Goal: Information Seeking & Learning: Check status

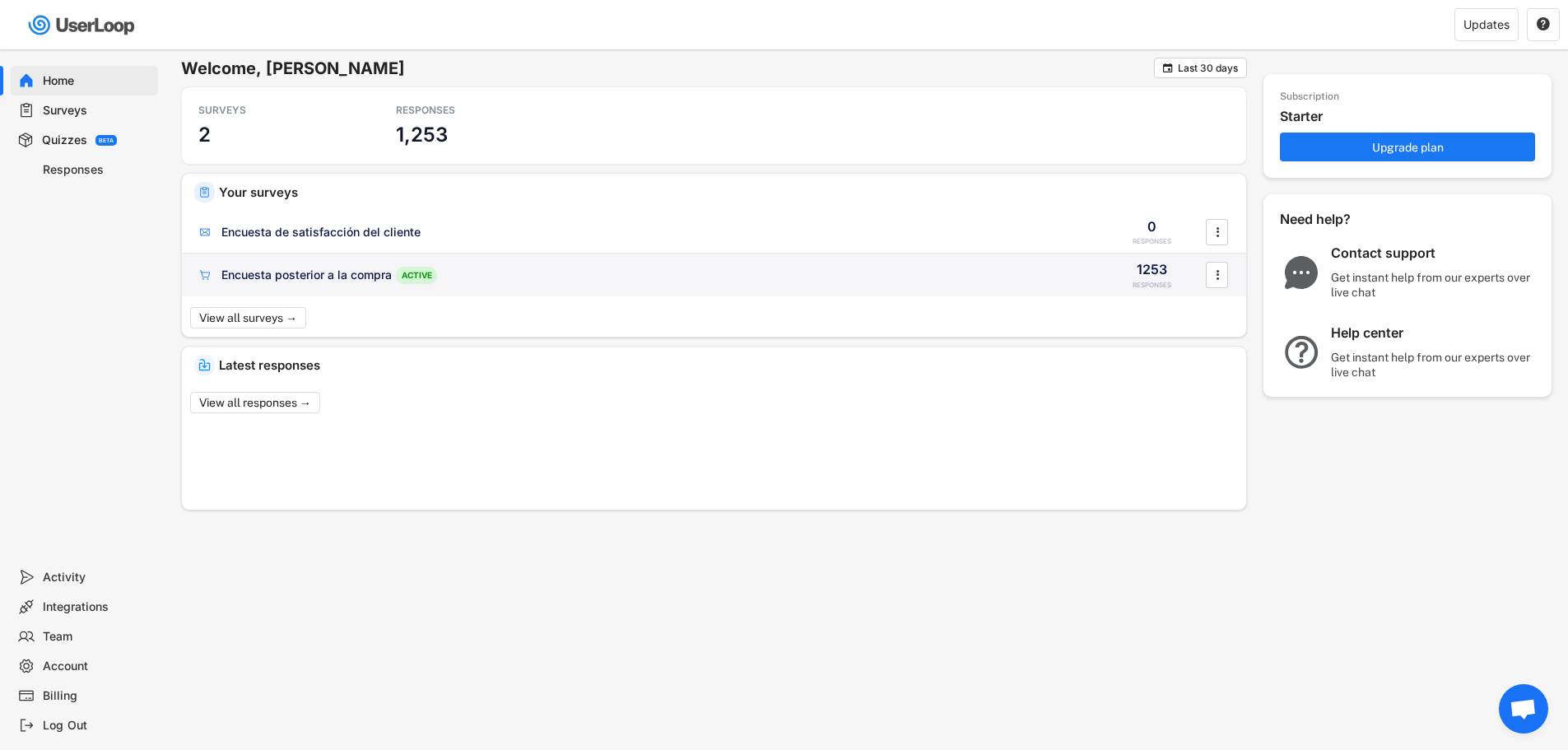
click at [606, 283] on div "Encuesta posterior a la compra ACTIVE" at bounding box center [644, 275] width 896 height 18
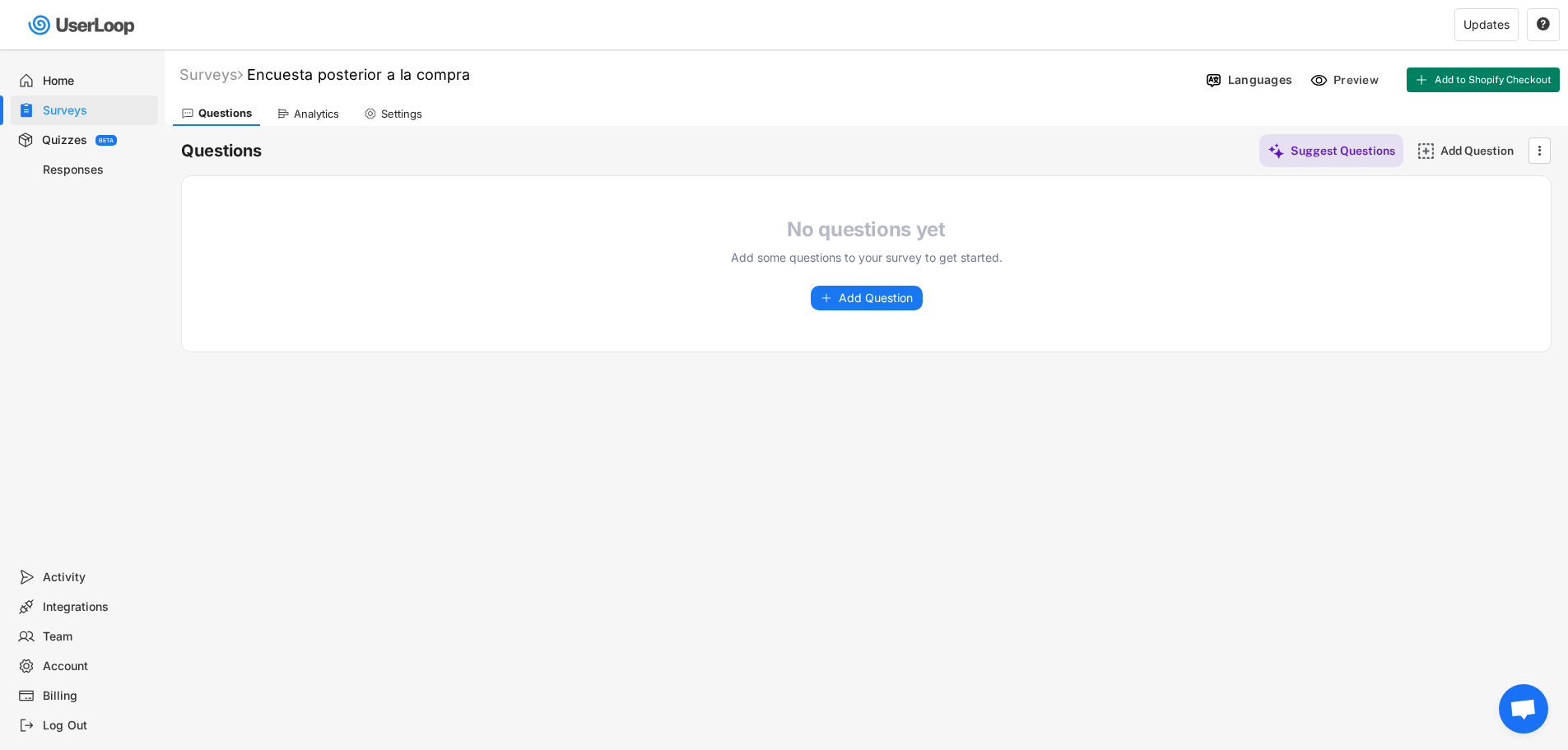
click at [296, 116] on div "Analytics" at bounding box center [317, 114] width 46 height 14
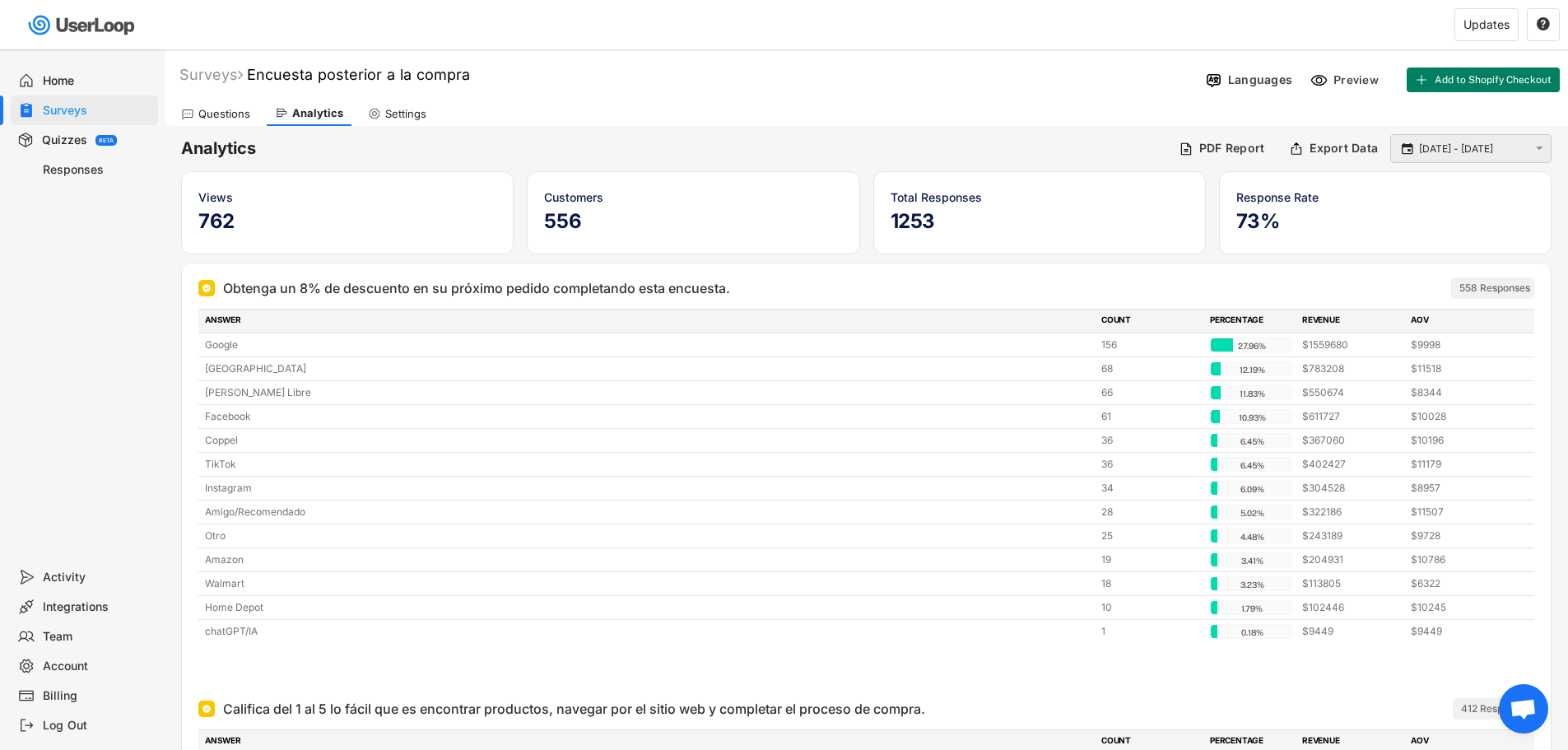
click at [1438, 152] on input "[DATE] - [DATE]" at bounding box center [1473, 148] width 109 height 17
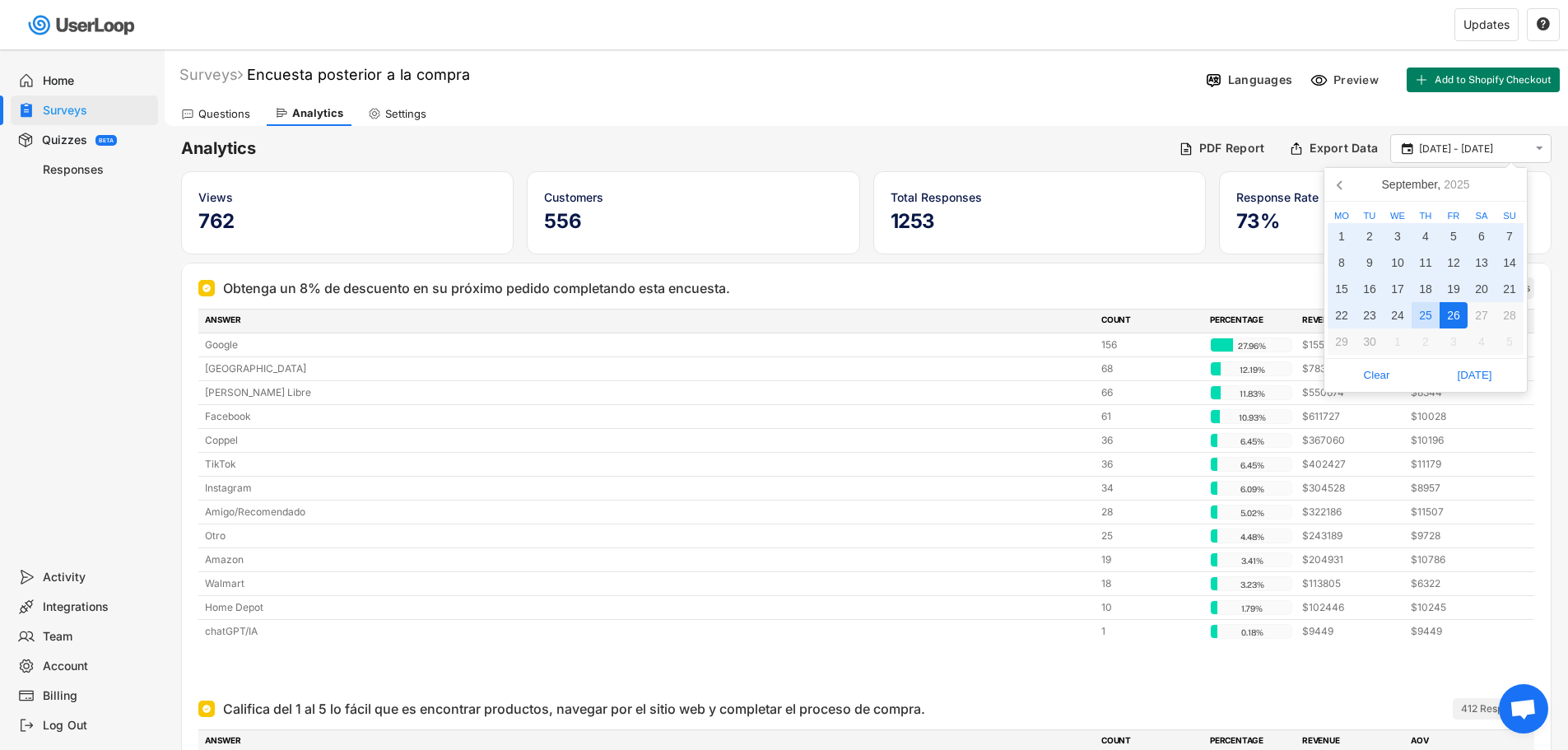
click at [1428, 323] on div "25" at bounding box center [1426, 315] width 28 height 26
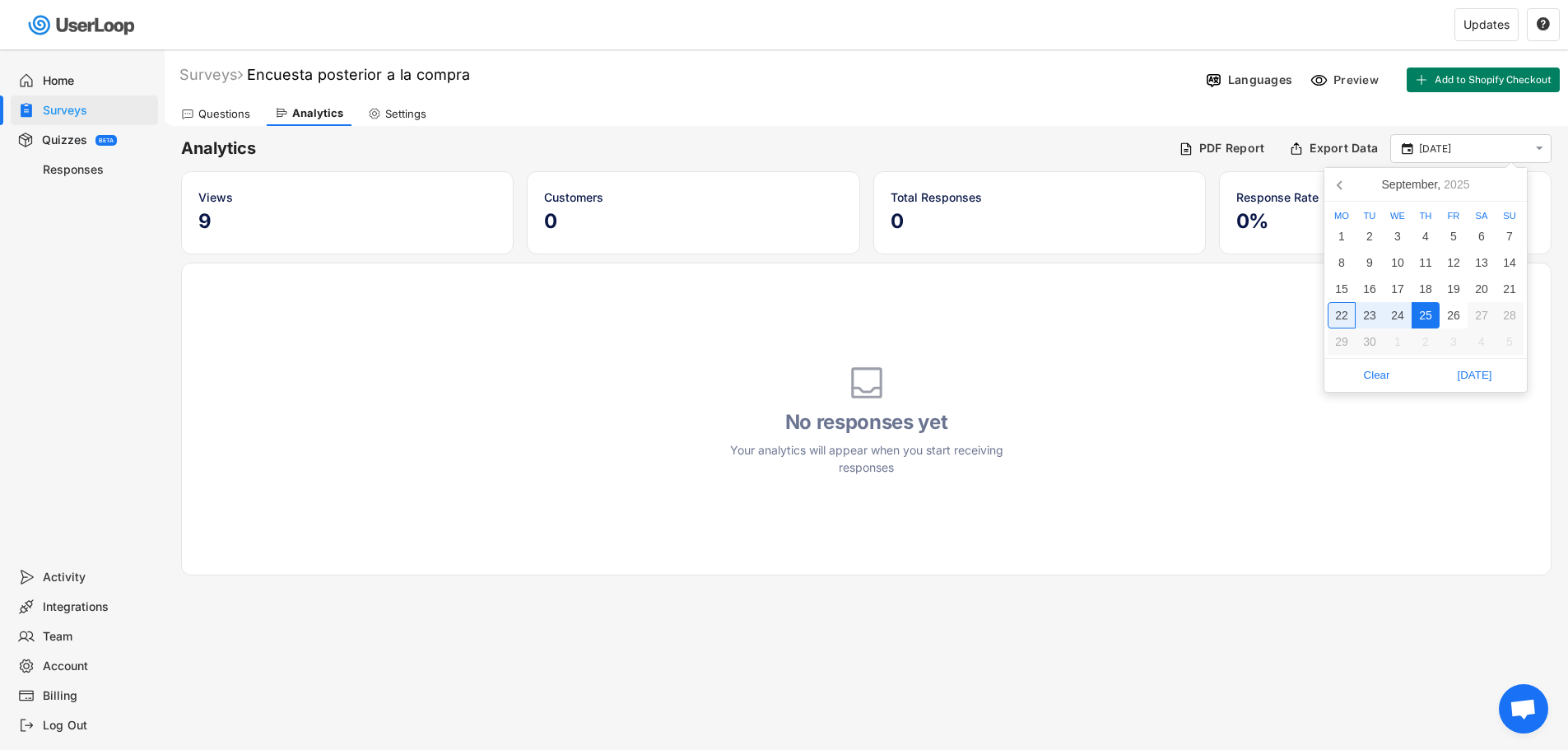
click at [1339, 312] on div "22" at bounding box center [1342, 315] width 28 height 26
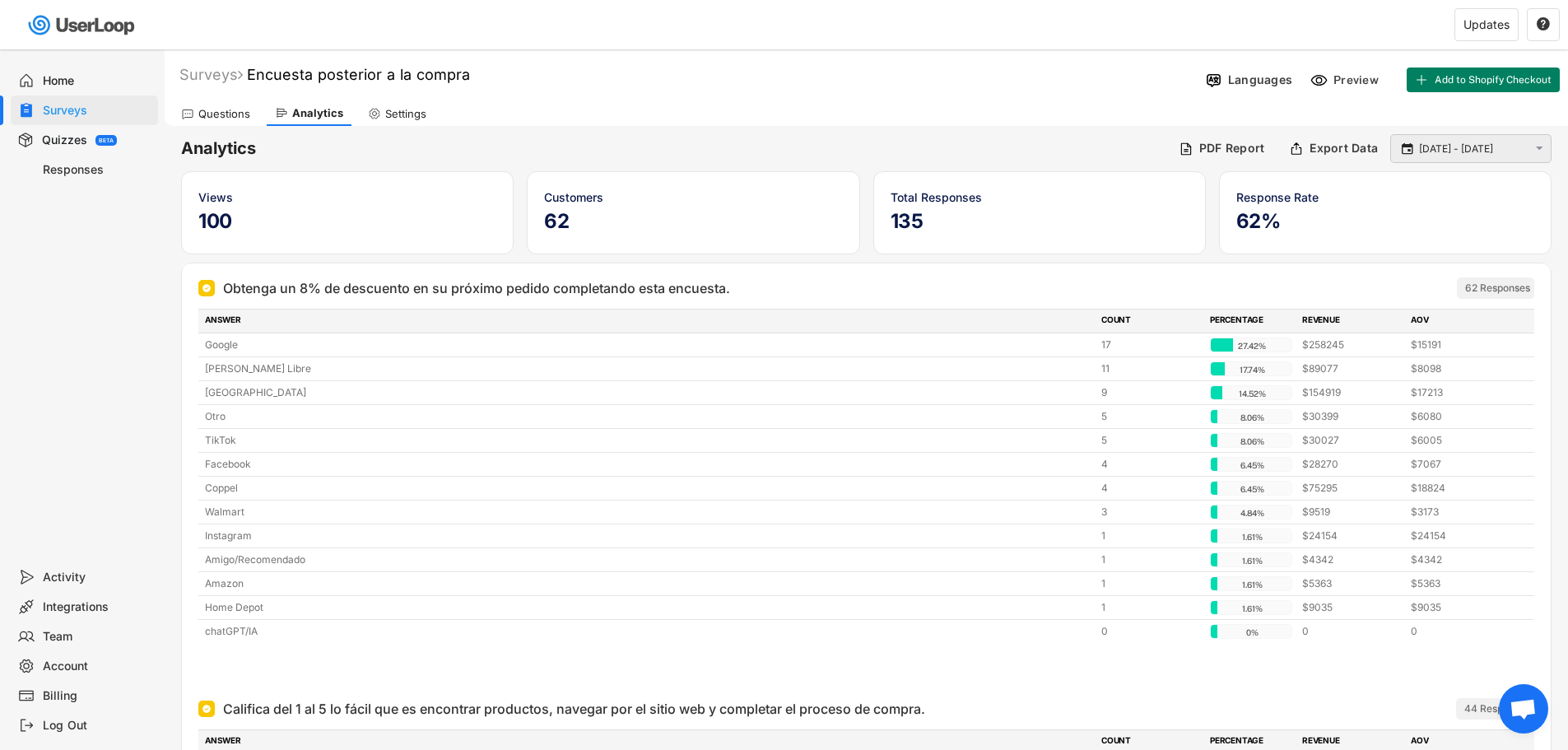
click at [1454, 146] on input "[DATE] - [DATE]" at bounding box center [1473, 148] width 109 height 17
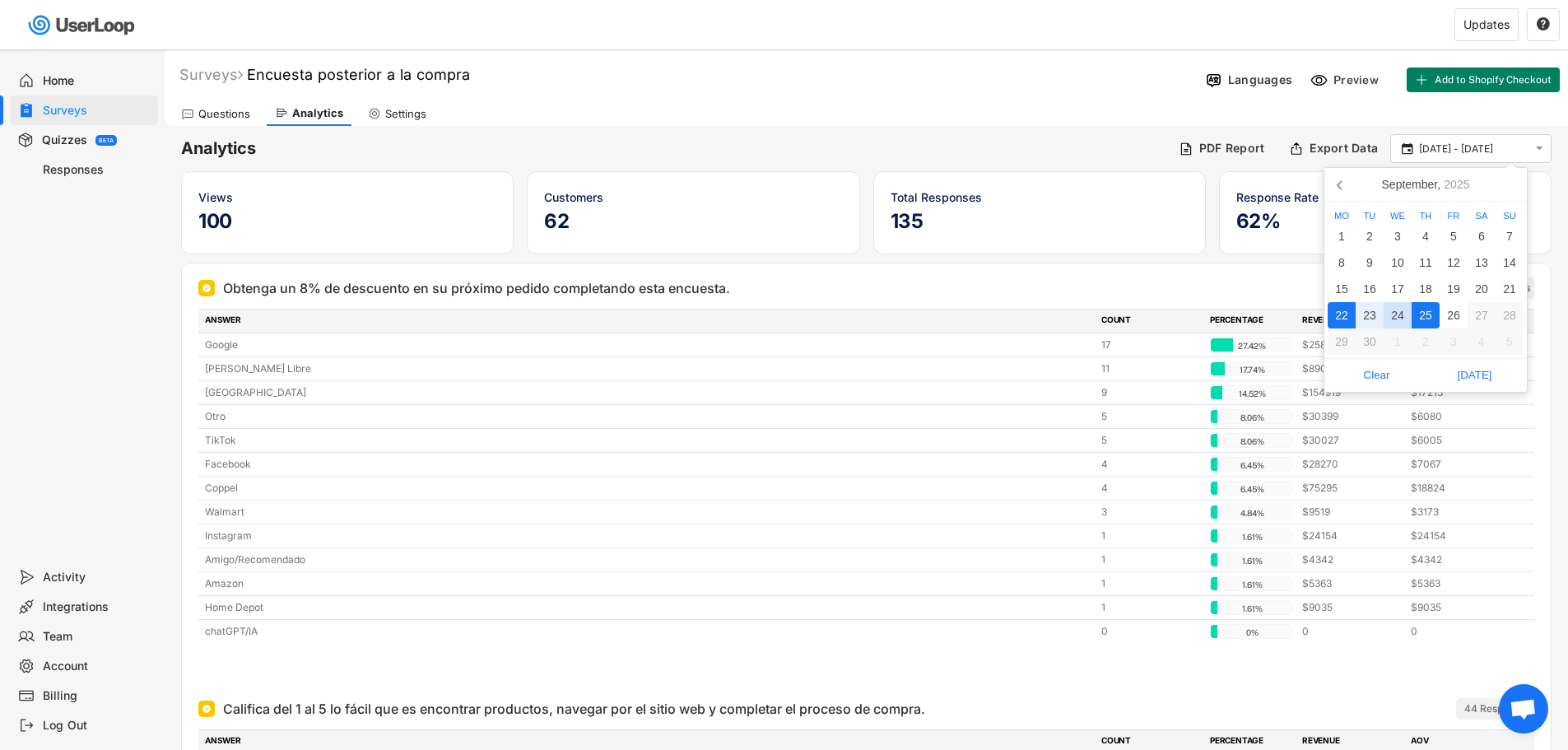
click at [1402, 311] on div "24" at bounding box center [1398, 315] width 28 height 26
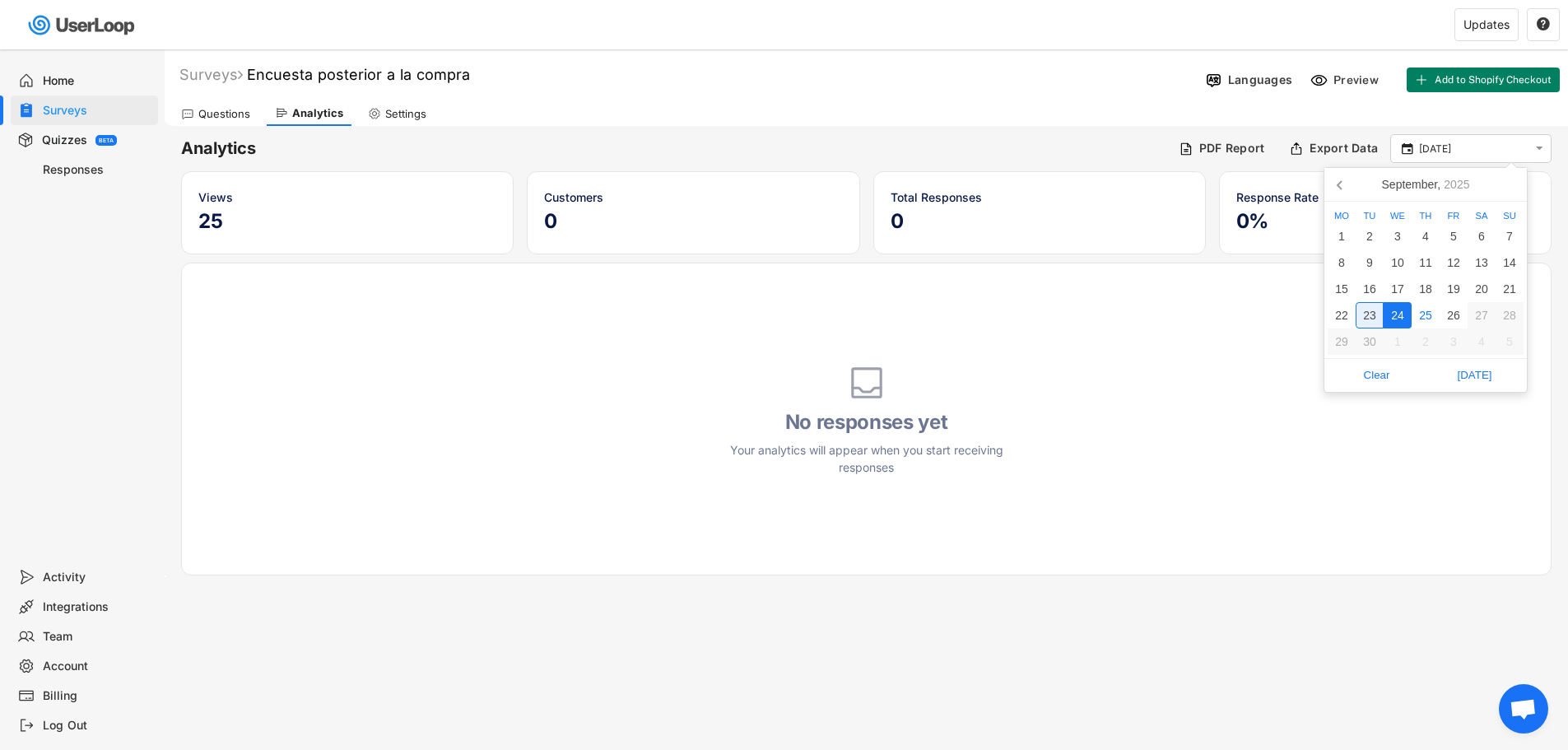
click at [1369, 312] on div "23" at bounding box center [1370, 315] width 28 height 26
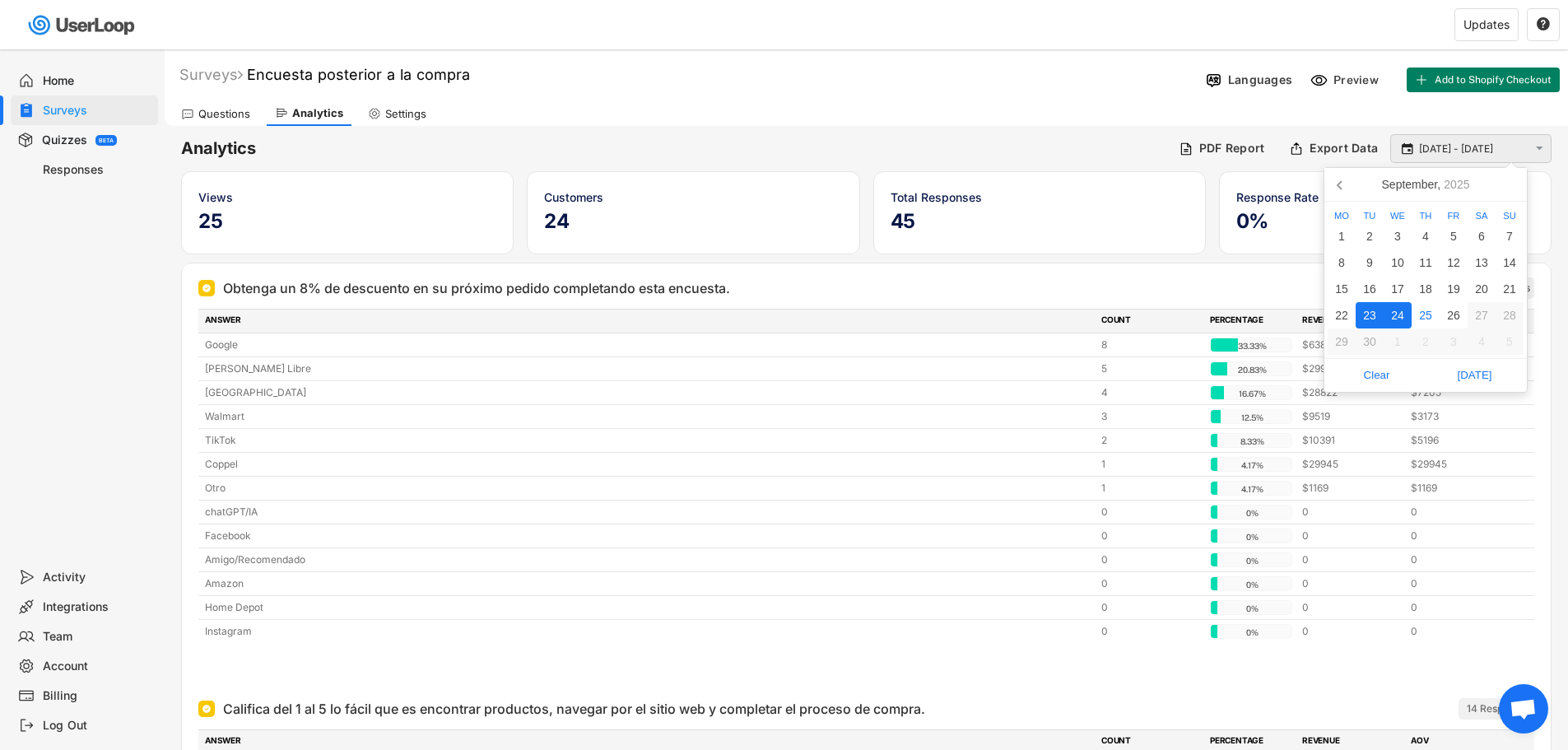
click at [1469, 148] on input "[DATE] - [DATE]" at bounding box center [1473, 148] width 109 height 17
click at [1375, 314] on div "23" at bounding box center [1370, 315] width 28 height 26
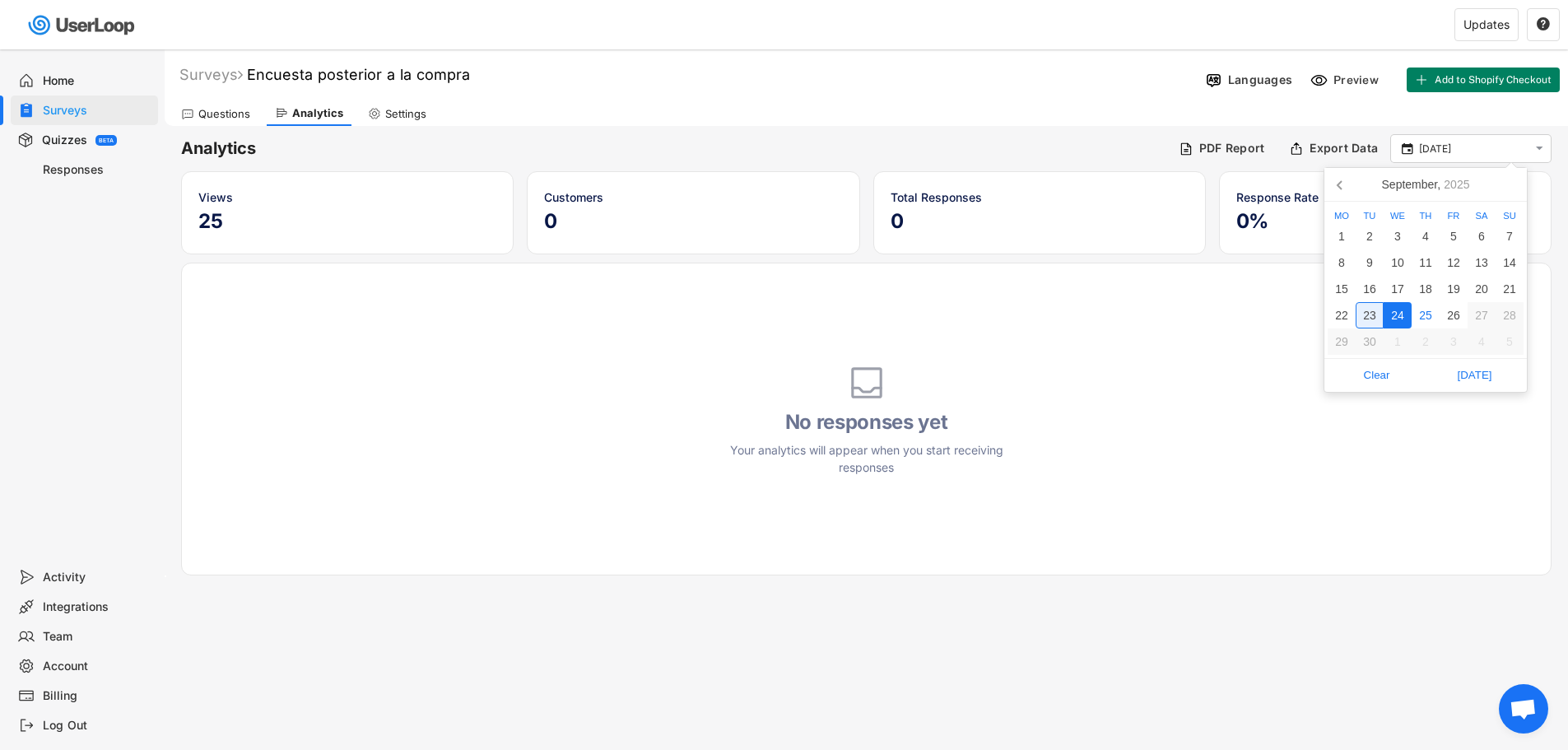
click at [1372, 312] on div "23" at bounding box center [1370, 315] width 28 height 26
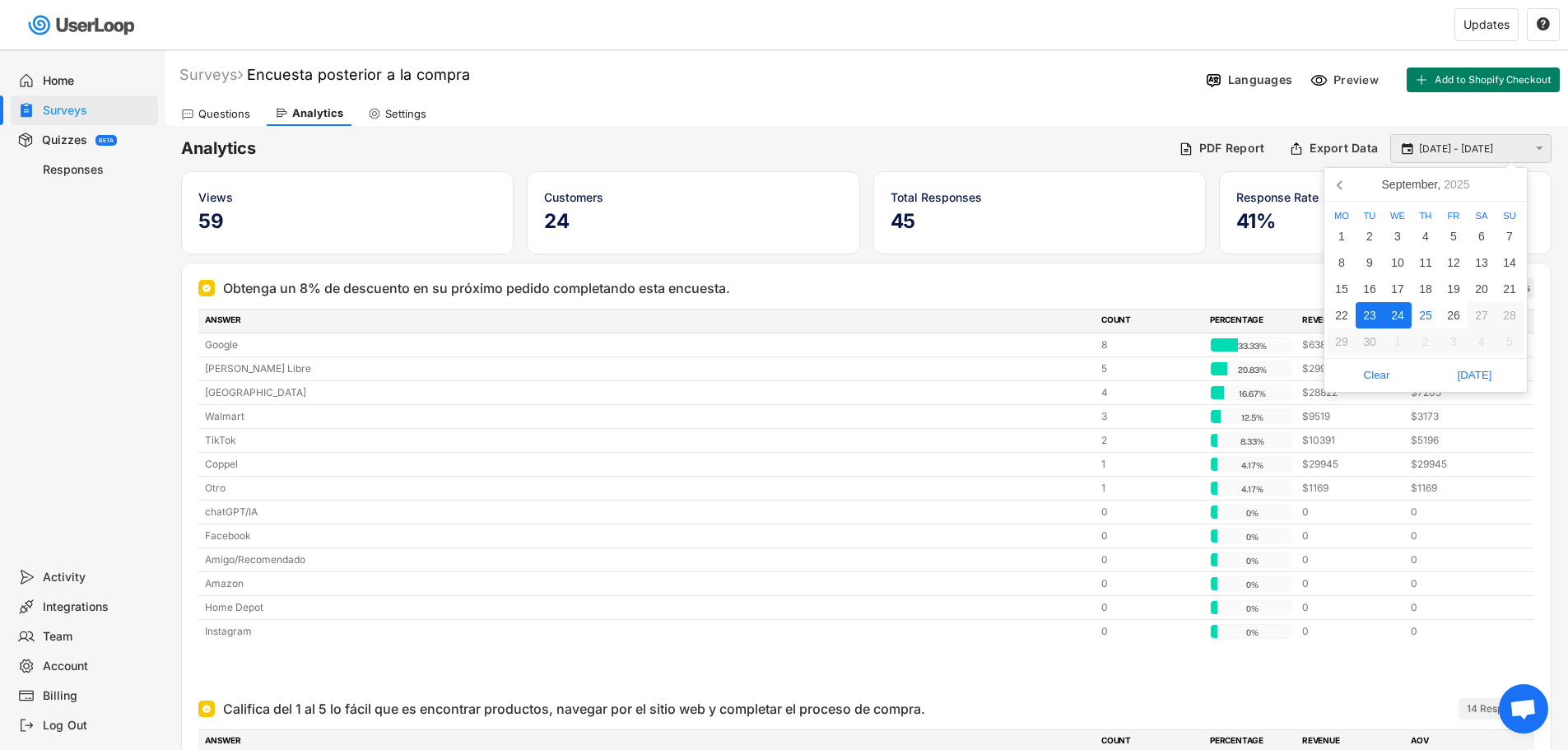
click at [1469, 150] on input "[DATE] - [DATE]" at bounding box center [1473, 148] width 109 height 17
click at [1398, 310] on div "24" at bounding box center [1398, 315] width 28 height 26
click at [1401, 312] on div "24" at bounding box center [1398, 315] width 28 height 26
click at [1460, 146] on input "[DATE] - [DATE]" at bounding box center [1473, 148] width 109 height 17
click at [1435, 308] on div "25" at bounding box center [1426, 315] width 28 height 26
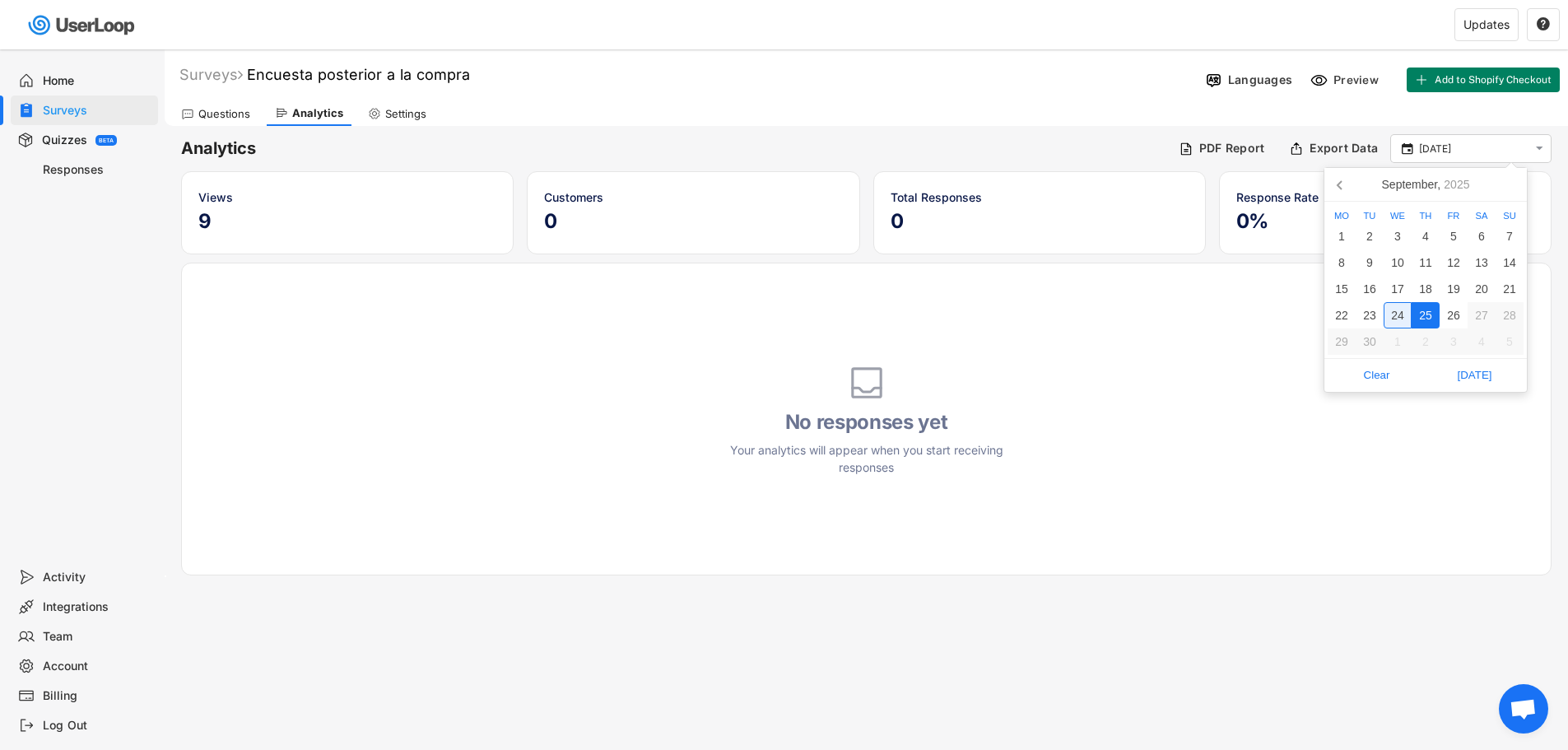
click at [1402, 312] on div "24" at bounding box center [1398, 315] width 28 height 26
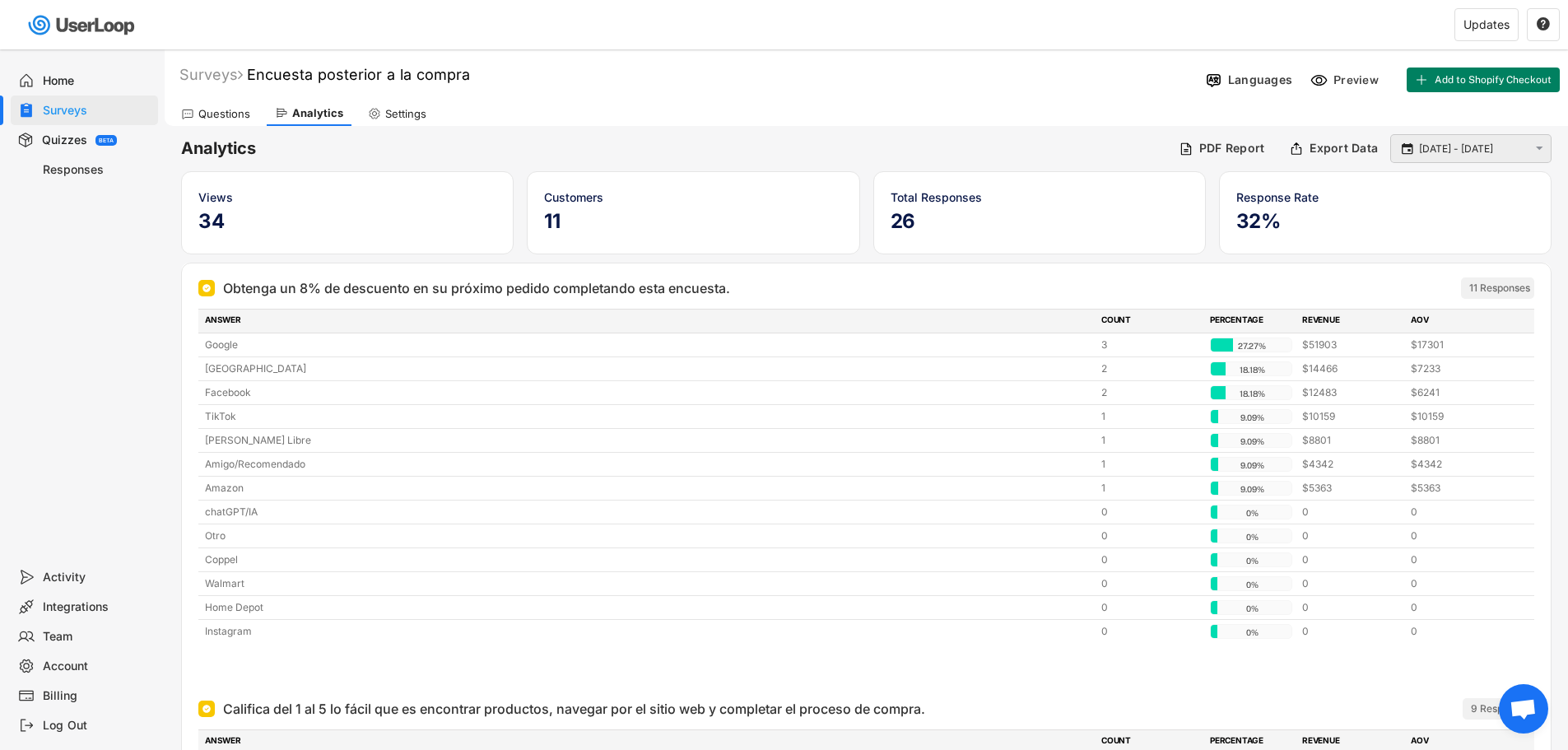
click at [1482, 162] on div " [DATE] - [DATE] " at bounding box center [1471, 148] width 161 height 29
click at [1475, 150] on input "[DATE] - [DATE]" at bounding box center [1473, 148] width 109 height 17
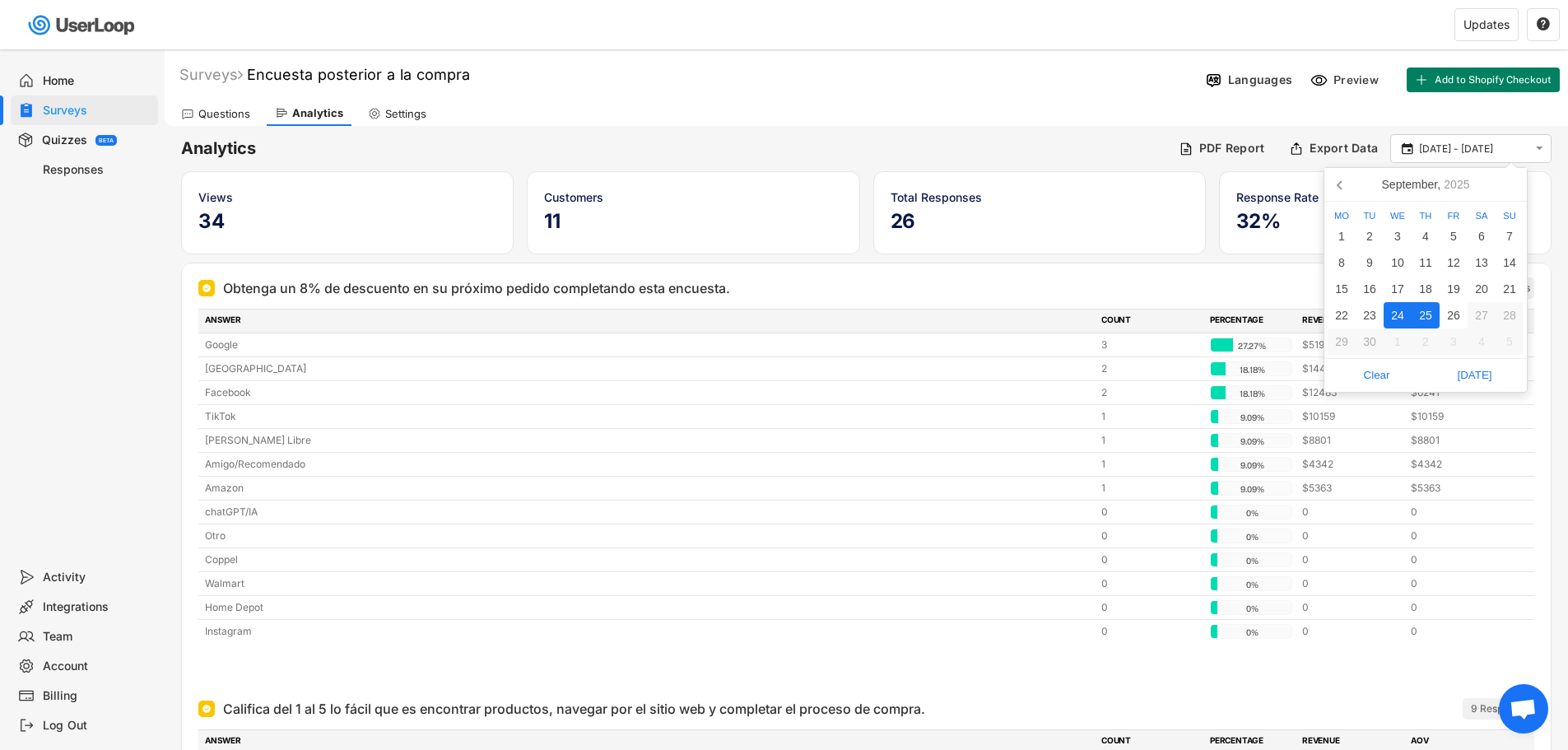
click at [1397, 320] on div "24" at bounding box center [1398, 315] width 28 height 26
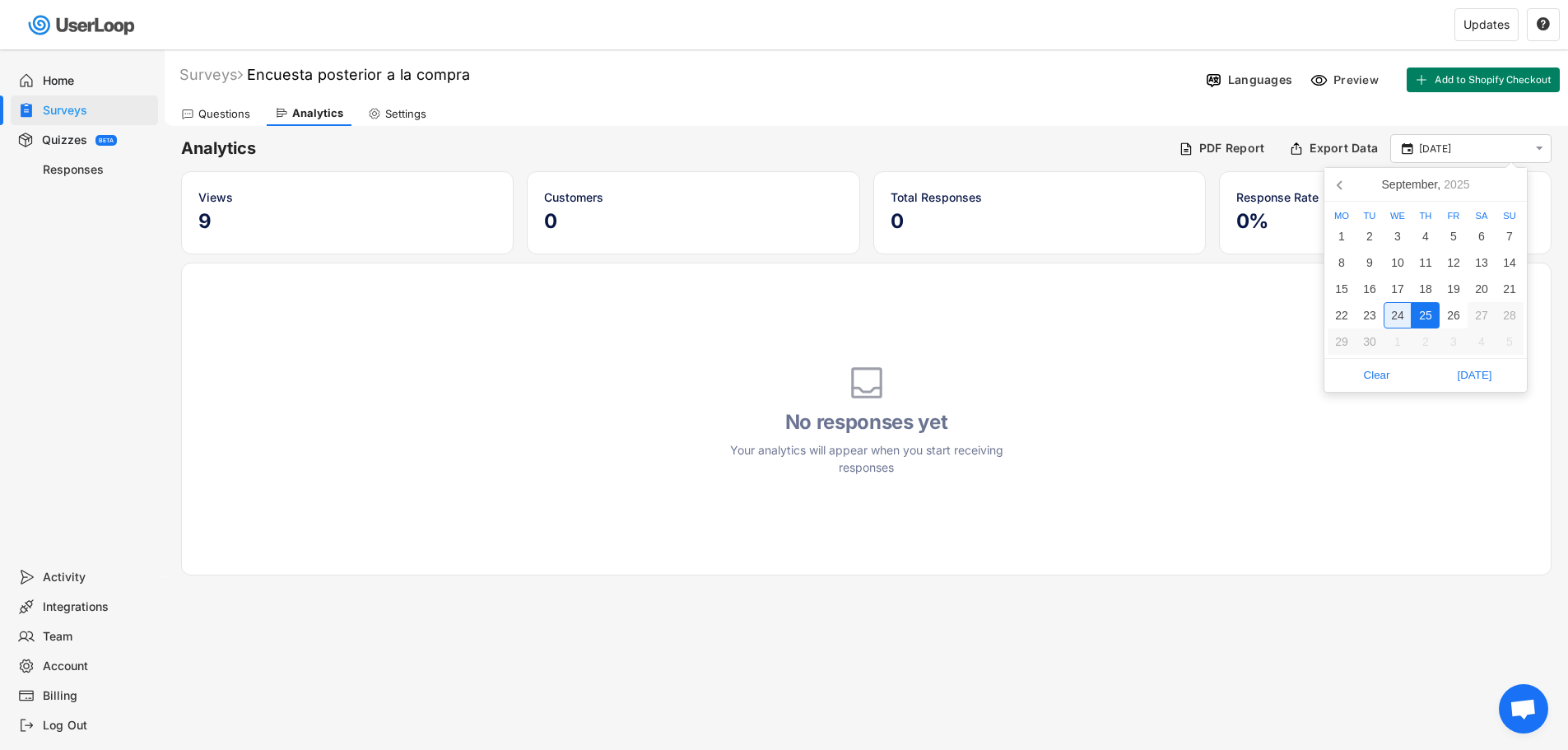
click at [1397, 320] on div "24" at bounding box center [1398, 315] width 28 height 26
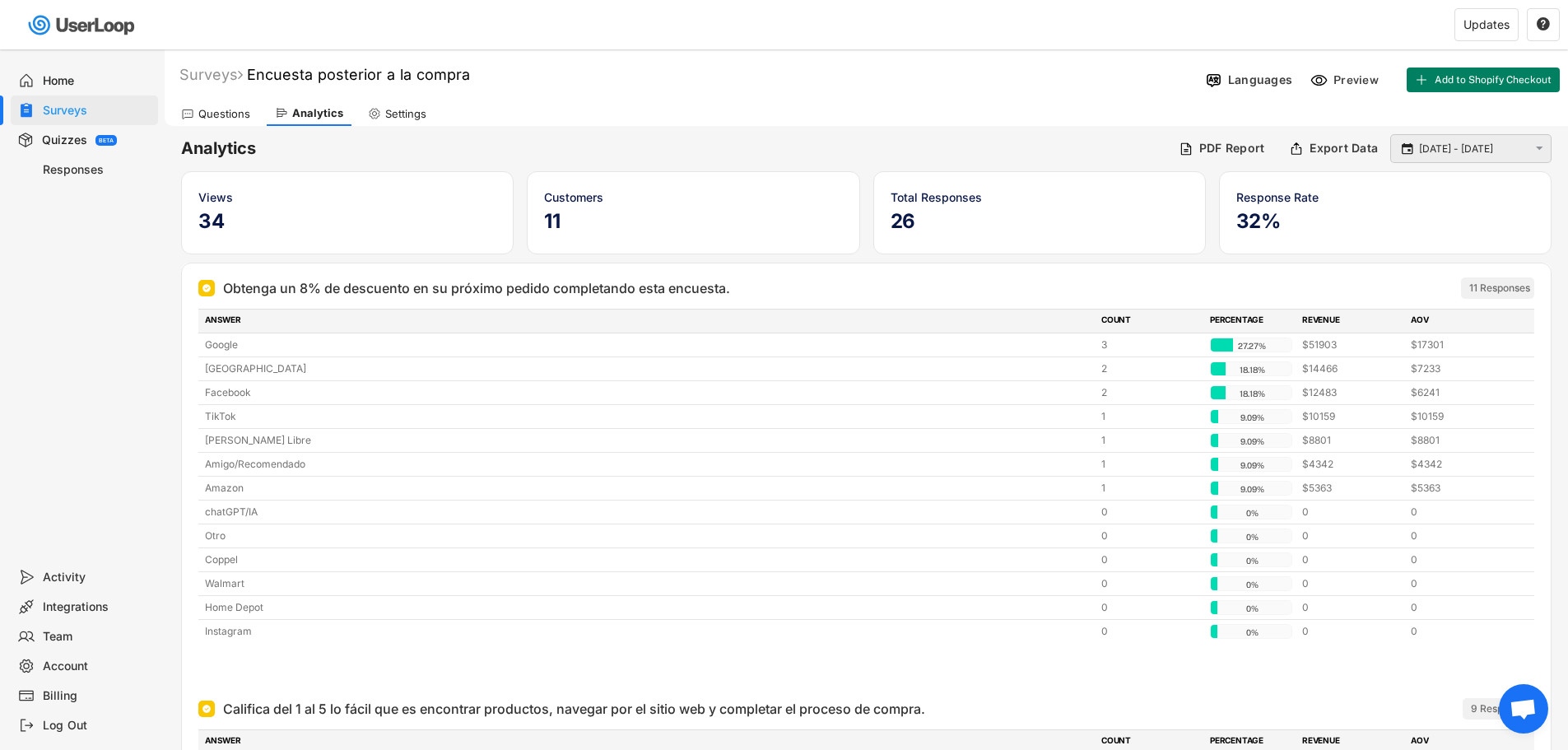
drag, startPoint x: 1445, startPoint y: 145, endPoint x: 1443, endPoint y: 160, distance: 15.1
click at [1445, 144] on input "[DATE] - [DATE]" at bounding box center [1473, 148] width 109 height 17
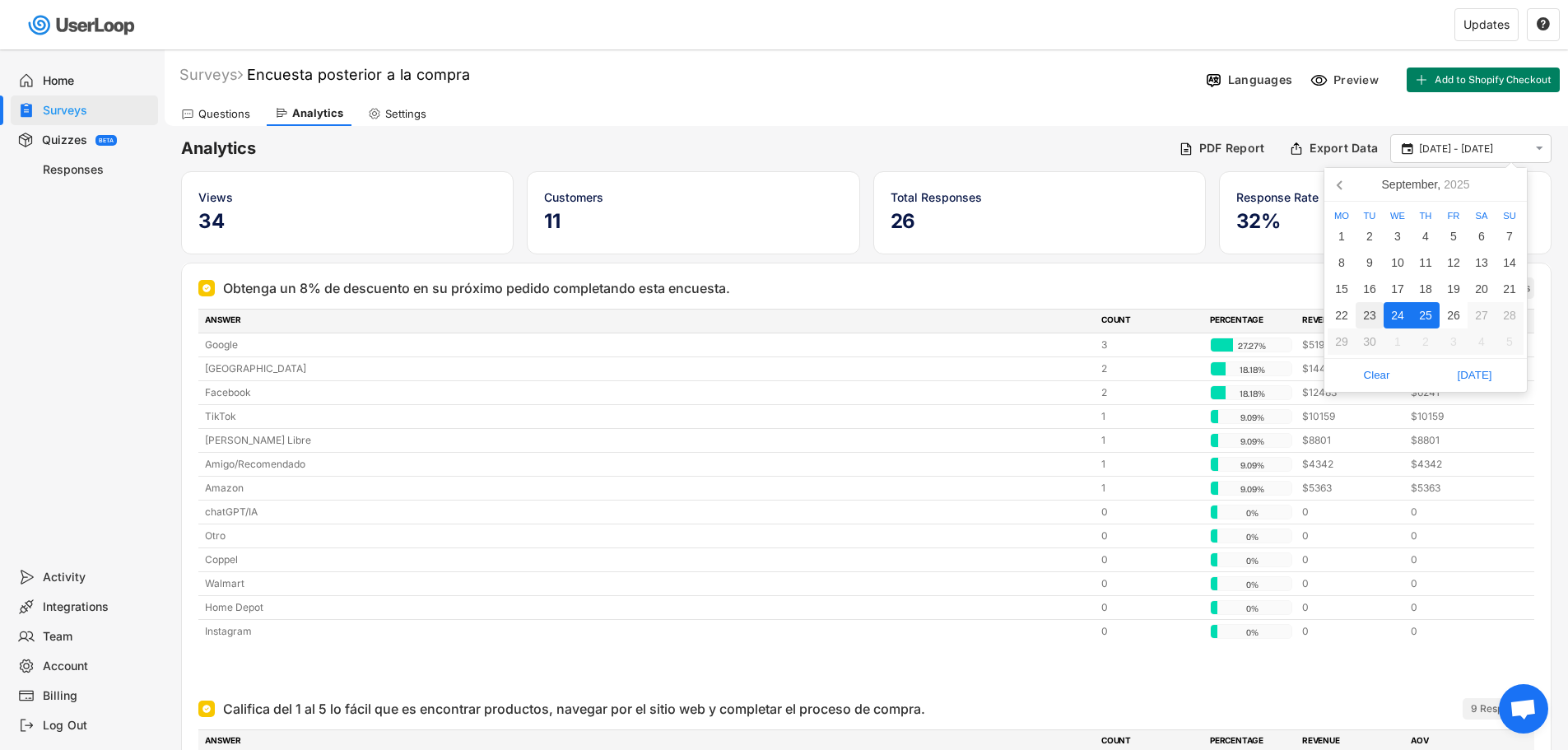
click at [1372, 315] on div "23" at bounding box center [1370, 315] width 28 height 26
click at [1387, 315] on div "24" at bounding box center [1398, 315] width 28 height 26
click at [1450, 147] on input "[DATE] - [DATE]" at bounding box center [1473, 148] width 109 height 17
click at [1393, 316] on div "24" at bounding box center [1398, 315] width 28 height 26
click at [1396, 316] on div "24" at bounding box center [1398, 315] width 28 height 26
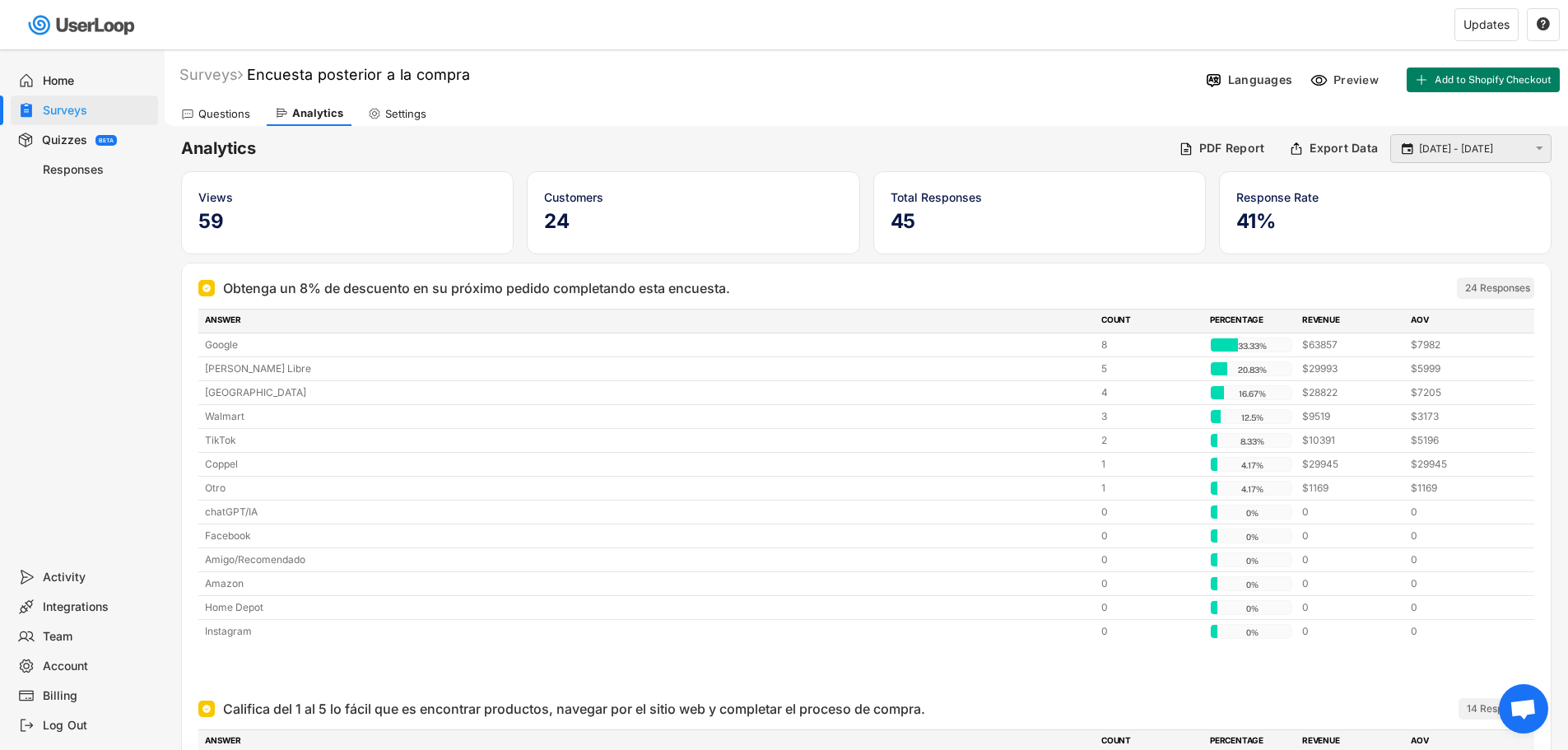
click at [1445, 137] on div " [DATE] - [DATE] " at bounding box center [1471, 148] width 161 height 29
click at [1426, 153] on input "[DATE] - [DATE]" at bounding box center [1473, 148] width 109 height 17
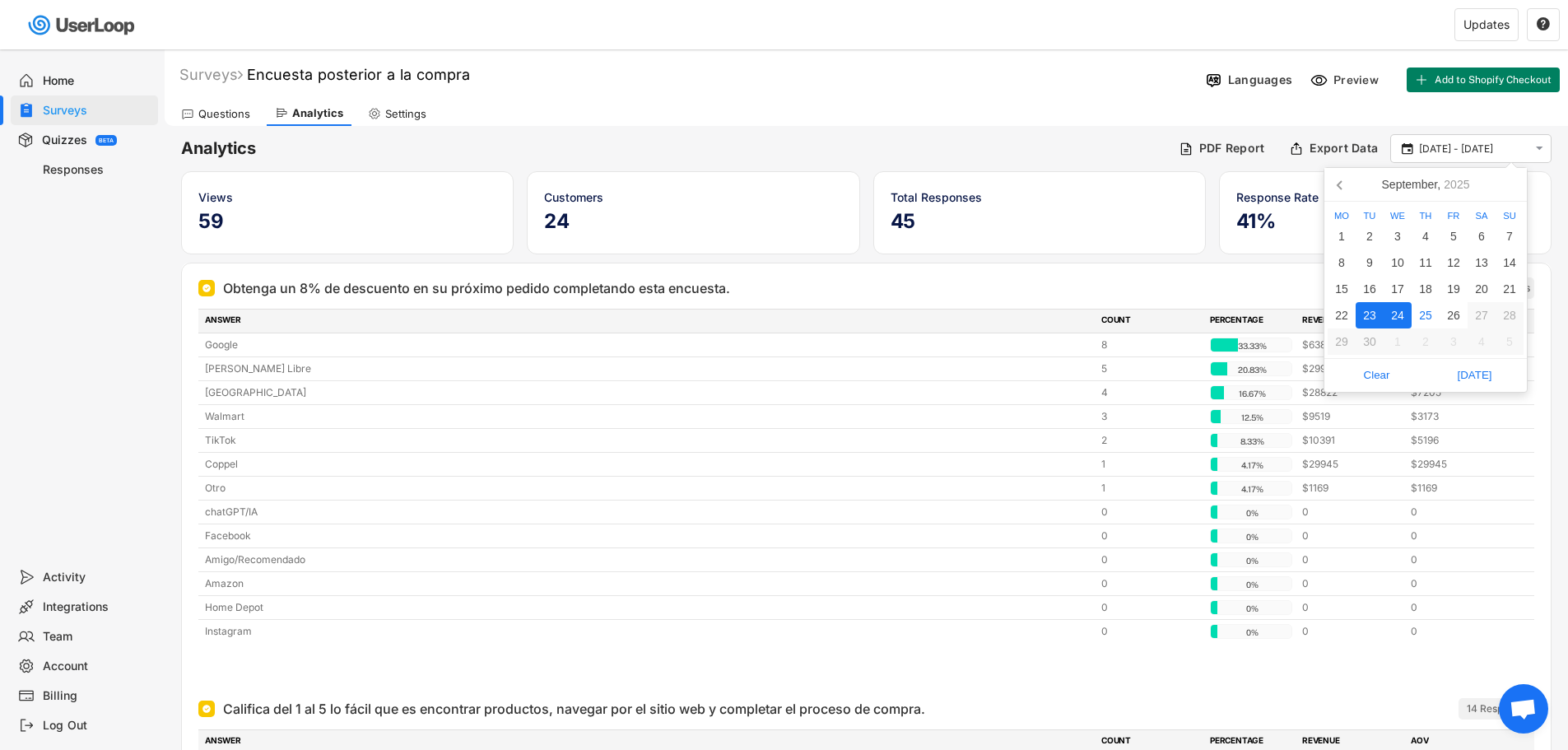
click at [1369, 325] on div "23" at bounding box center [1370, 315] width 28 height 26
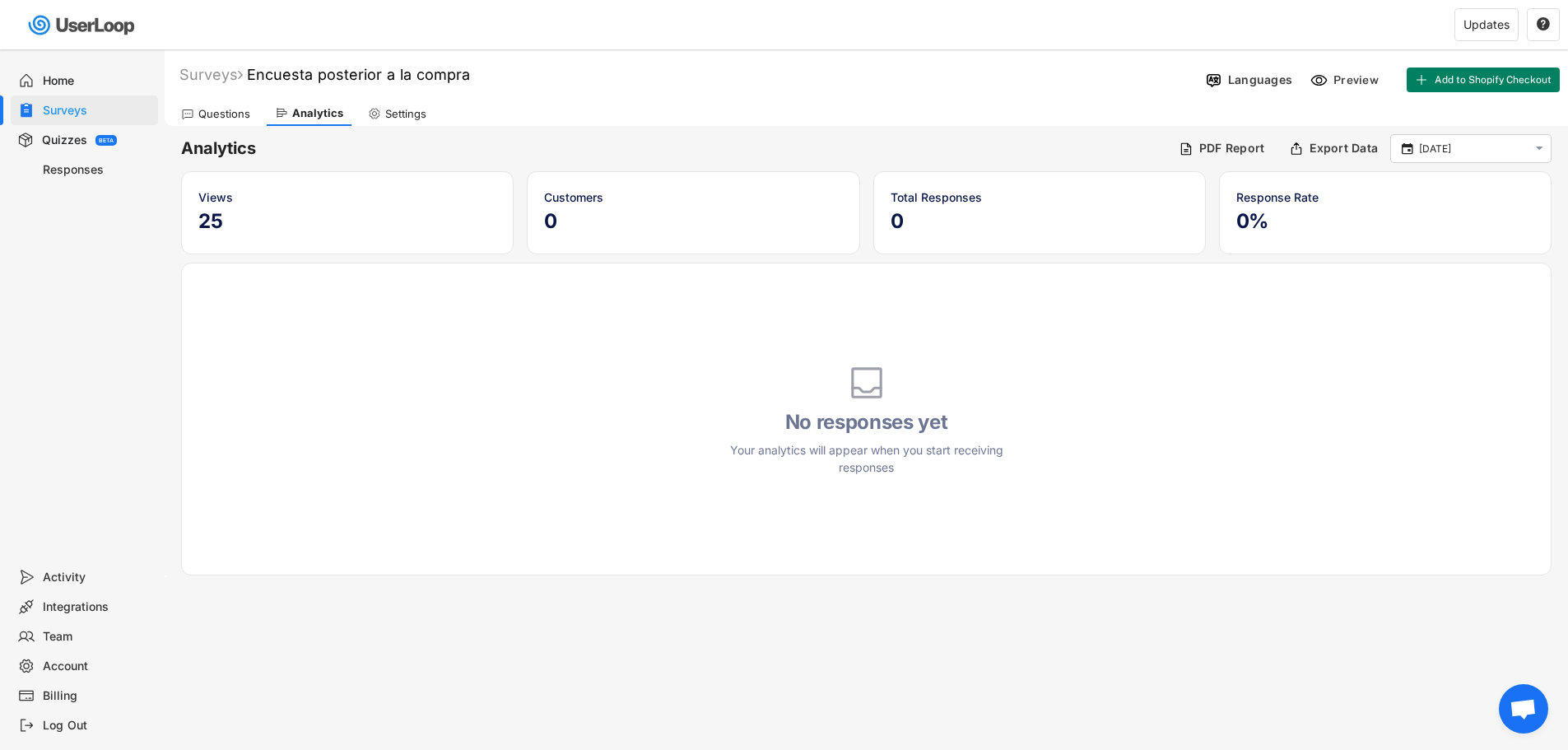
click at [1021, 389] on div "No responses yet Your analytics will appear when you start receiving responses" at bounding box center [866, 418] width 1371 height 312
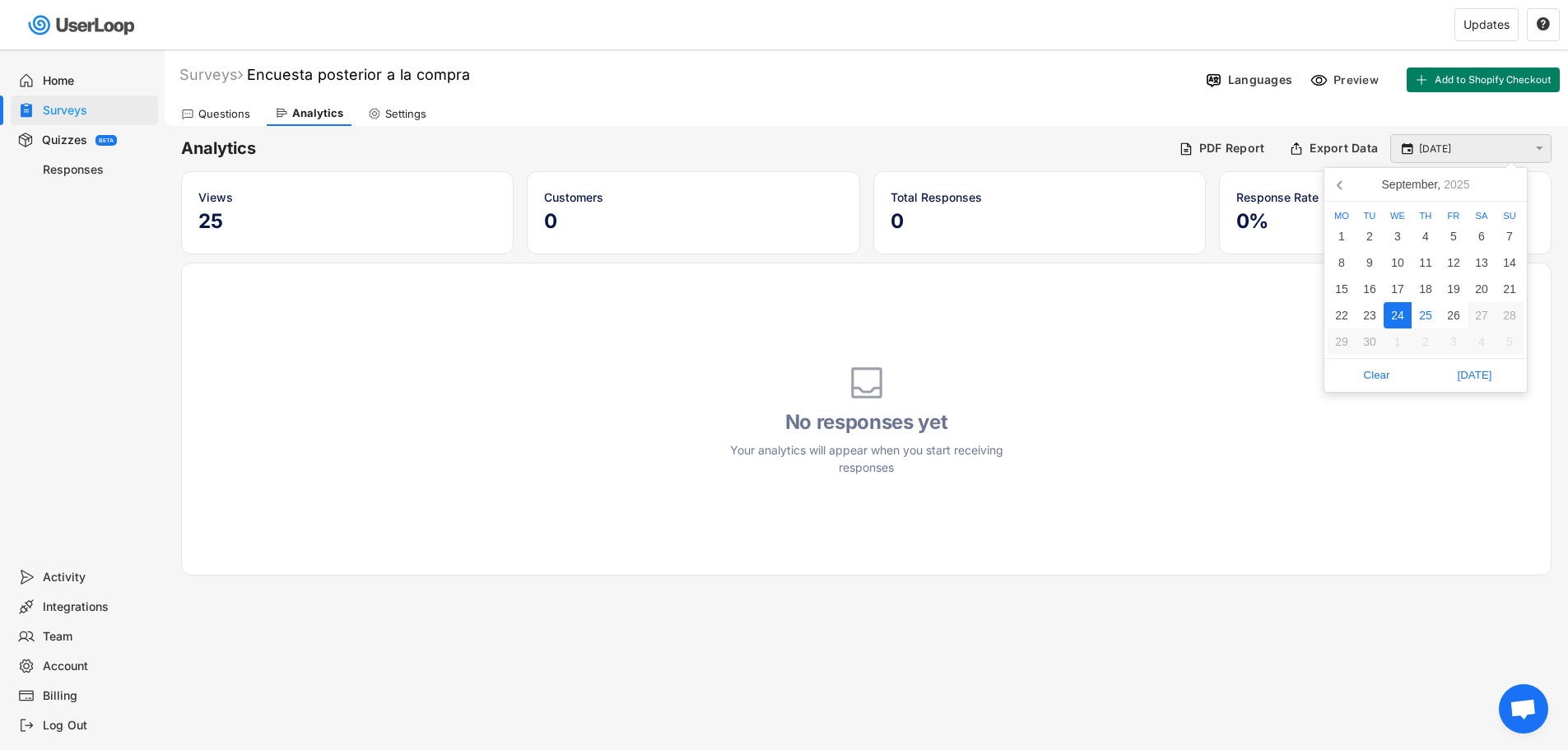
click at [1420, 146] on input "[DATE]" at bounding box center [1473, 148] width 109 height 17
click at [1366, 312] on div "23" at bounding box center [1370, 315] width 28 height 26
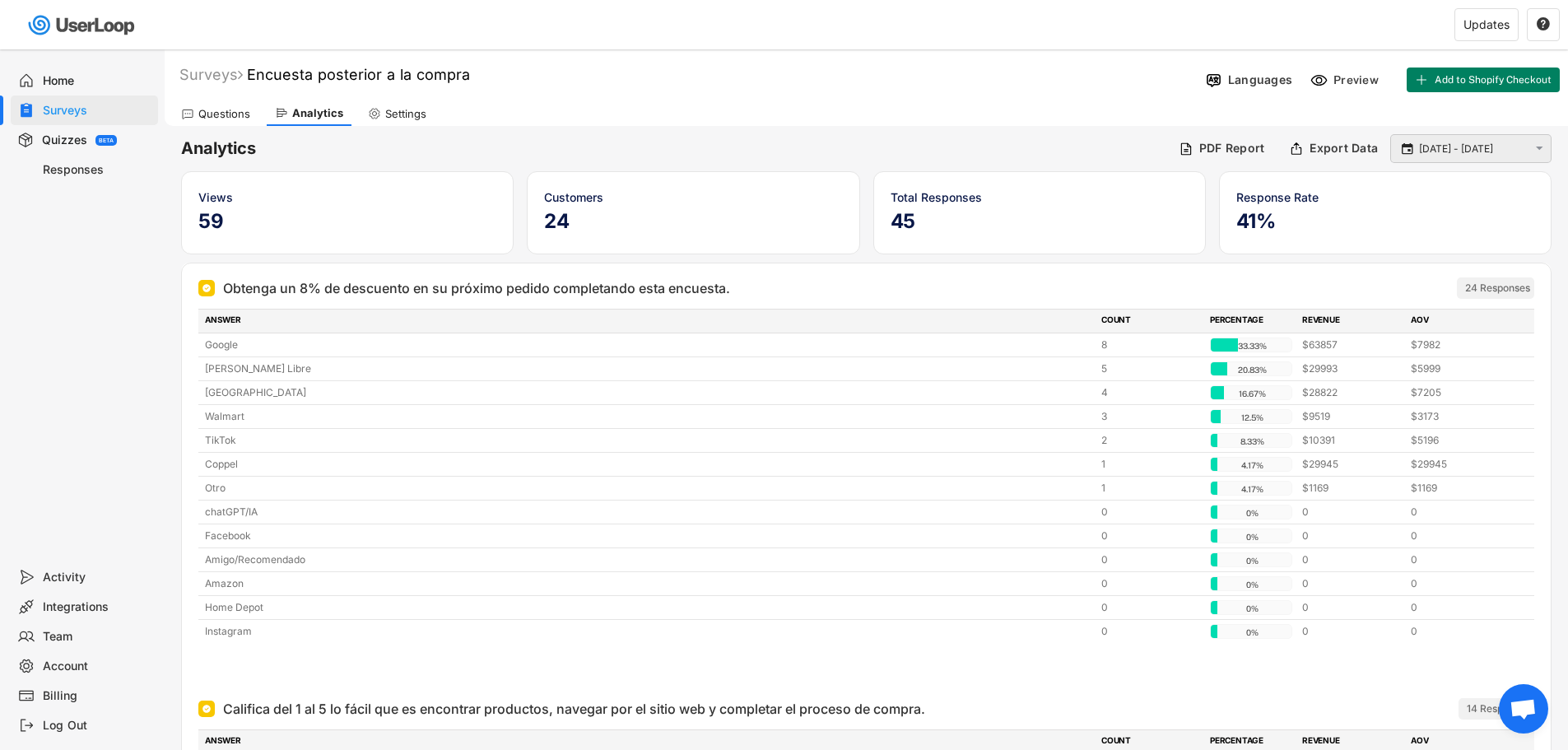
click at [1425, 145] on input "[DATE] - [DATE]" at bounding box center [1473, 148] width 109 height 17
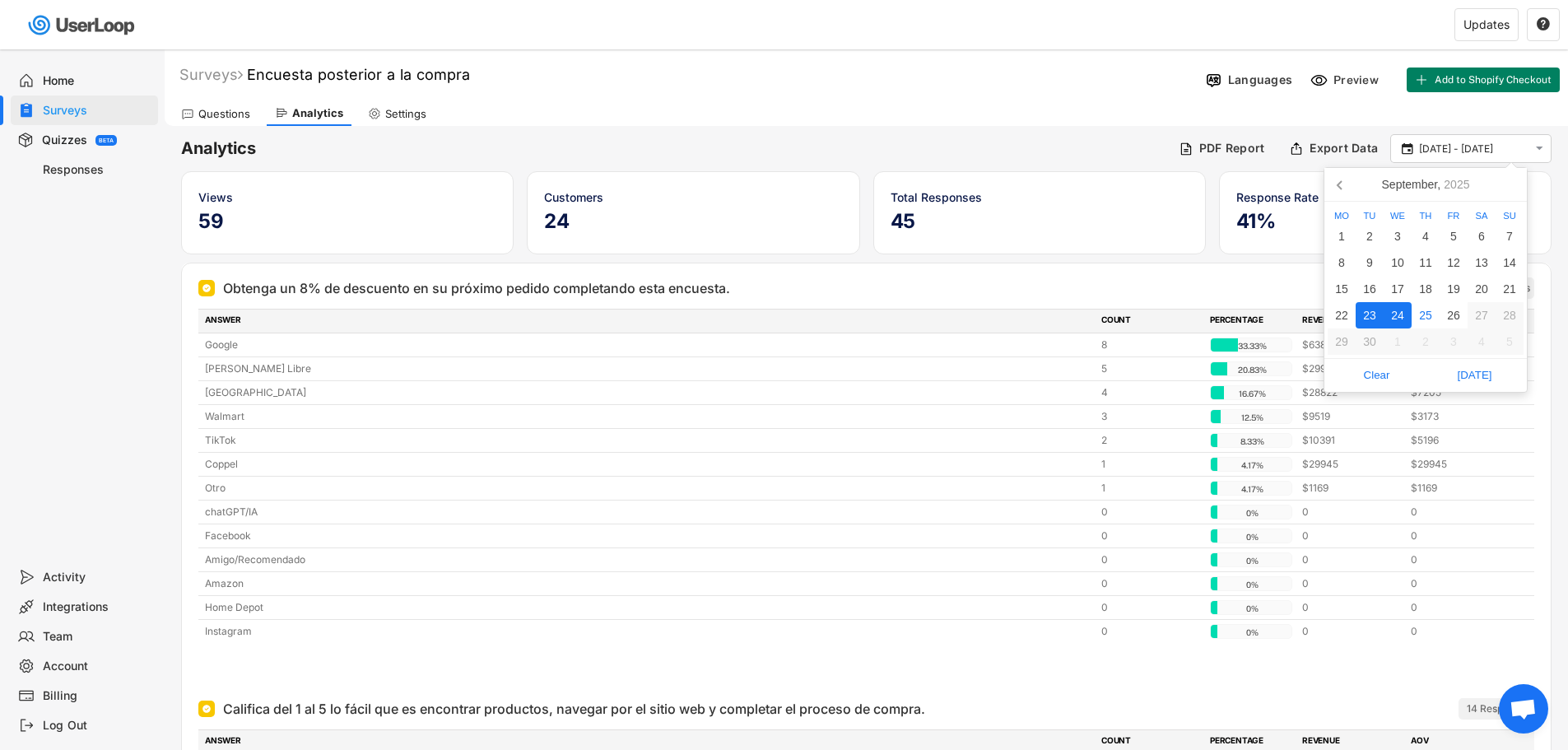
click at [1374, 318] on div "23" at bounding box center [1370, 315] width 28 height 26
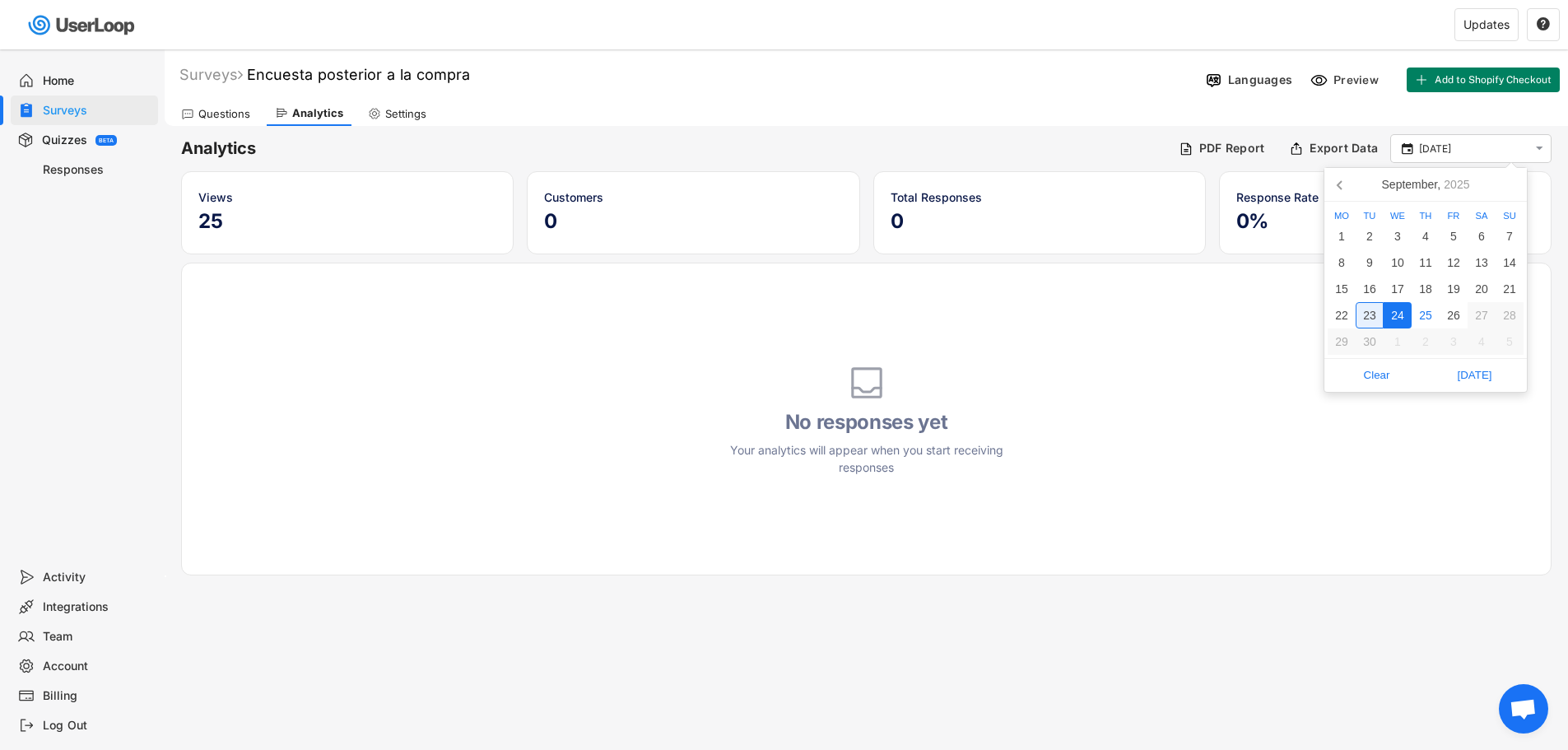
click at [1372, 318] on div "23" at bounding box center [1370, 315] width 28 height 26
type input "[DATE] - [DATE]"
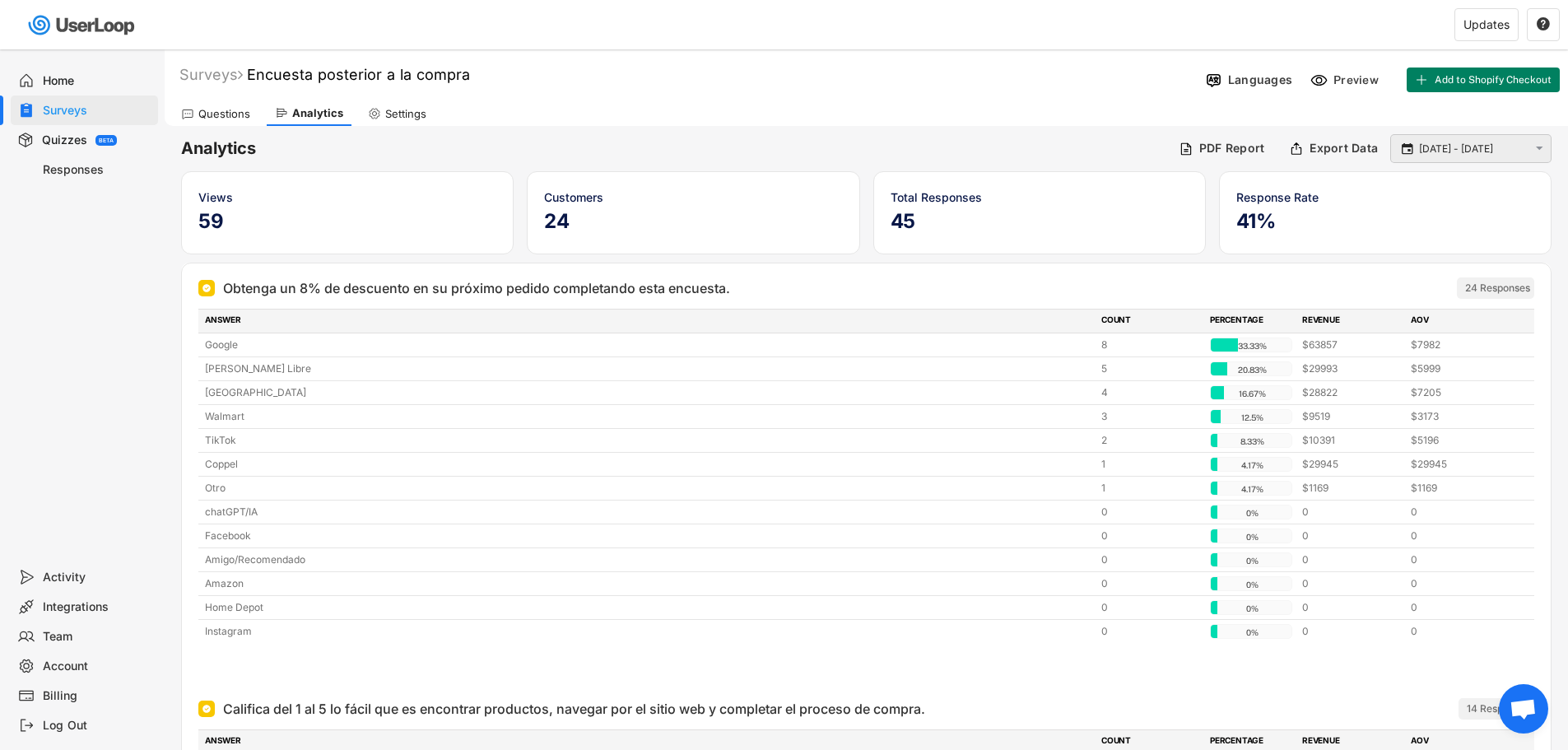
click at [1504, 137] on div " [DATE] - [DATE] " at bounding box center [1471, 148] width 161 height 29
click at [1489, 171] on div "Response Rate 41%" at bounding box center [1385, 212] width 333 height 83
click at [1466, 155] on input "[DATE] - [DATE]" at bounding box center [1473, 148] width 109 height 17
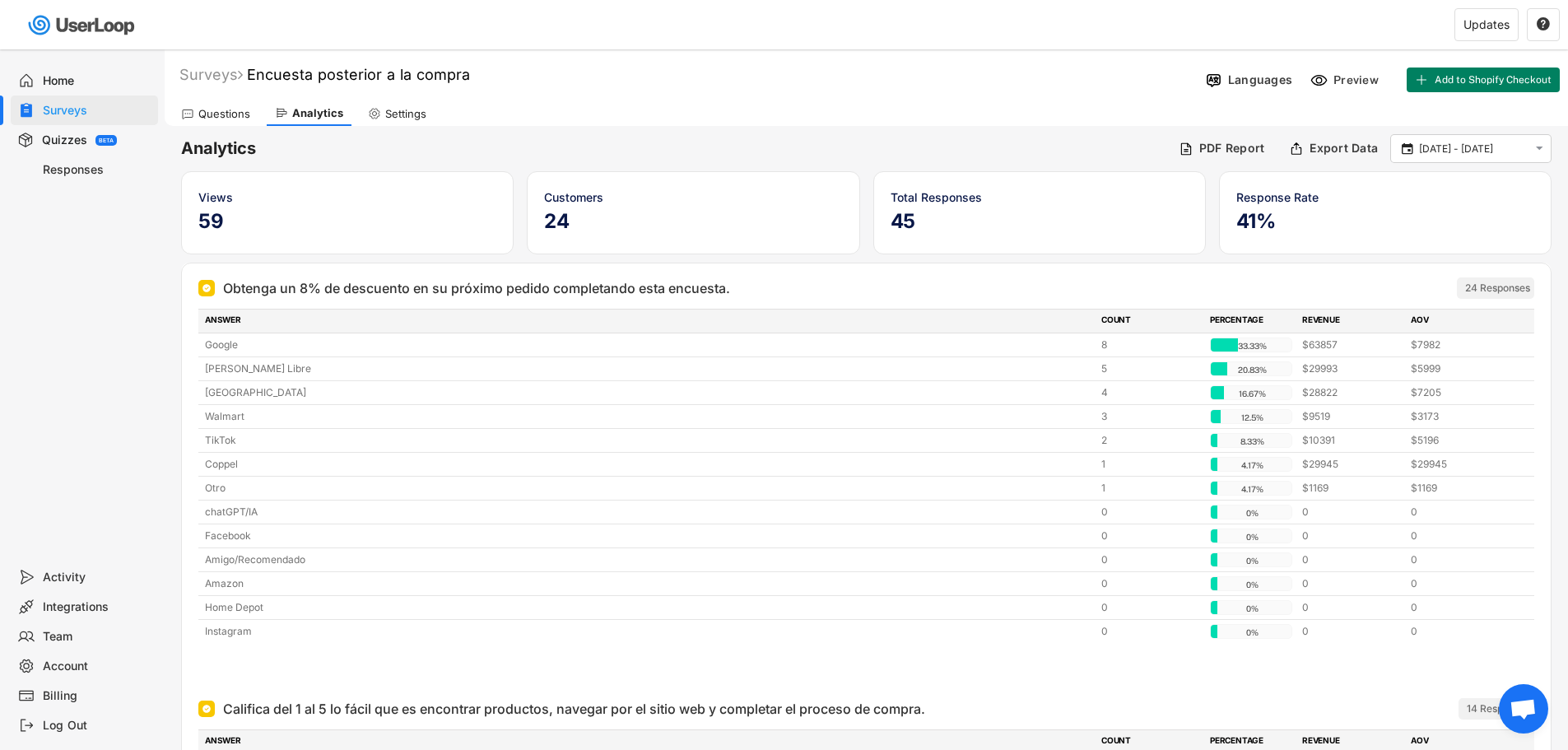
drag, startPoint x: 61, startPoint y: 160, endPoint x: 68, endPoint y: 169, distance: 11.4
click at [61, 161] on div "Responses" at bounding box center [84, 169] width 147 height 30
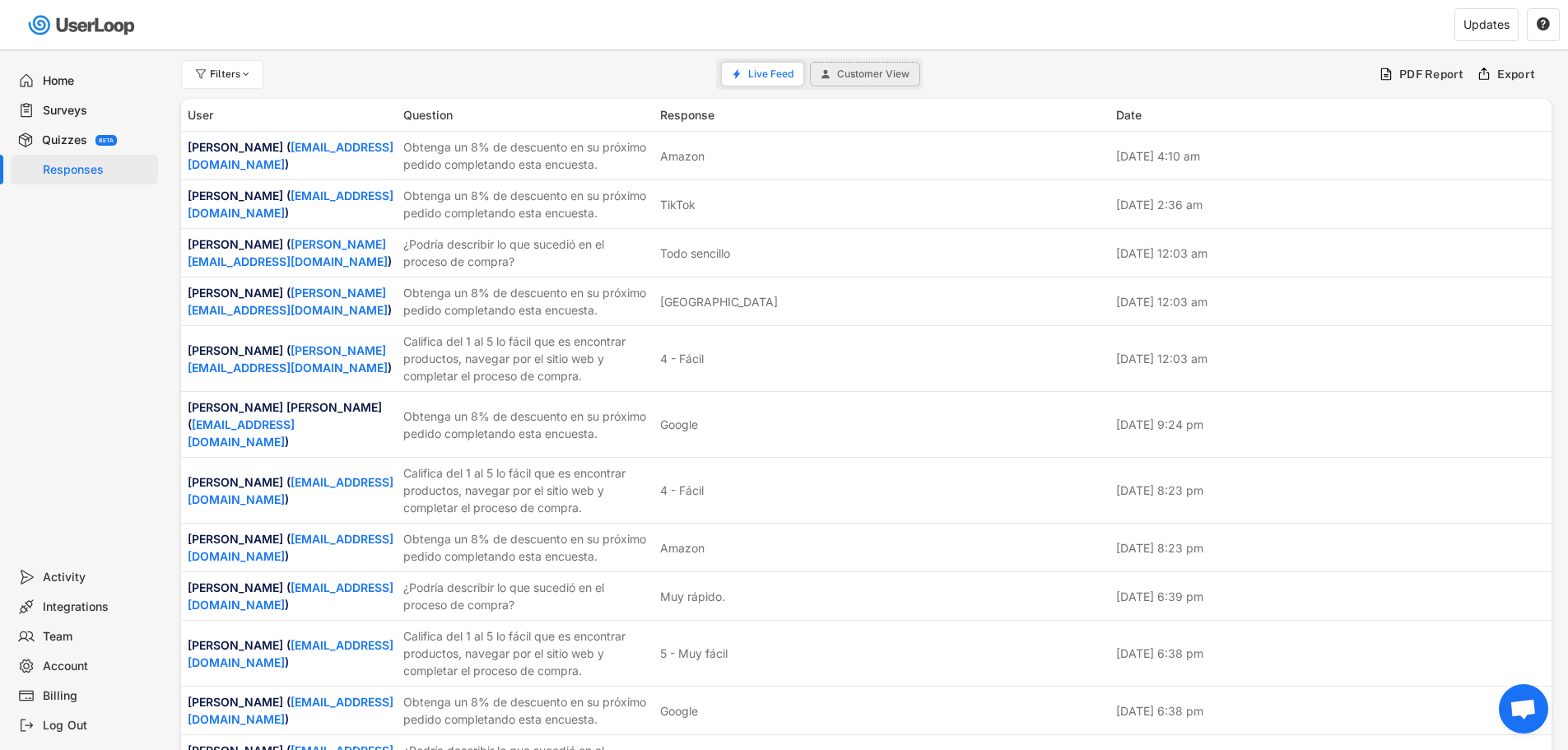
click at [873, 80] on button "Customer View" at bounding box center [865, 74] width 109 height 23
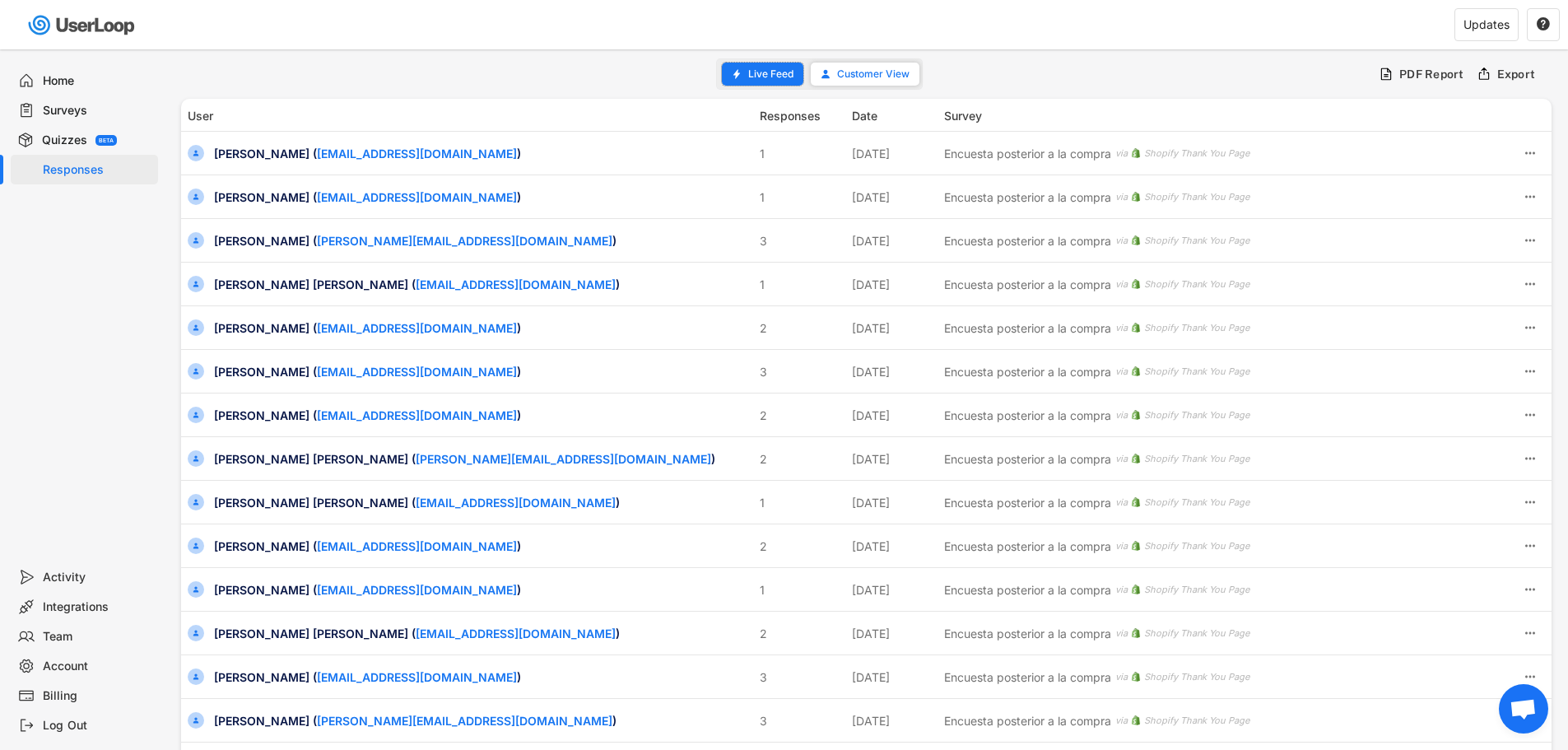
click at [777, 74] on span "Live Feed" at bounding box center [771, 74] width 46 height 10
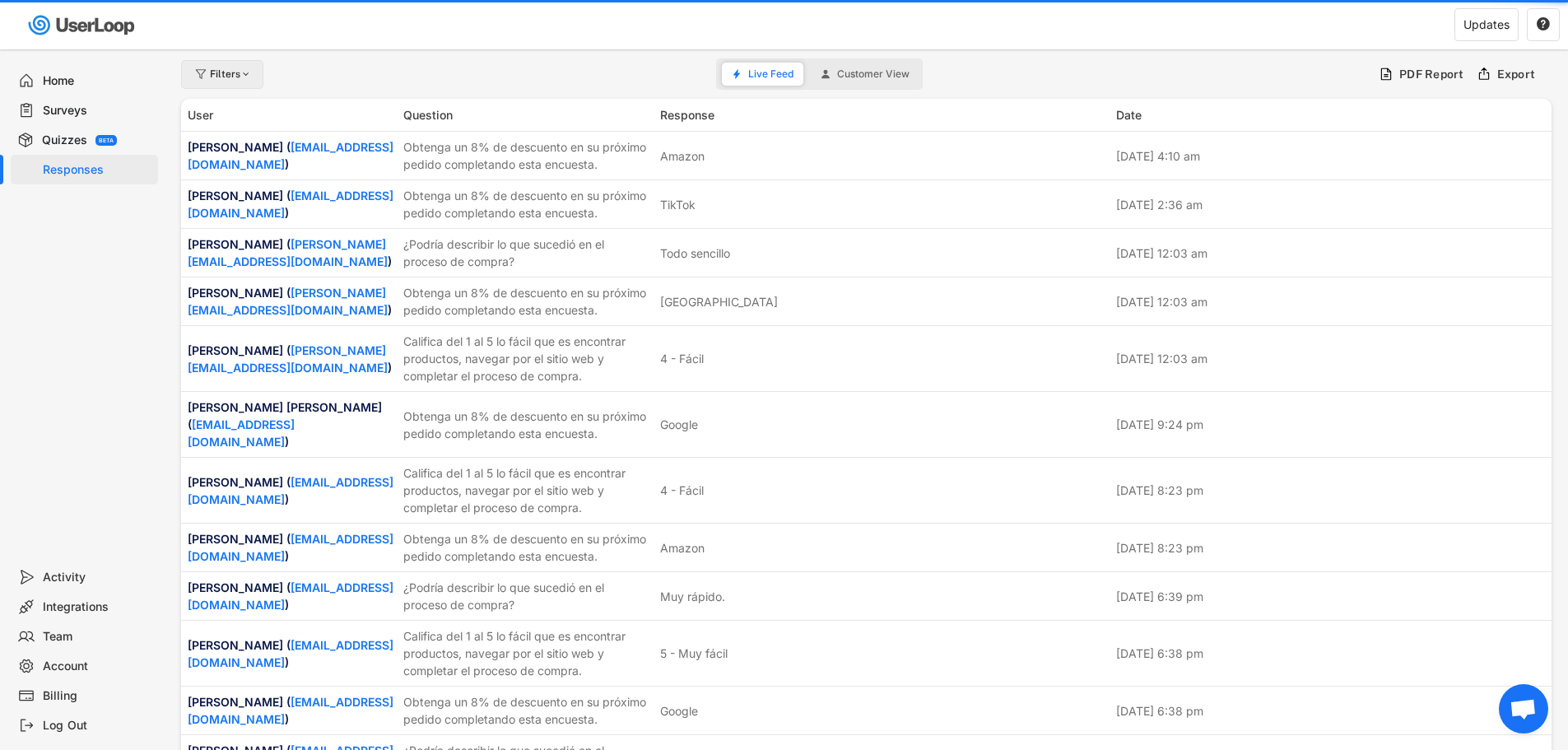
click at [221, 68] on div "Filters" at bounding box center [222, 74] width 82 height 29
select select
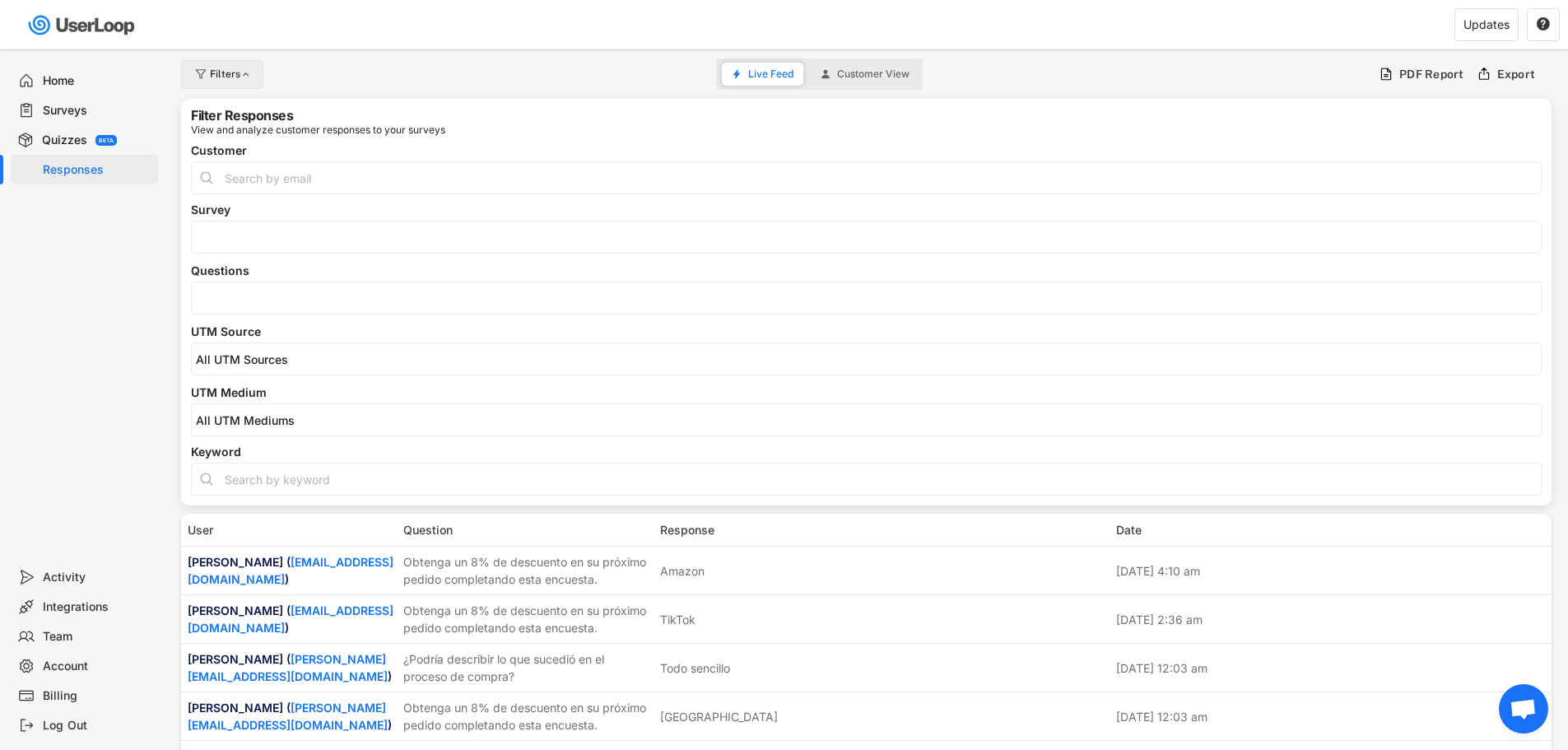
select select
click at [285, 488] on input "input" at bounding box center [866, 479] width 1350 height 33
click at [870, 80] on button "Customer View" at bounding box center [865, 74] width 109 height 23
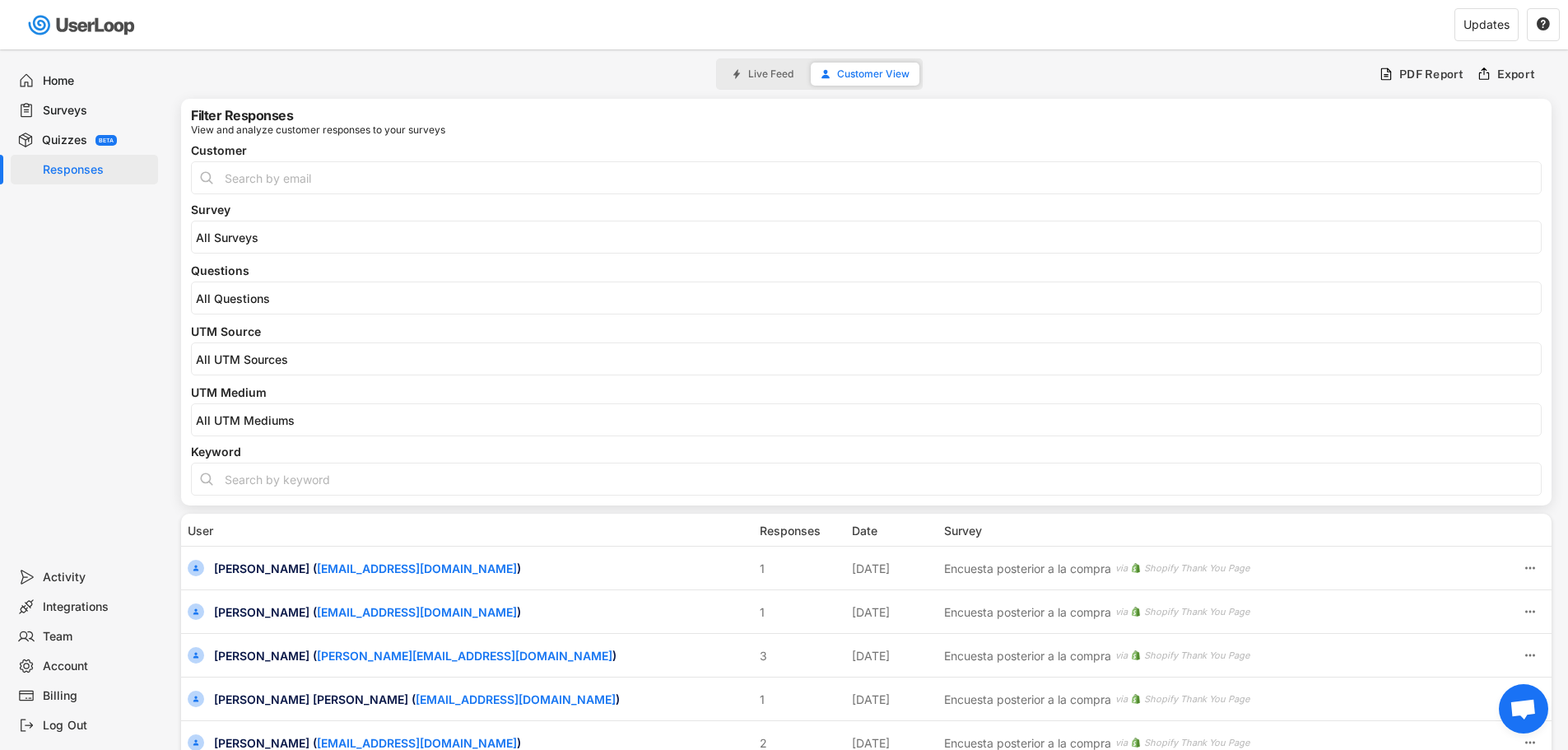
click at [363, 178] on input "input" at bounding box center [866, 178] width 1350 height 33
click at [805, 75] on div "Live Feed Customer View" at bounding box center [819, 75] width 206 height 32
click at [757, 66] on button "Live Feed" at bounding box center [763, 74] width 82 height 23
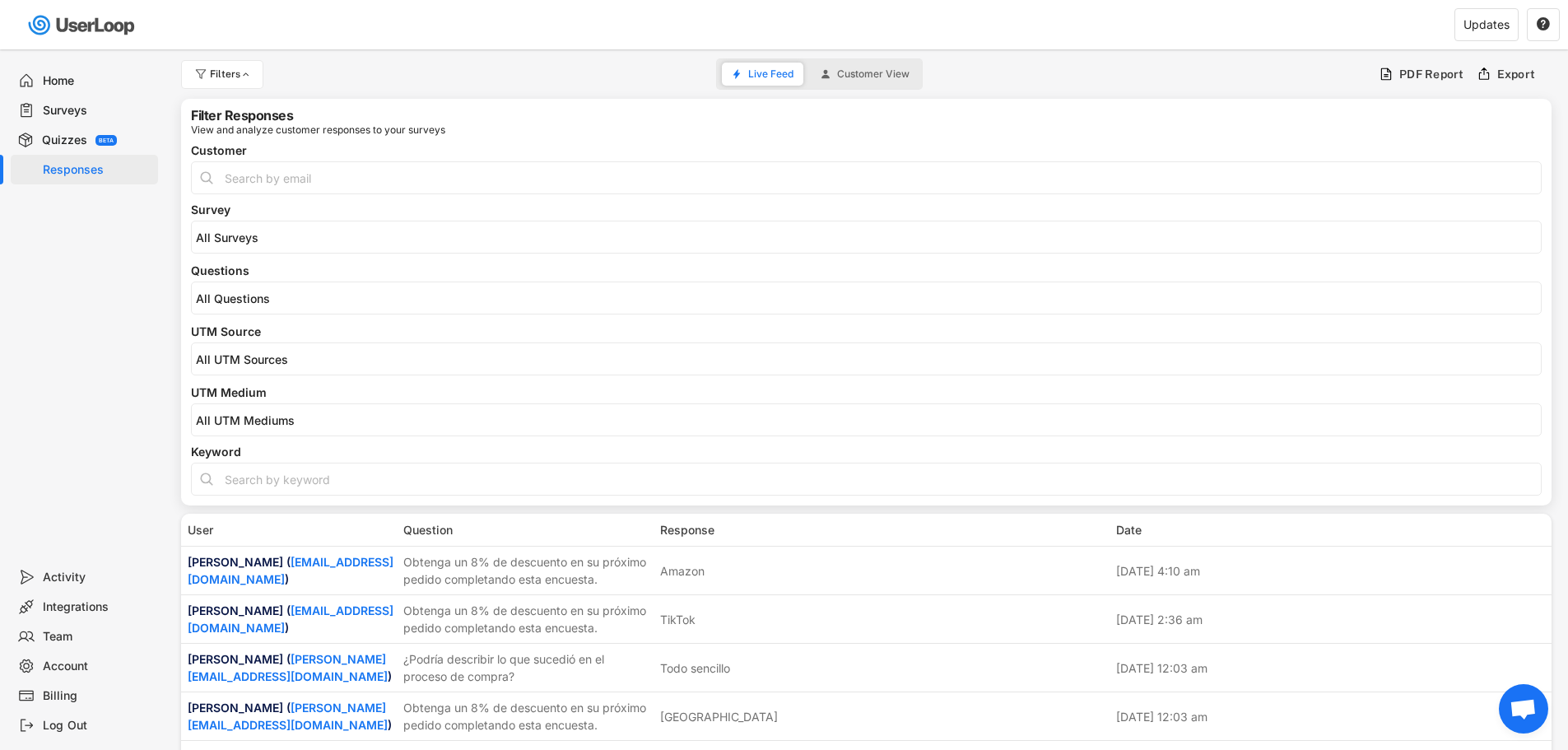
click at [273, 227] on li at bounding box center [866, 235] width 1341 height 18
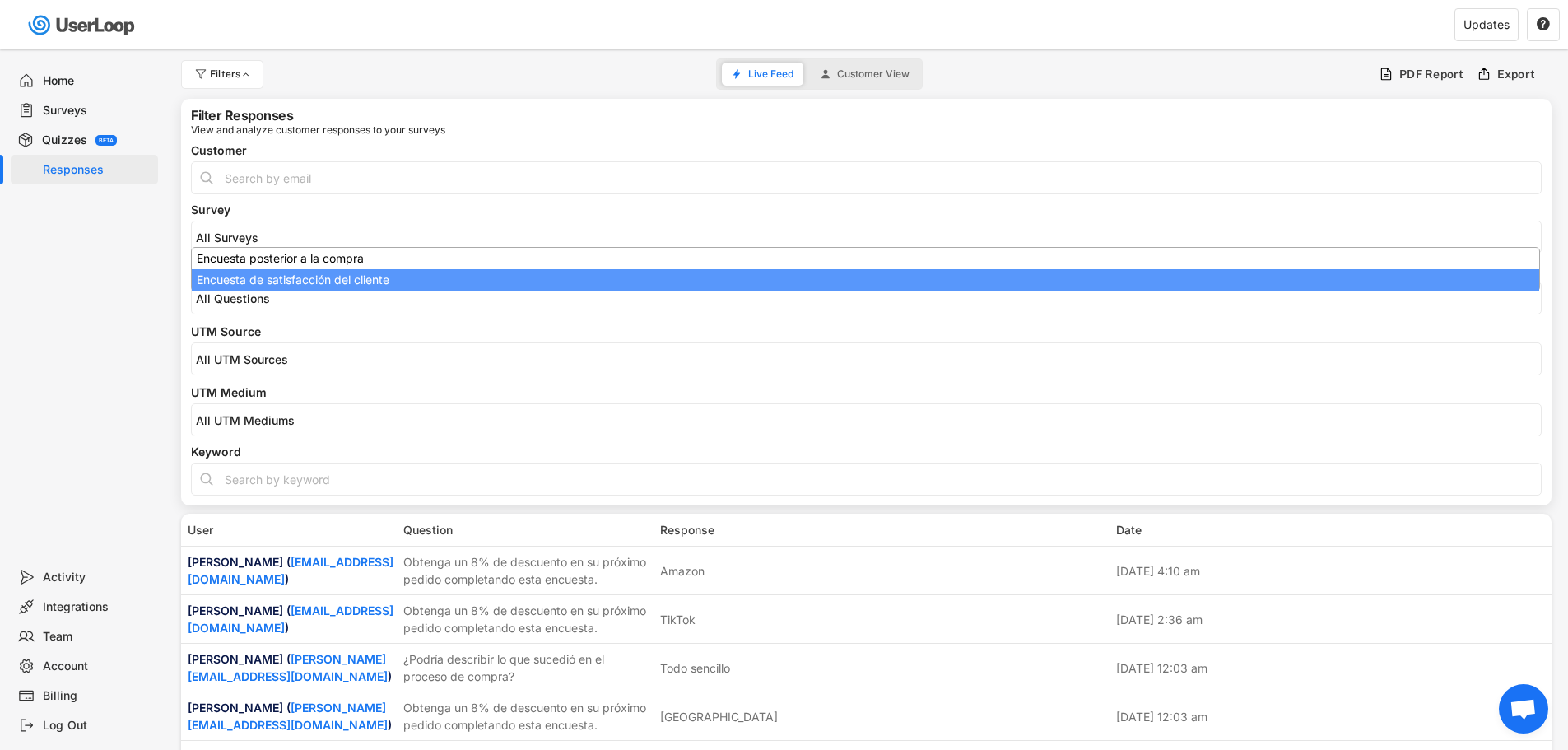
select select "1348695171700984260__LOOKUP__1709664932726x844316792309589500"
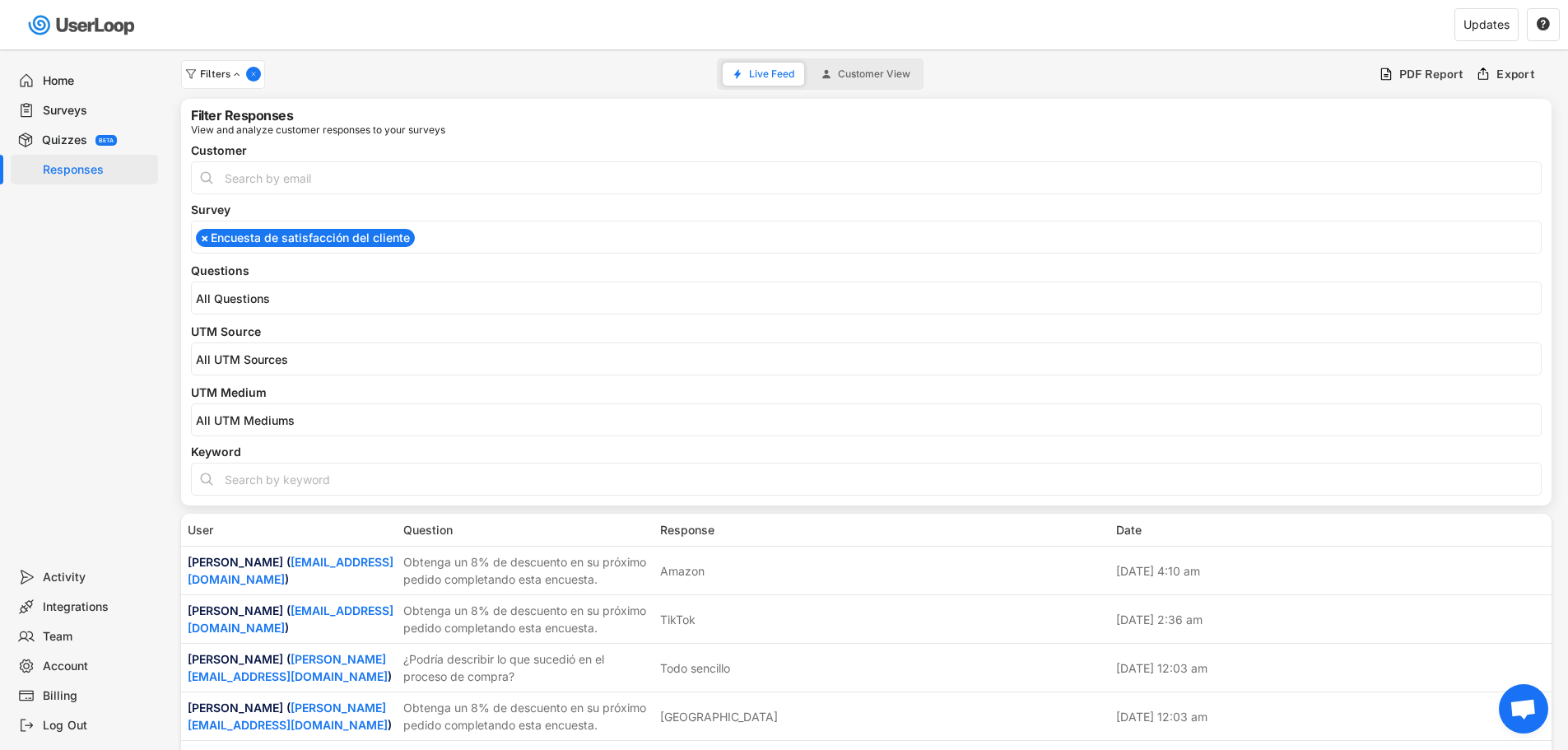
scroll to position [13, 0]
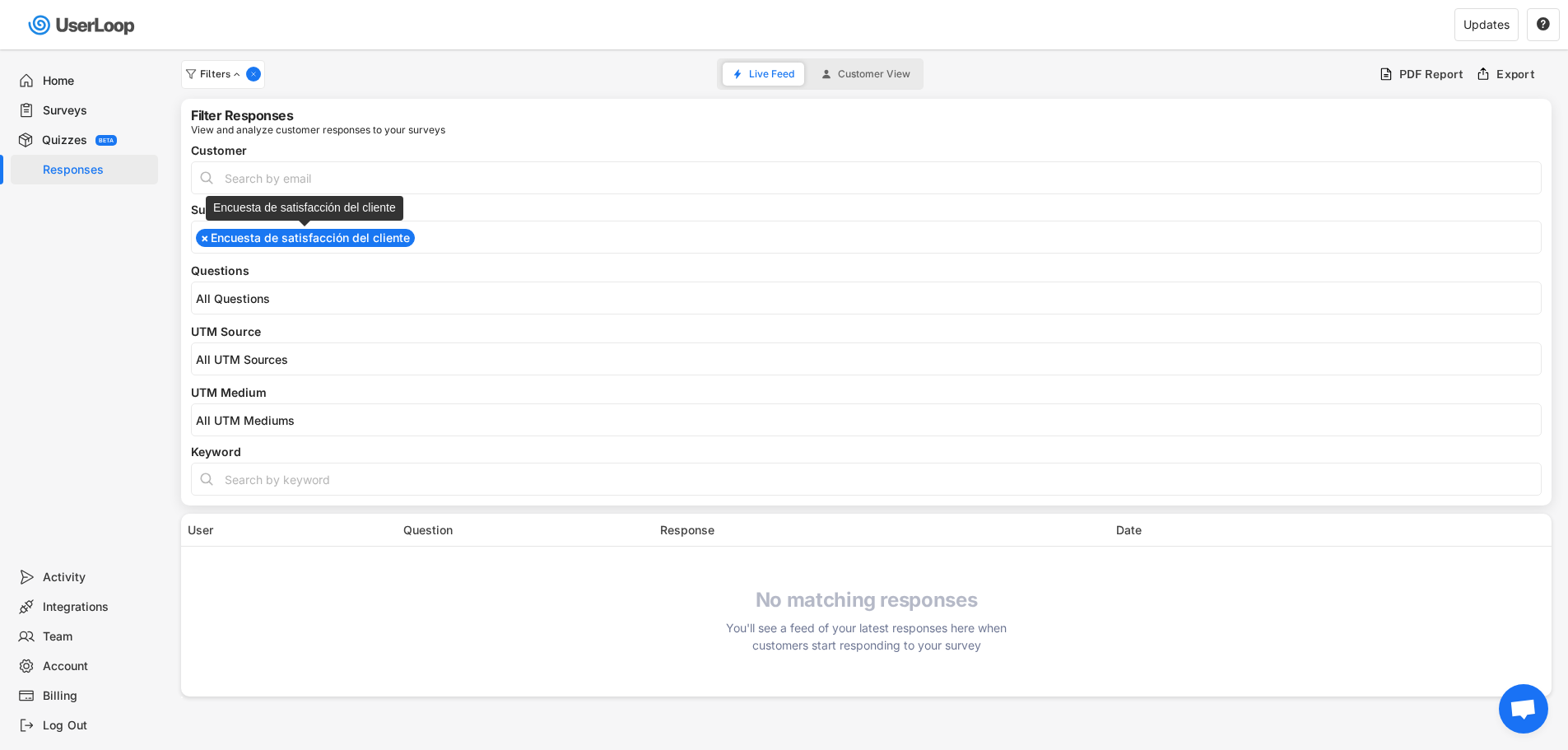
click at [206, 240] on span "×" at bounding box center [204, 238] width 8 height 11
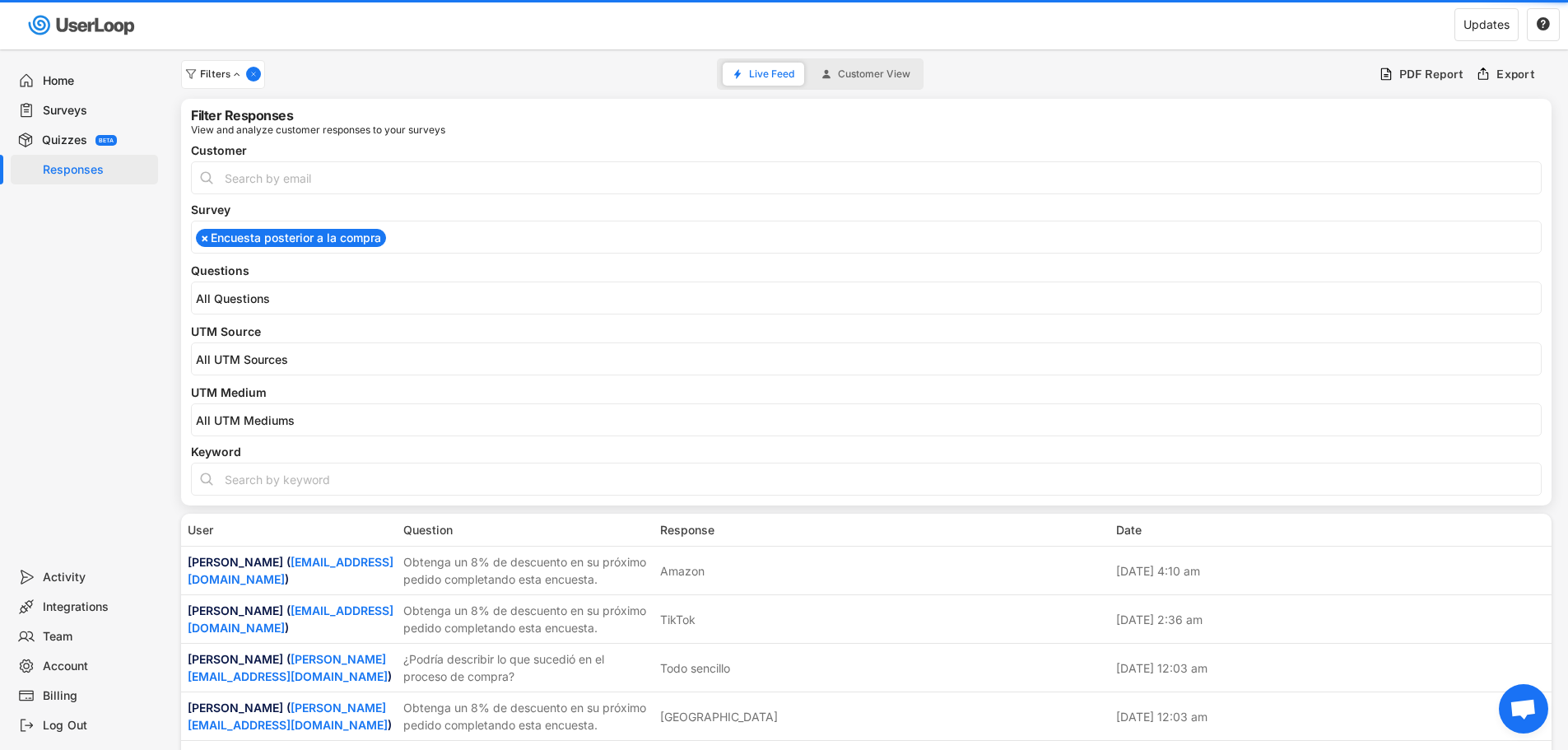
select select "1348695171700984260__LOOKUP__1709664932539x821373085985881200"
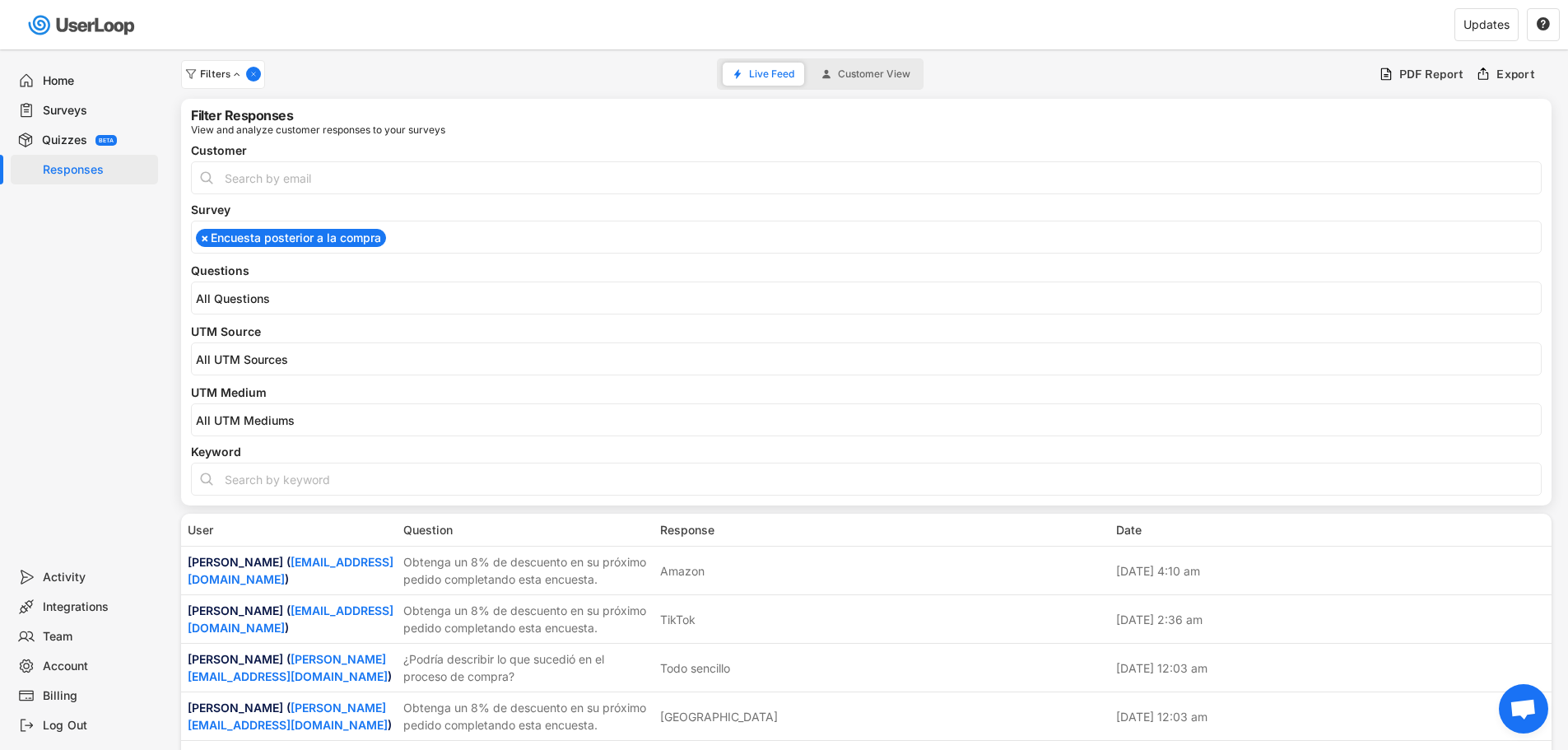
click at [68, 112] on div "Surveys" at bounding box center [97, 111] width 109 height 16
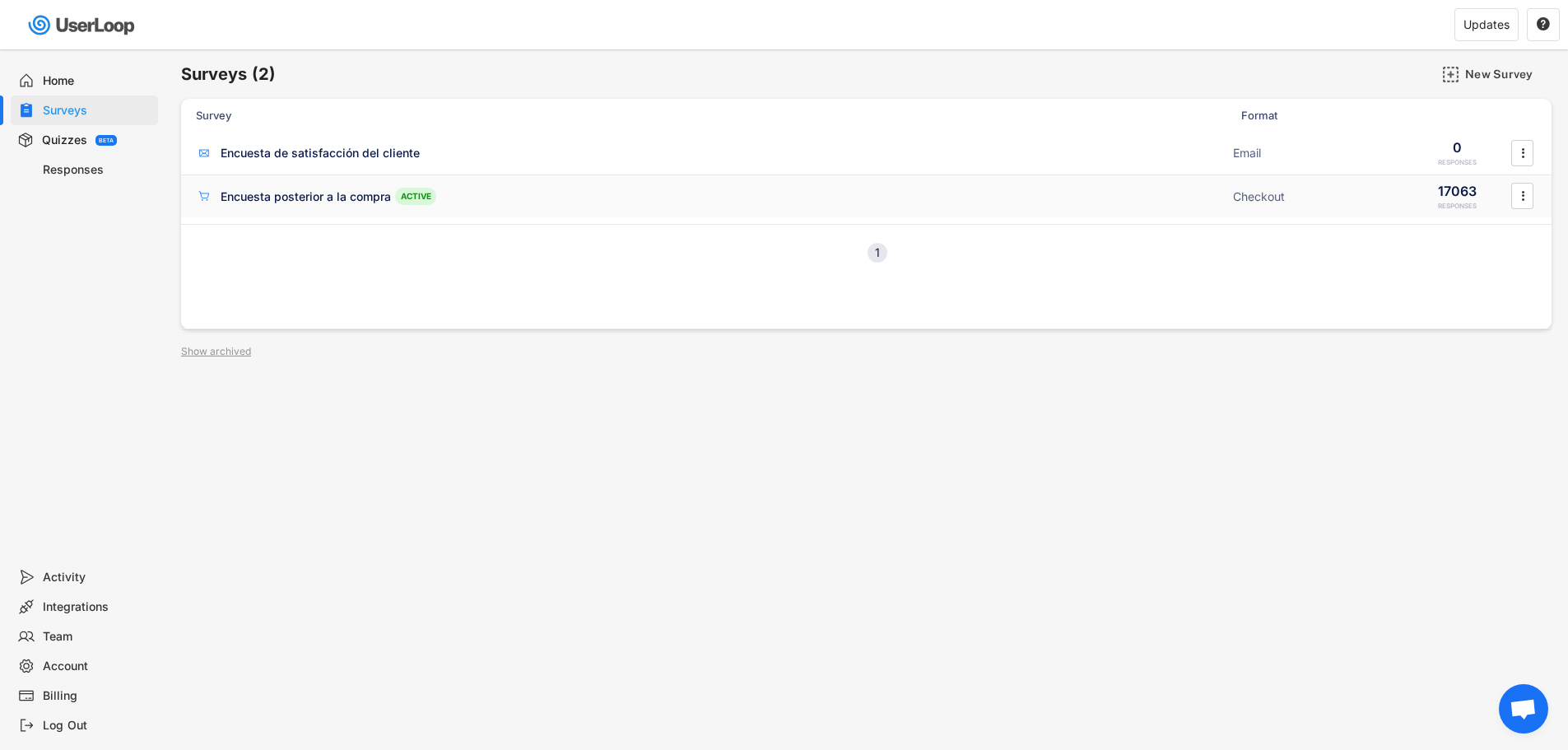
click at [540, 204] on div "Encuesta posterior a la compra ACTIVE" at bounding box center [709, 196] width 1027 height 18
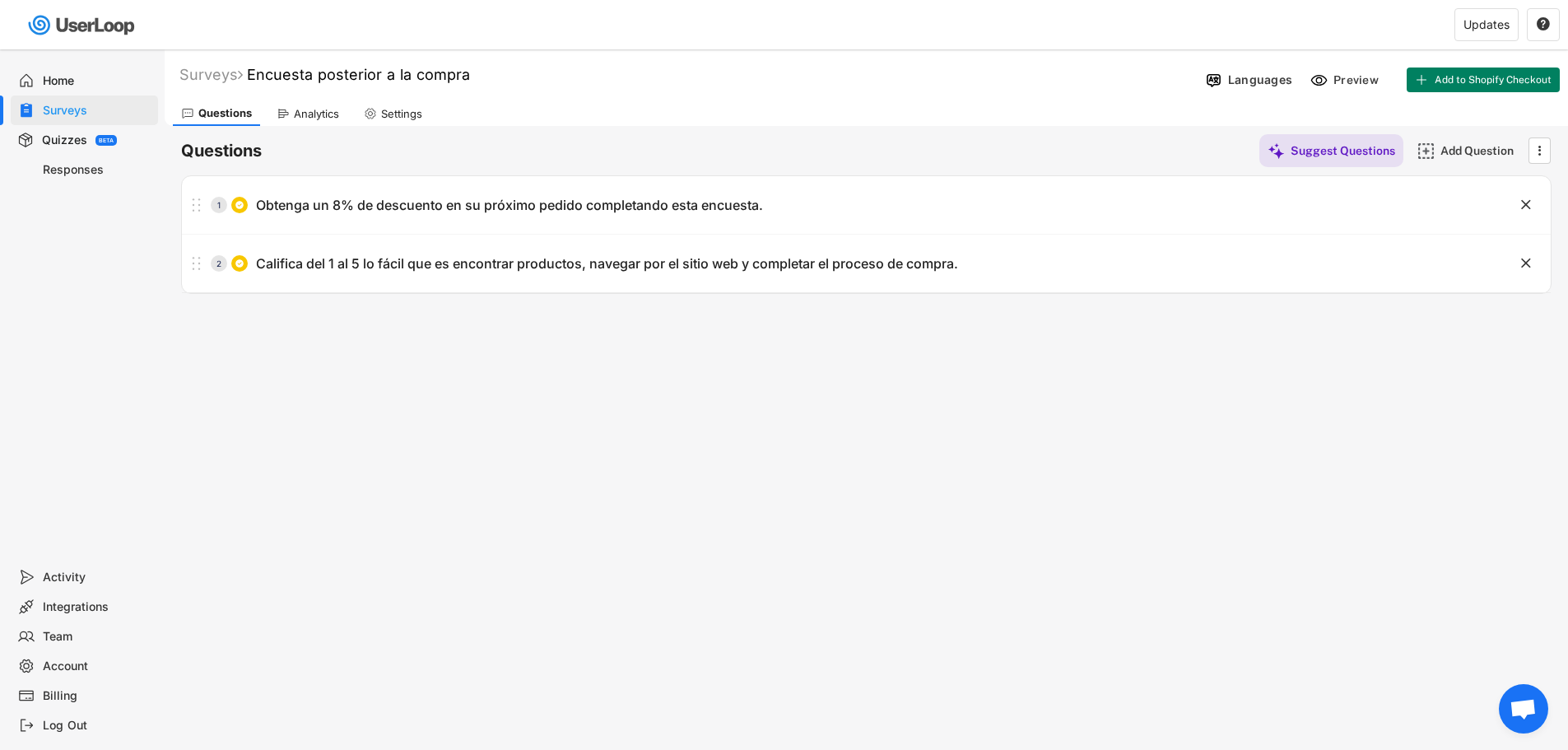
click at [319, 120] on div "Analytics" at bounding box center [317, 114] width 46 height 14
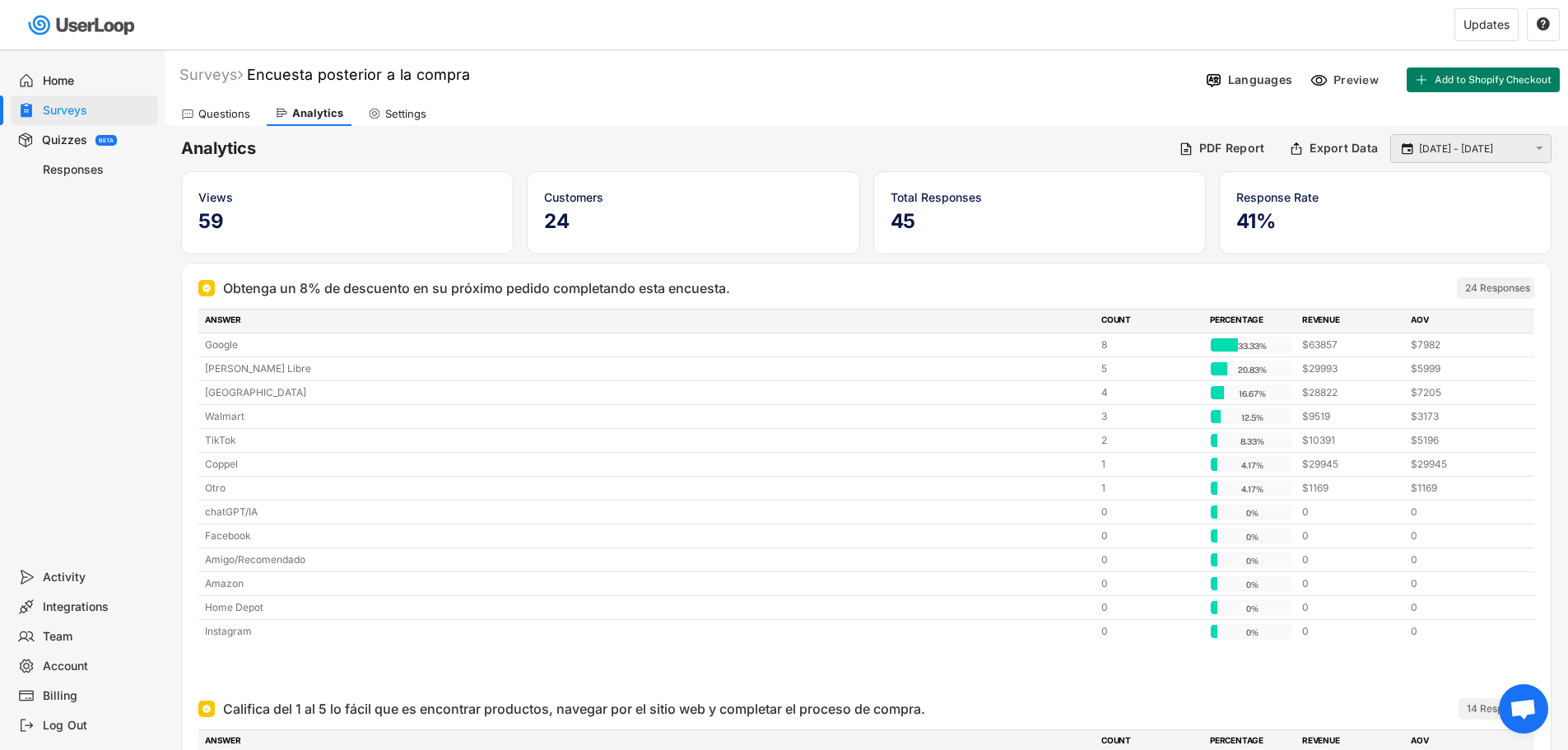
click at [1443, 146] on input "[DATE] - [DATE]" at bounding box center [1473, 148] width 109 height 17
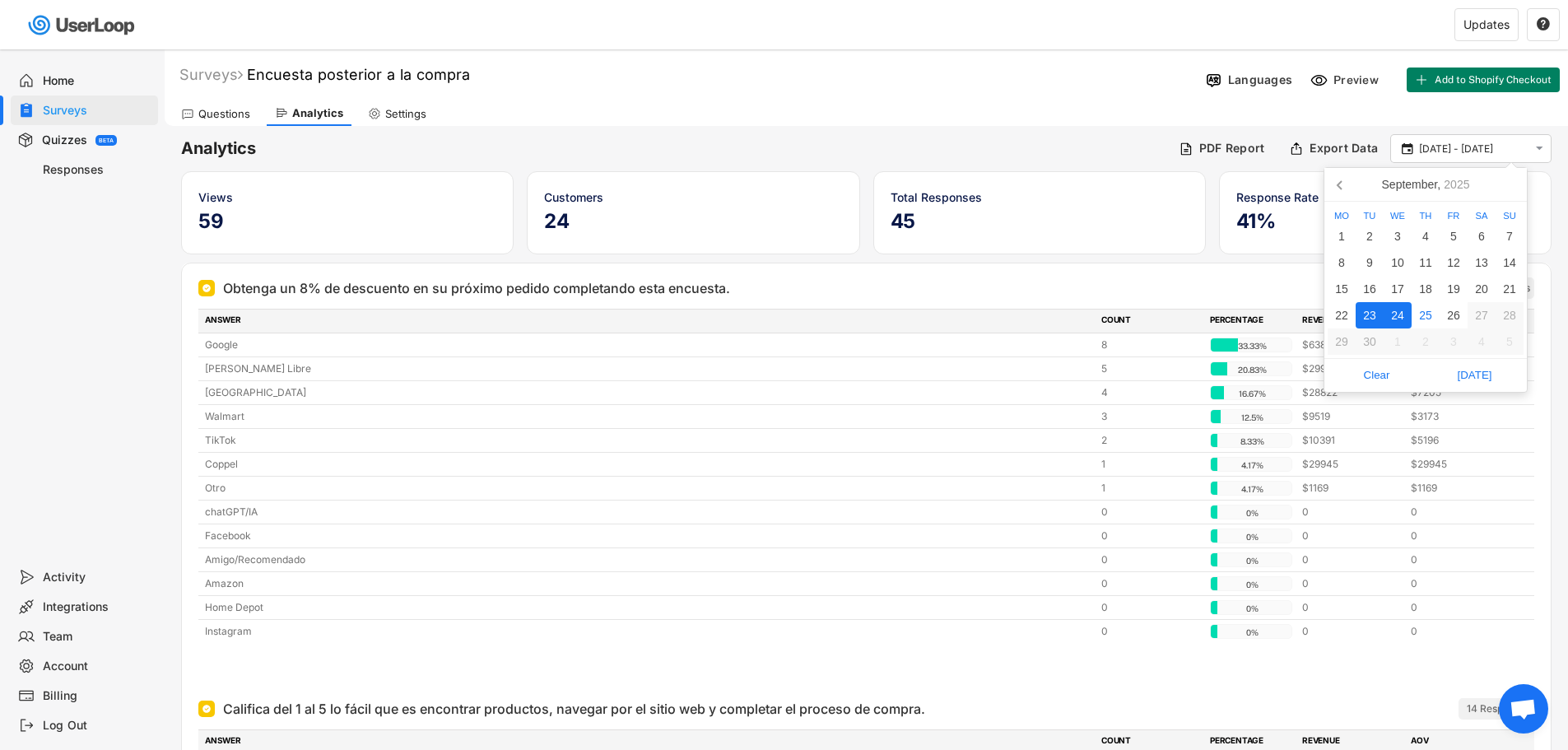
click at [1396, 318] on div "24" at bounding box center [1398, 315] width 28 height 26
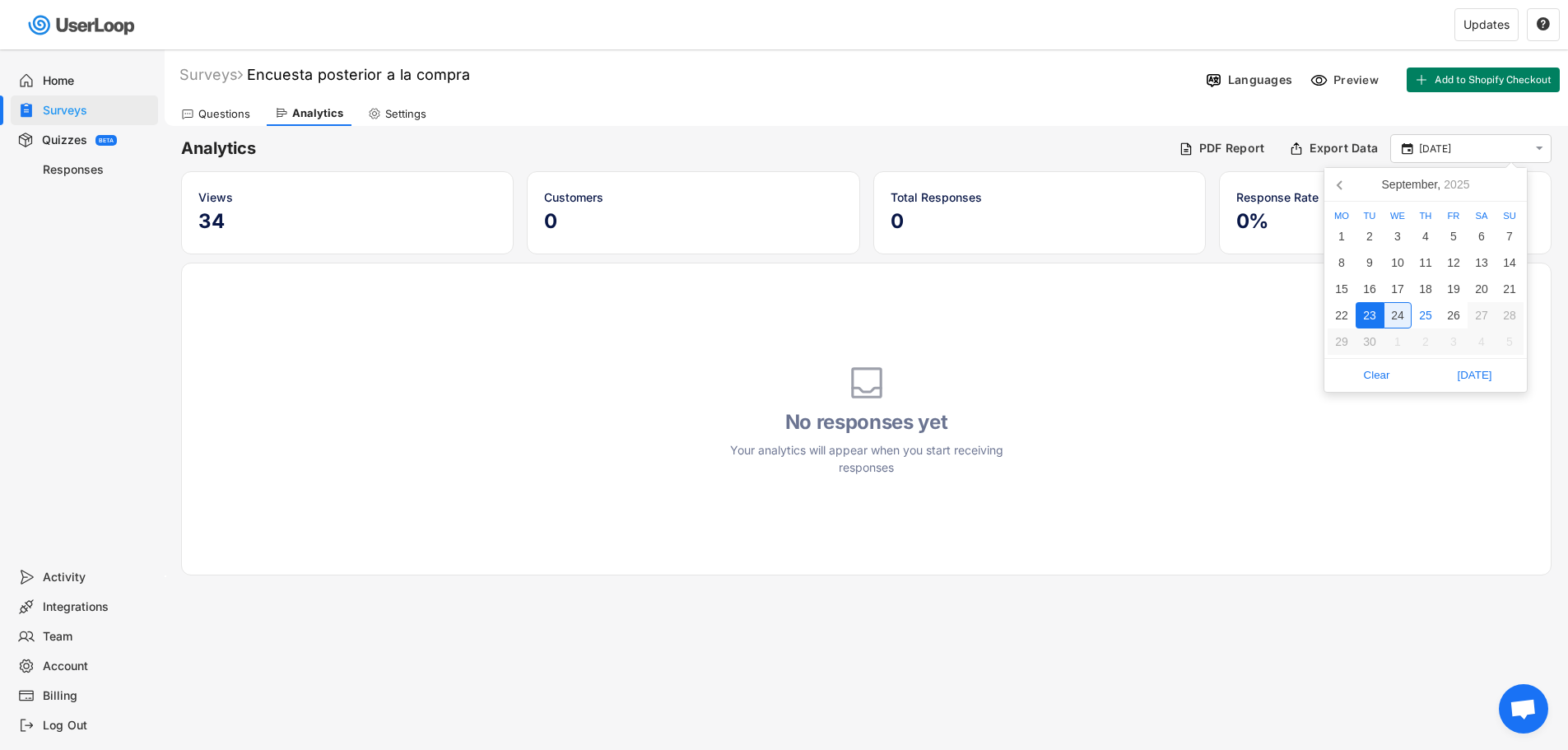
click at [1400, 314] on div "24" at bounding box center [1398, 315] width 28 height 26
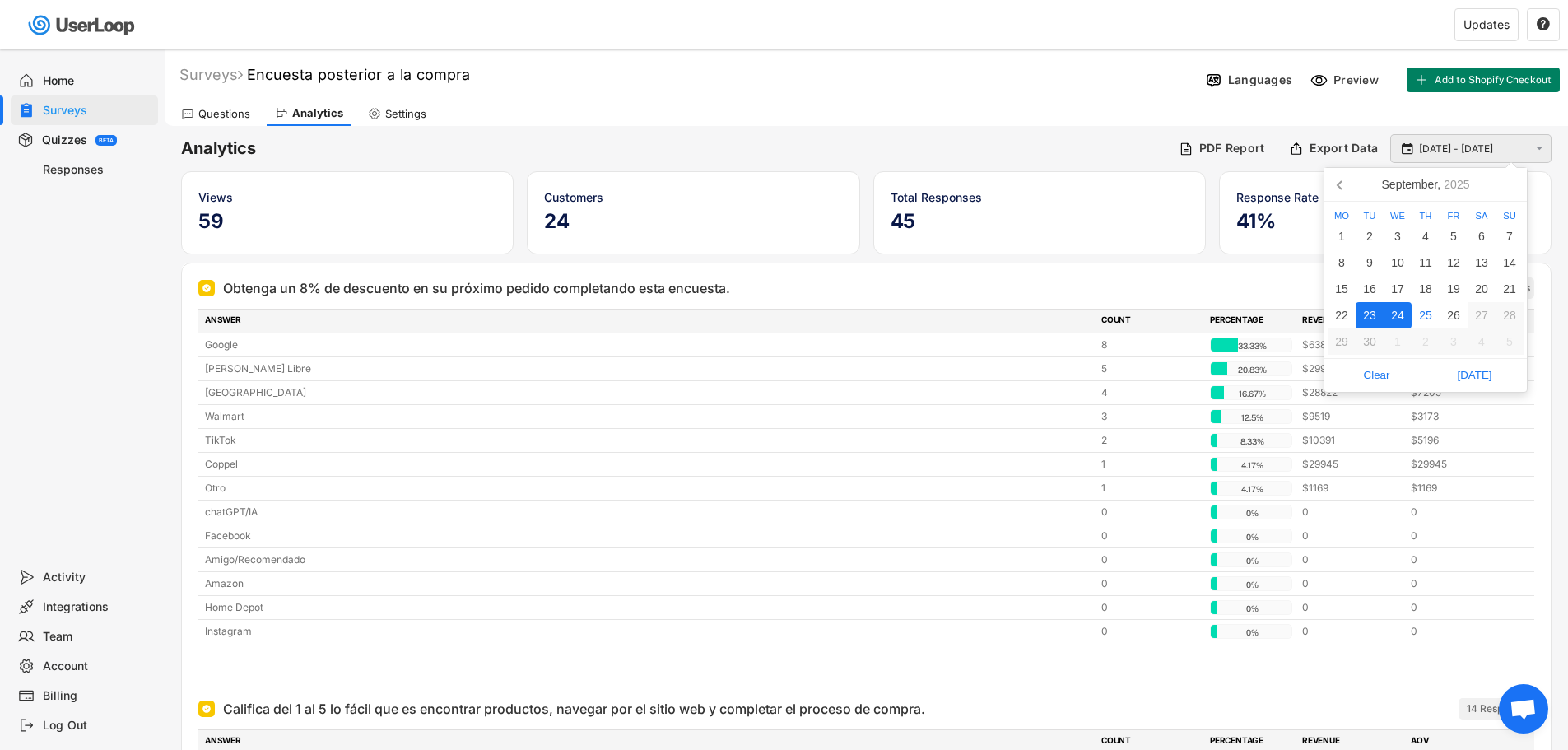
click at [1447, 142] on input "[DATE] - [DATE]" at bounding box center [1473, 148] width 109 height 17
click at [1350, 318] on div "22" at bounding box center [1342, 315] width 28 height 26
type input "[DATE]"
click at [1349, 316] on div "22" at bounding box center [1342, 315] width 28 height 26
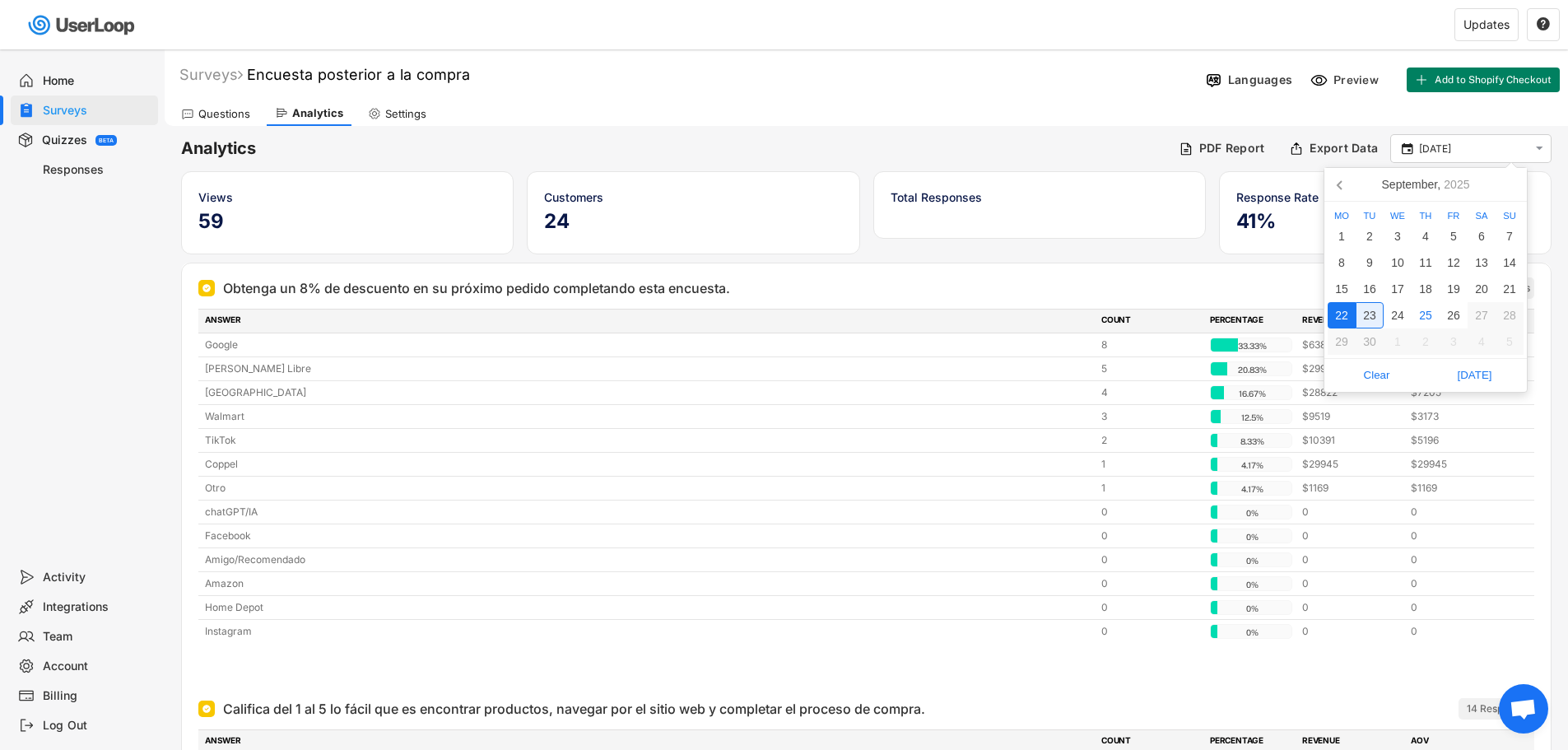
click at [1367, 313] on div "23" at bounding box center [1370, 315] width 28 height 26
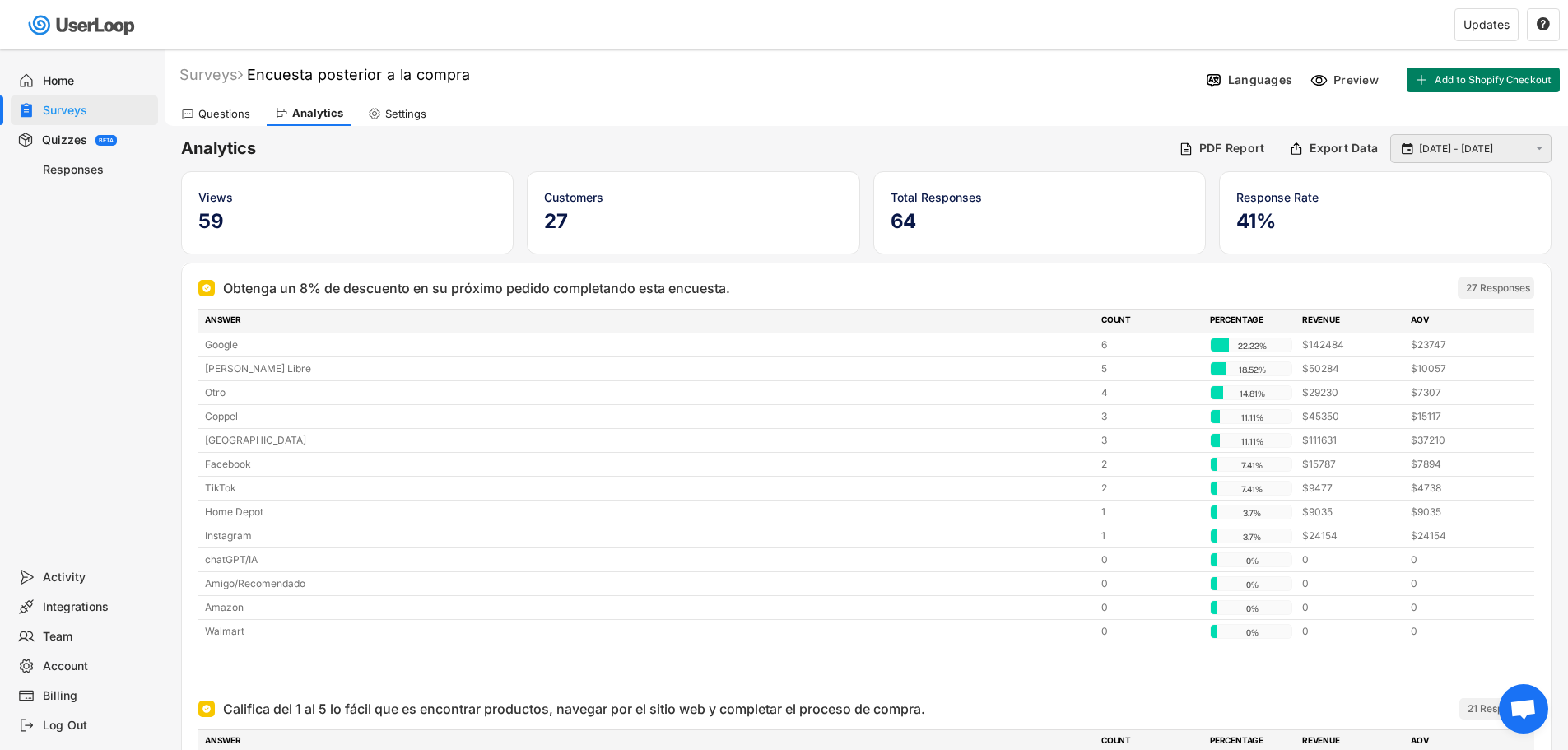
click at [1471, 148] on input "[DATE] - [DATE]" at bounding box center [1473, 148] width 109 height 17
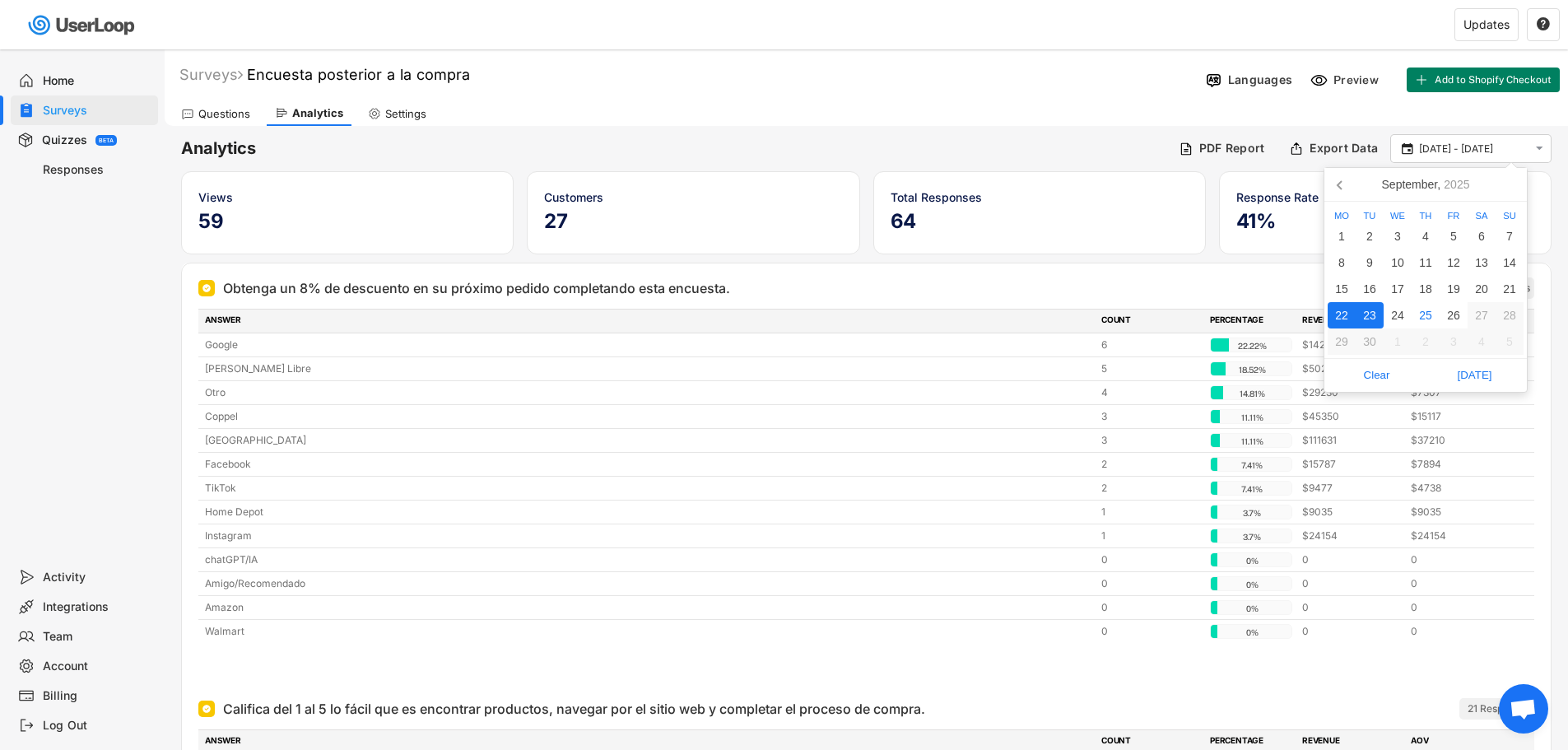
click at [1340, 309] on div "22" at bounding box center [1342, 315] width 28 height 26
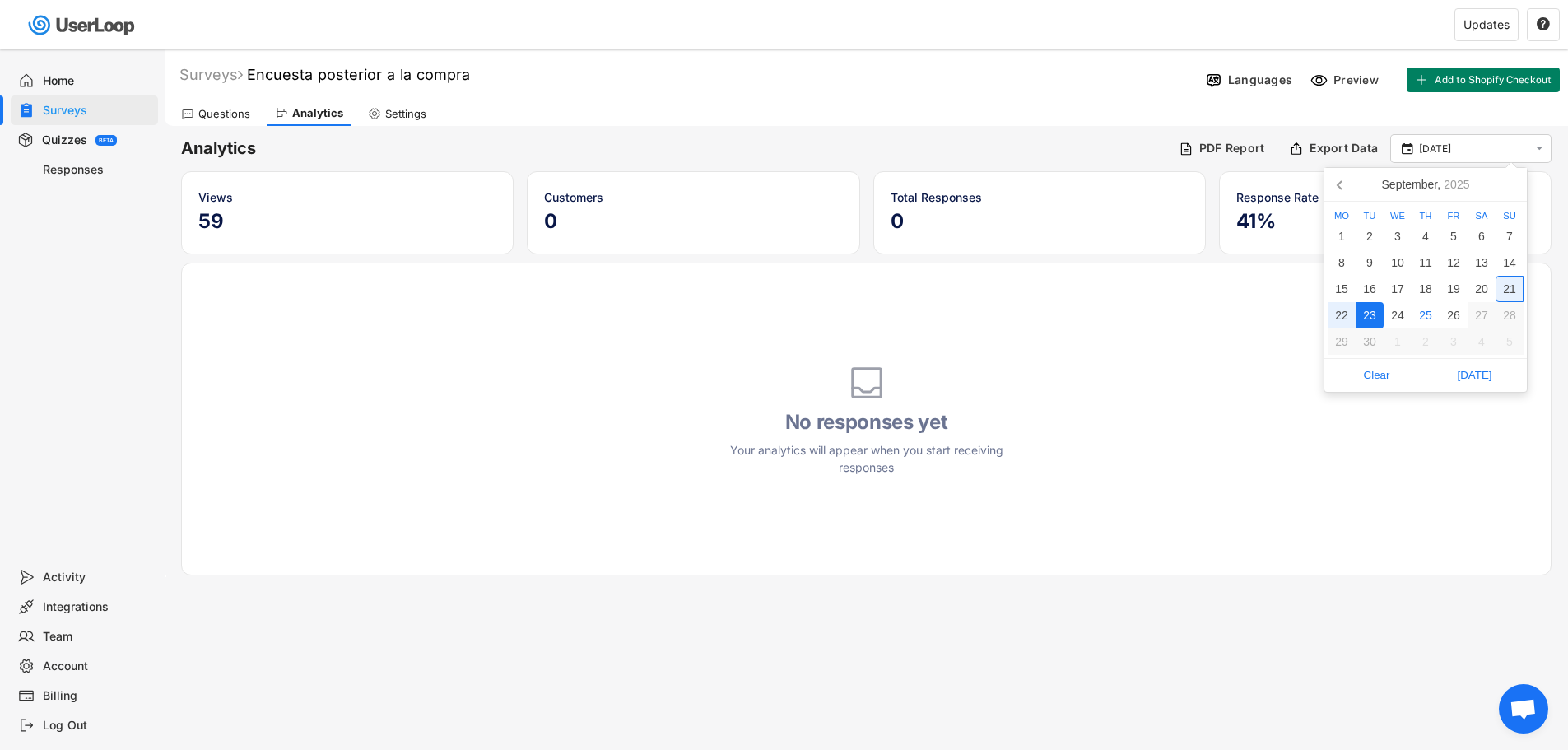
click at [1508, 286] on div "21" at bounding box center [1509, 289] width 28 height 26
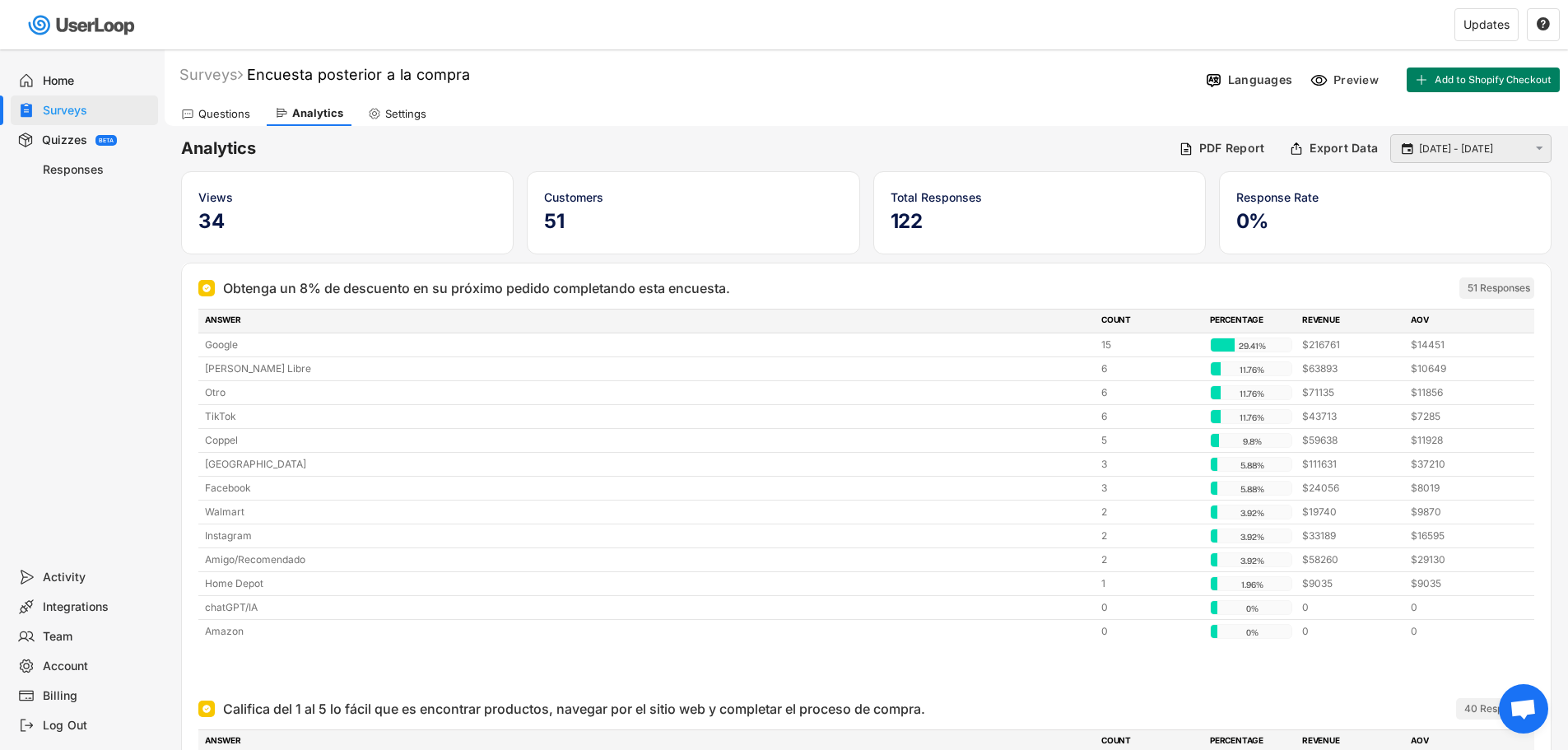
click at [1469, 153] on input "[DATE] - [DATE]" at bounding box center [1473, 148] width 109 height 17
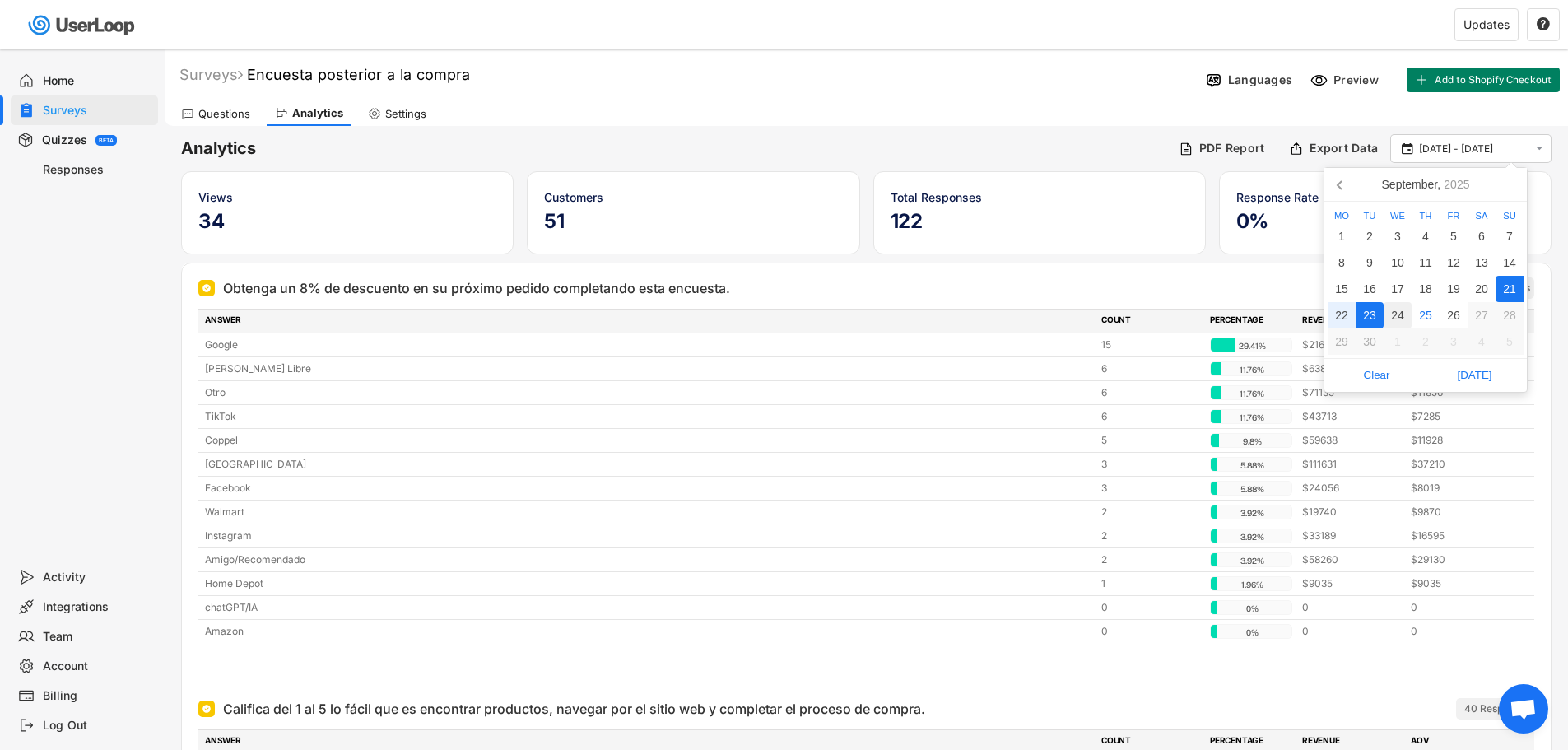
click at [1396, 311] on div "24" at bounding box center [1398, 315] width 28 height 26
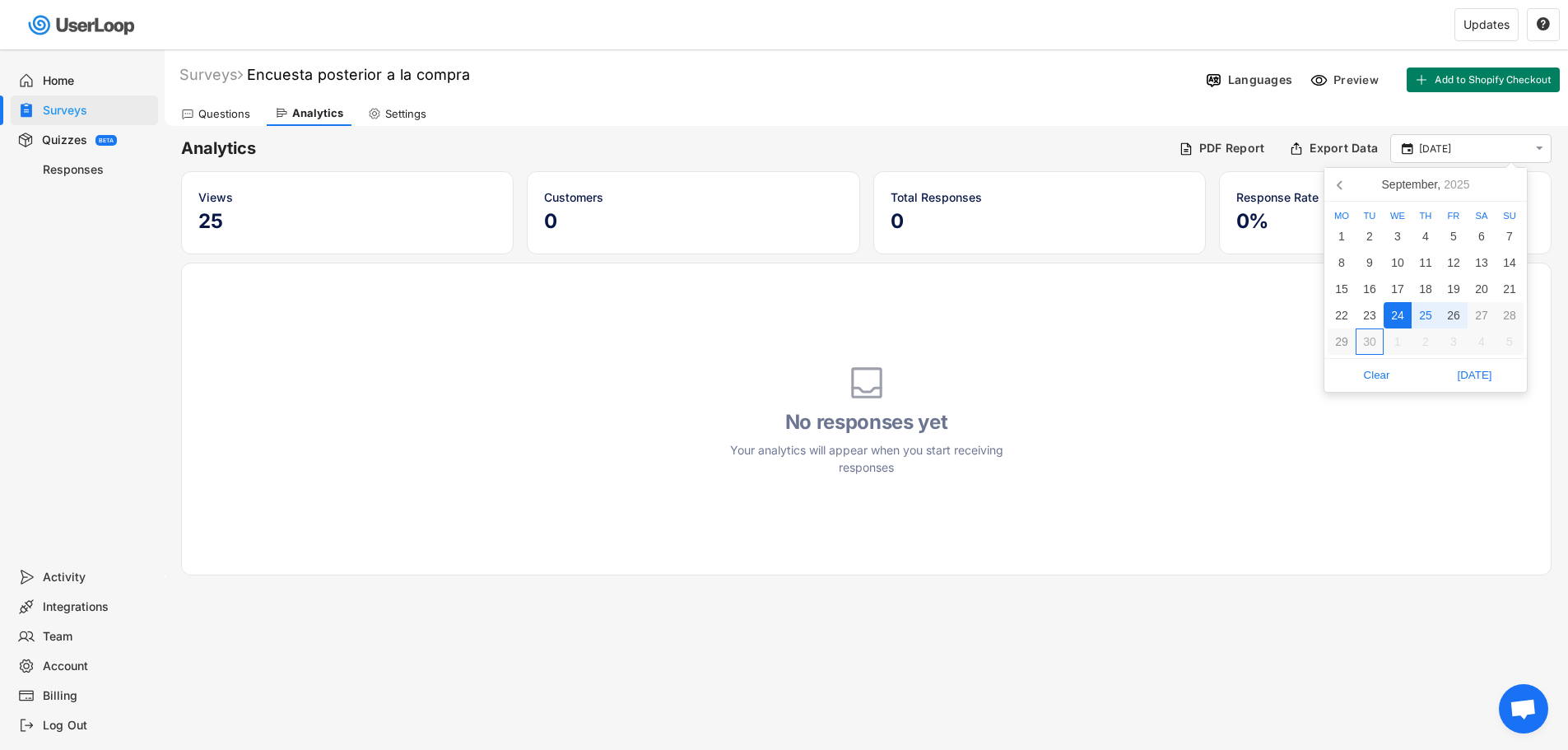
click at [1160, 396] on div "No responses yet Your analytics will appear when you start receiving responses" at bounding box center [866, 418] width 1371 height 312
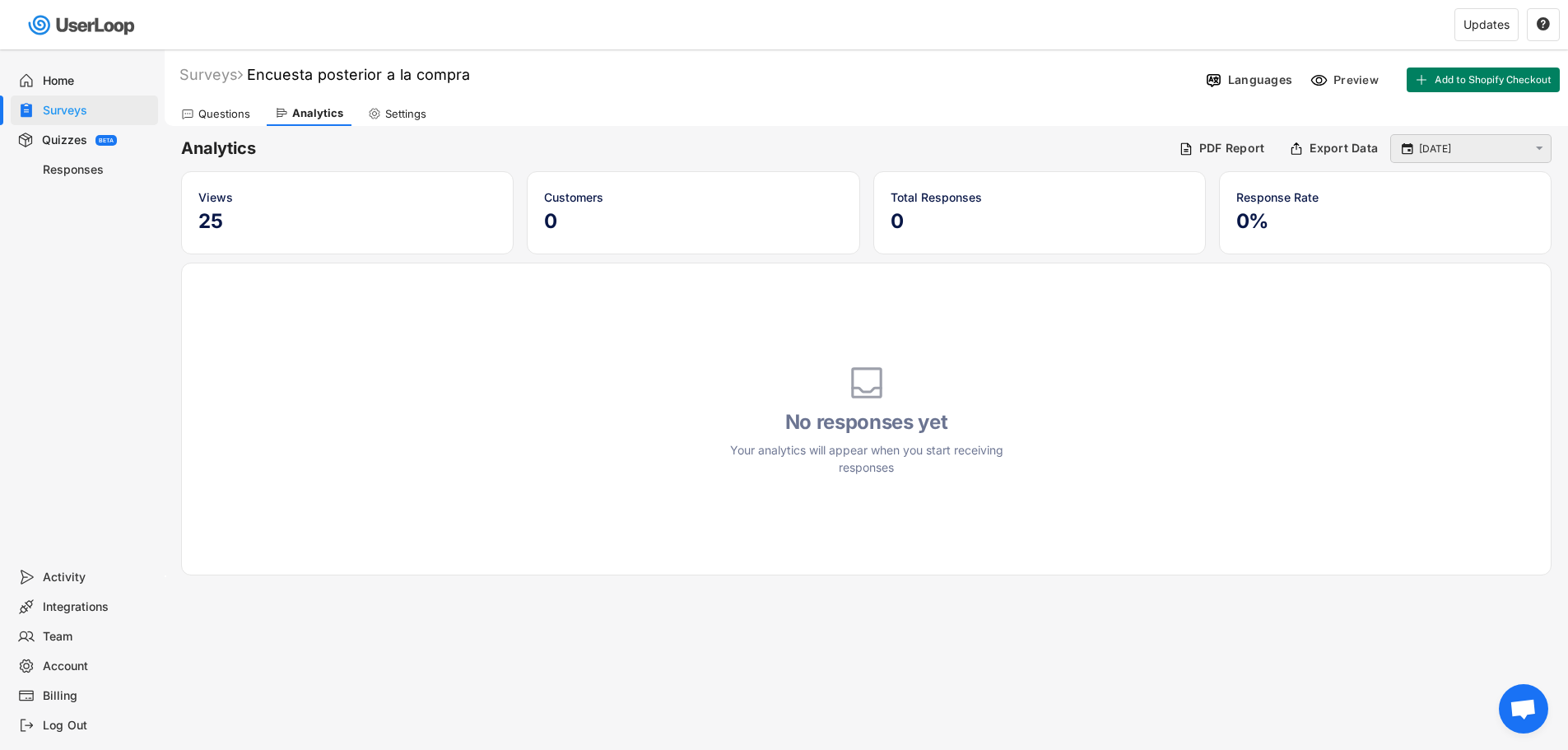
click at [1466, 155] on input "[DATE]" at bounding box center [1473, 148] width 109 height 17
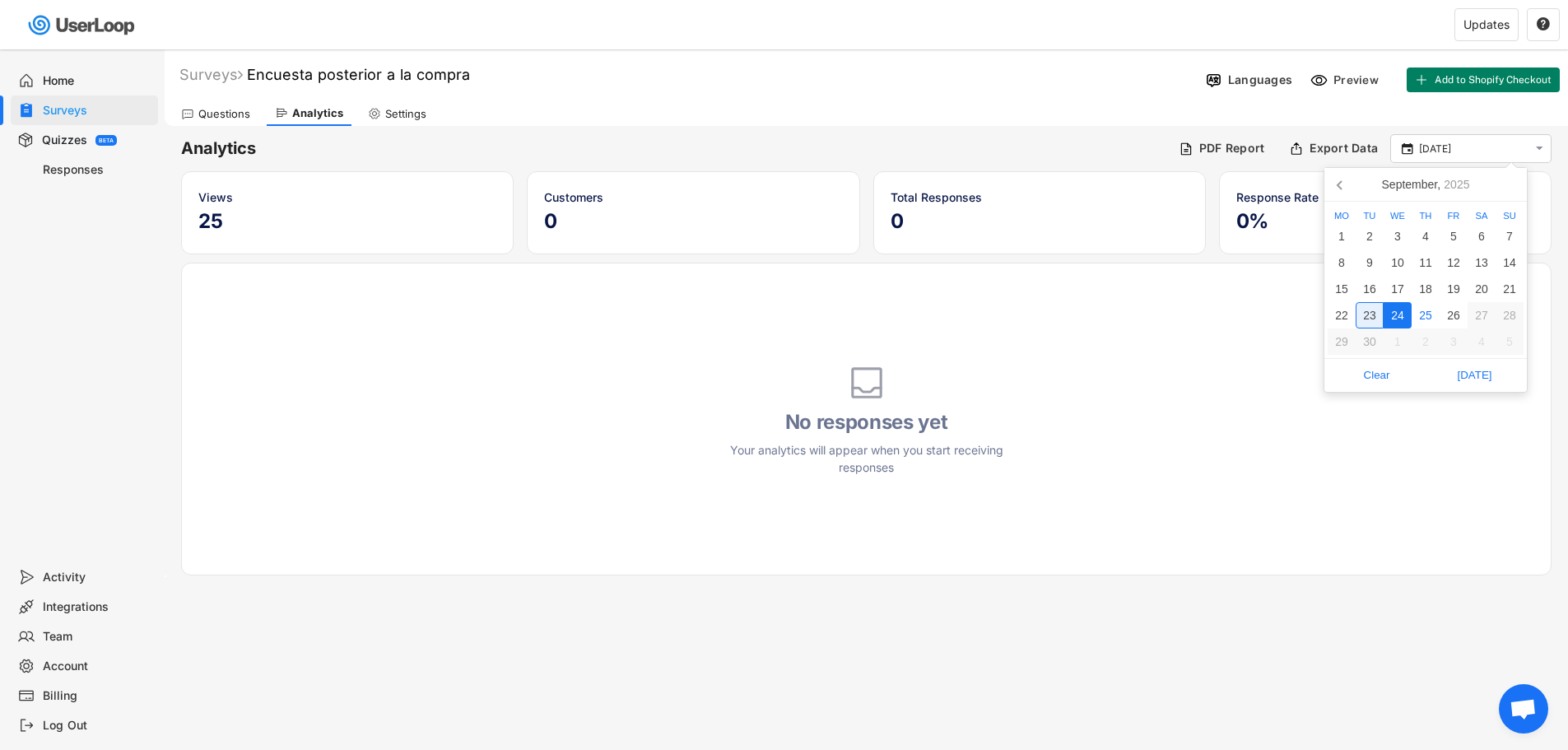
click at [1371, 313] on div "23" at bounding box center [1370, 315] width 28 height 26
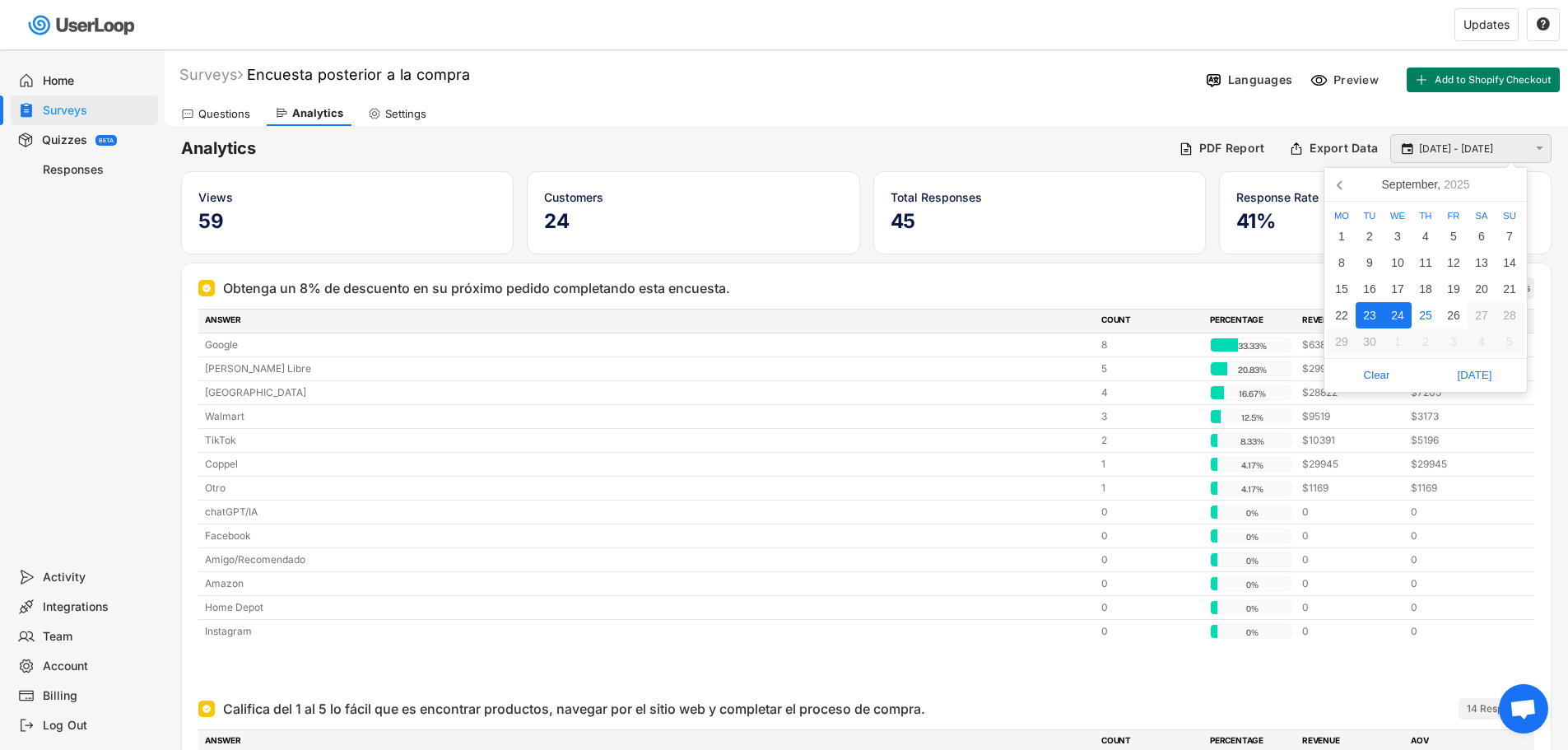
click at [1459, 143] on input "[DATE] - [DATE]" at bounding box center [1473, 148] width 109 height 17
click at [1375, 319] on div "23" at bounding box center [1370, 315] width 28 height 26
click at [1373, 319] on div "23" at bounding box center [1370, 315] width 28 height 26
click at [1448, 149] on input "[DATE] - [DATE]" at bounding box center [1473, 148] width 109 height 17
click at [1406, 318] on div "24" at bounding box center [1398, 315] width 28 height 26
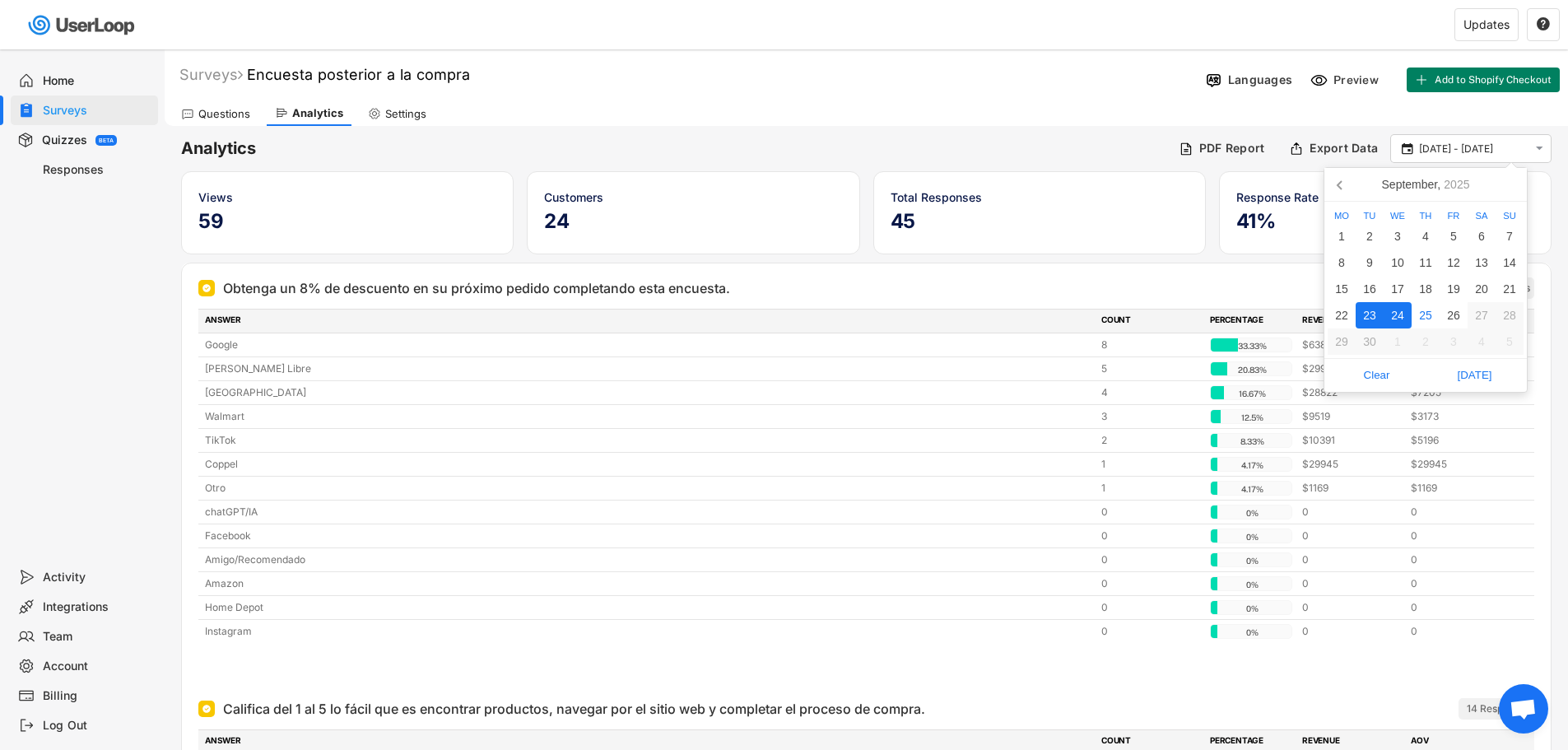
type input "[DATE]"
click at [1364, 317] on div "23" at bounding box center [1370, 315] width 28 height 26
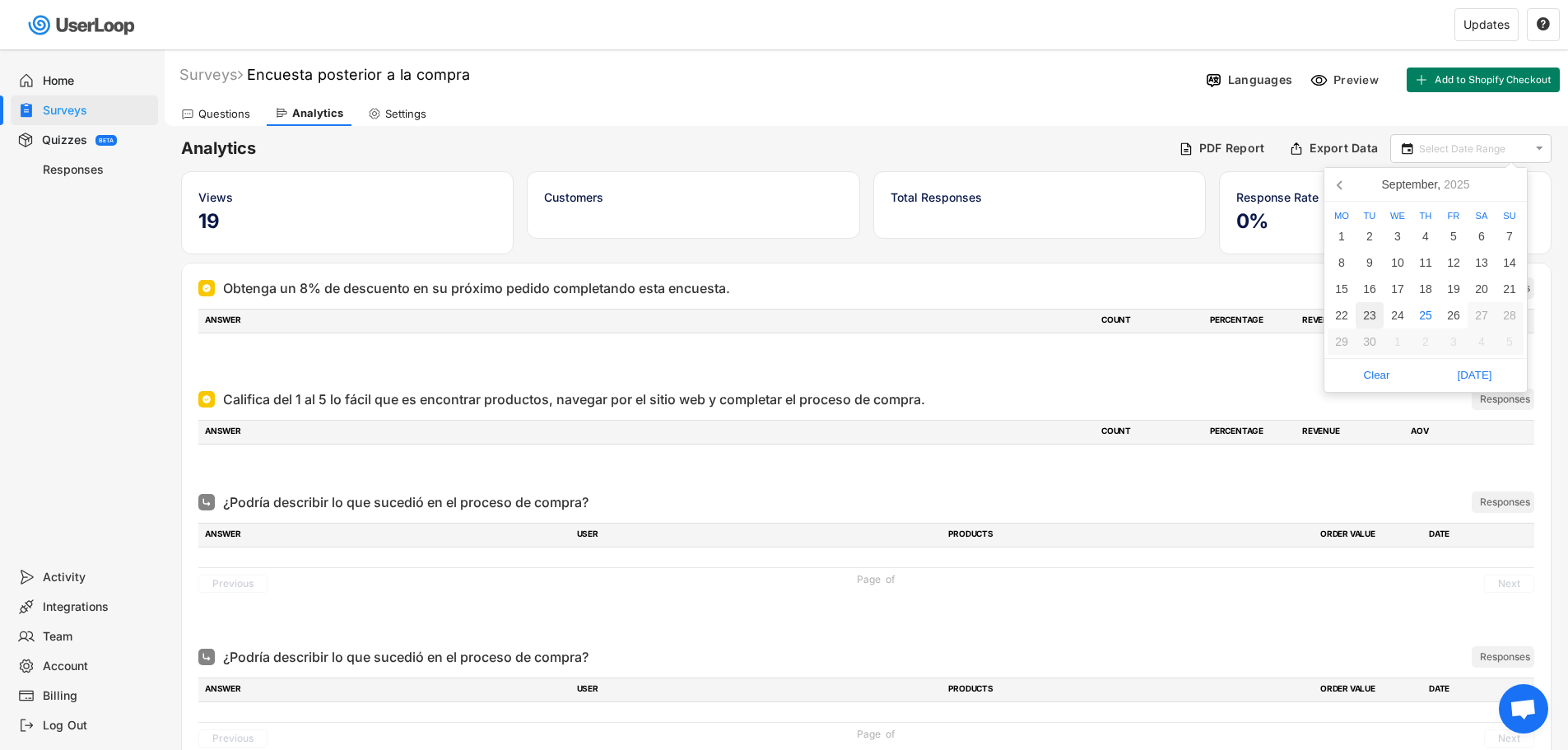
click at [1365, 317] on div "23" at bounding box center [1370, 315] width 28 height 26
type input "[DATE]"
click at [1365, 317] on div "23" at bounding box center [1370, 315] width 28 height 26
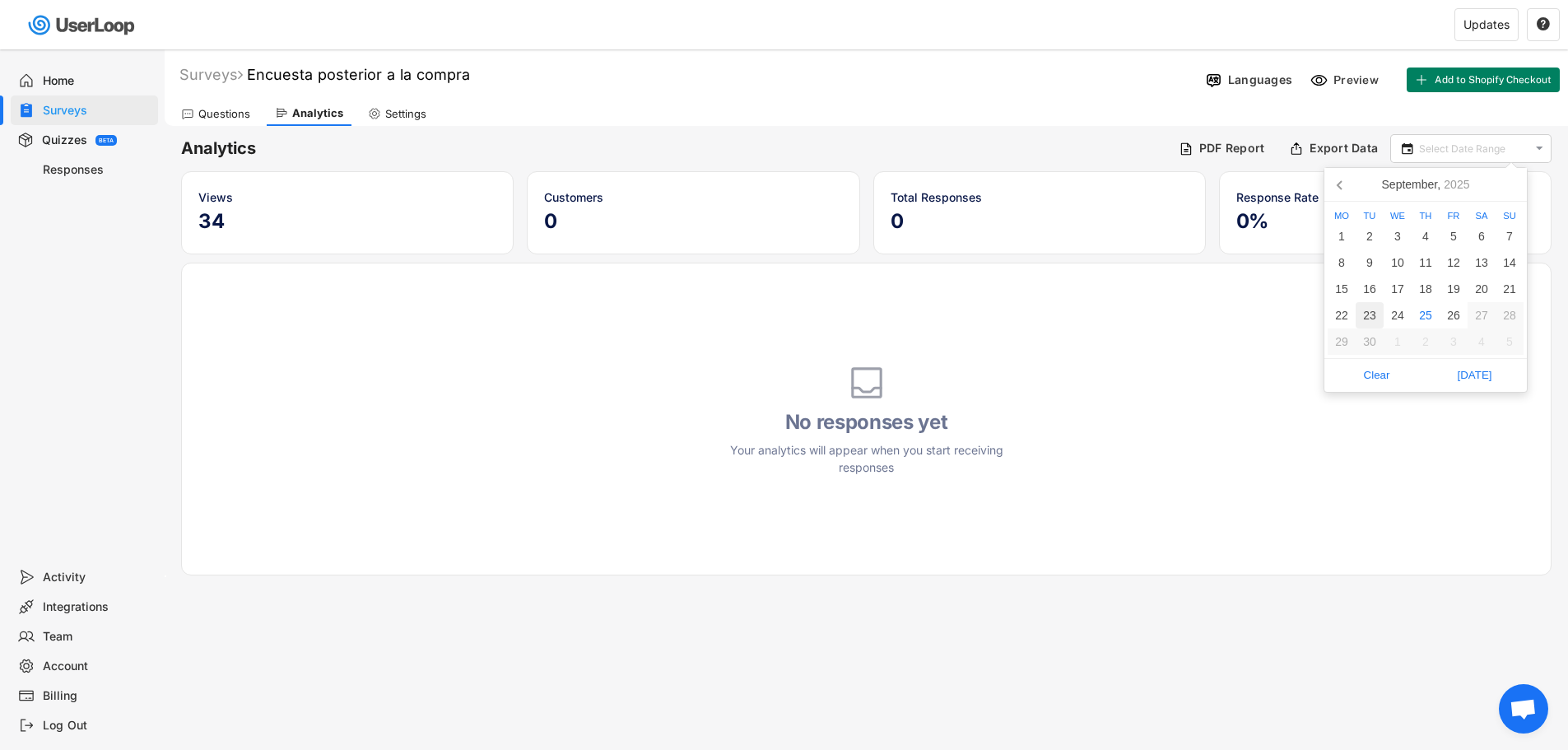
click at [1365, 317] on div "23" at bounding box center [1370, 315] width 28 height 26
click at [1406, 307] on div "24" at bounding box center [1398, 315] width 28 height 26
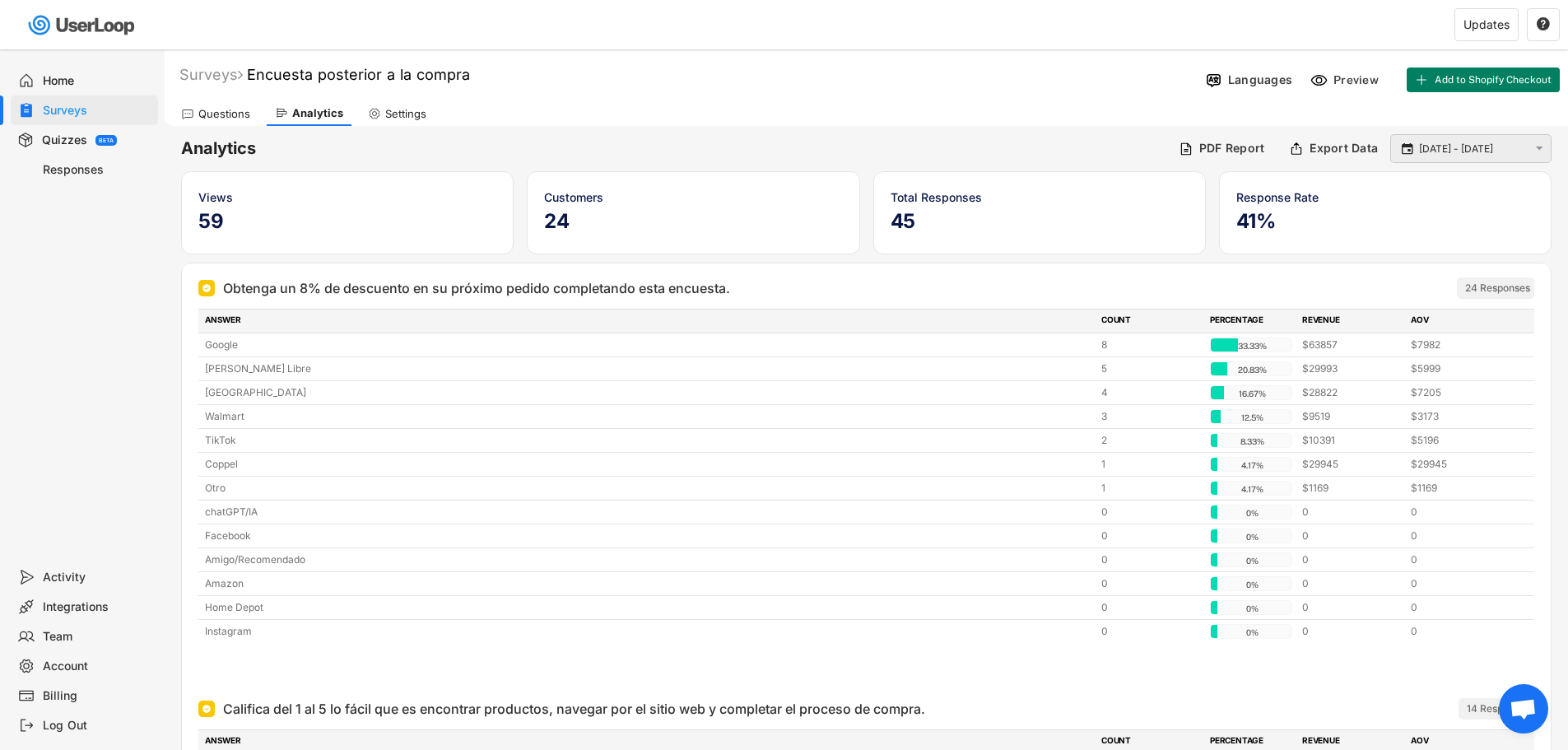
click at [1411, 146] on text "" at bounding box center [1407, 147] width 11 height 15
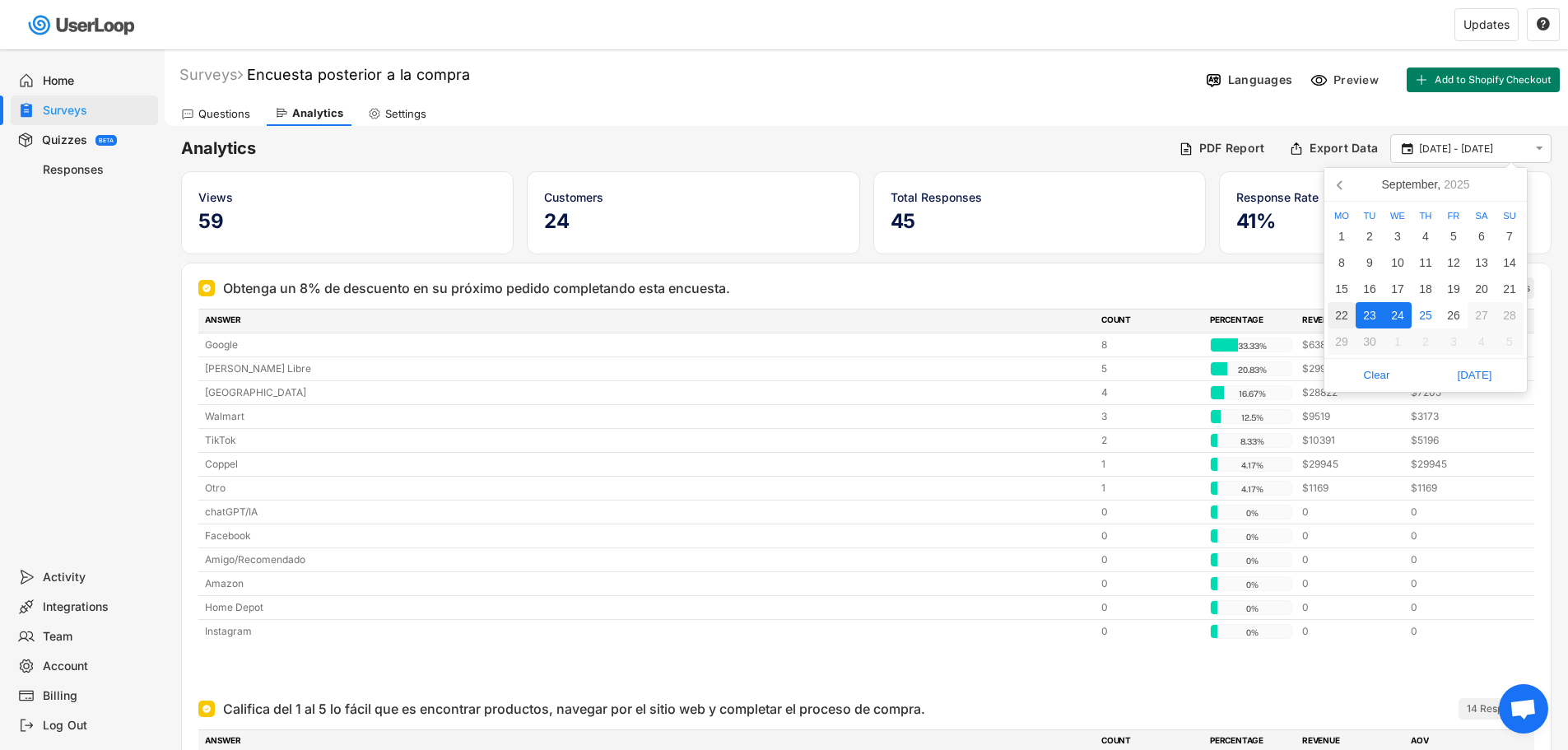
click at [1339, 313] on div "22" at bounding box center [1342, 315] width 28 height 26
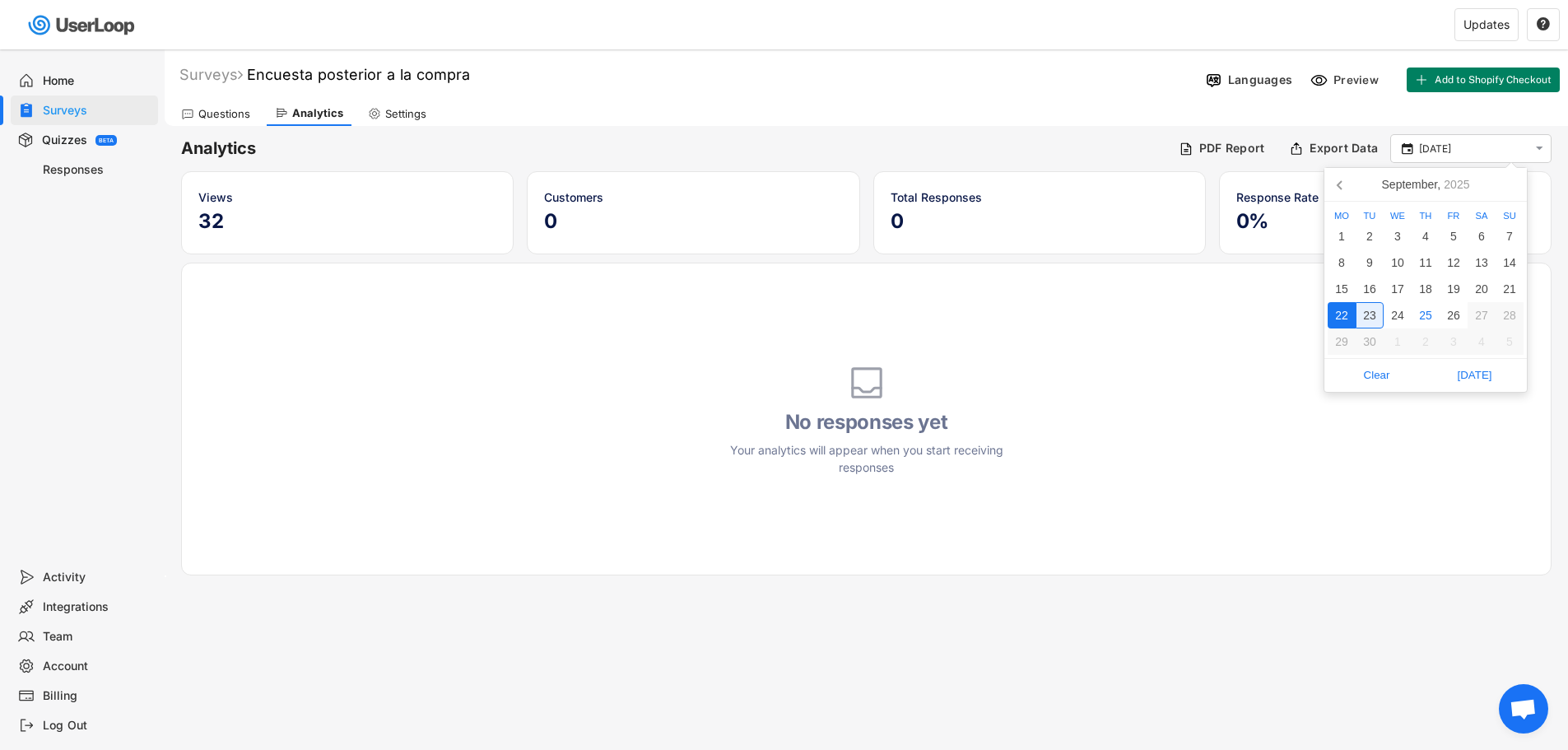
click at [1371, 308] on div "23" at bounding box center [1370, 315] width 28 height 26
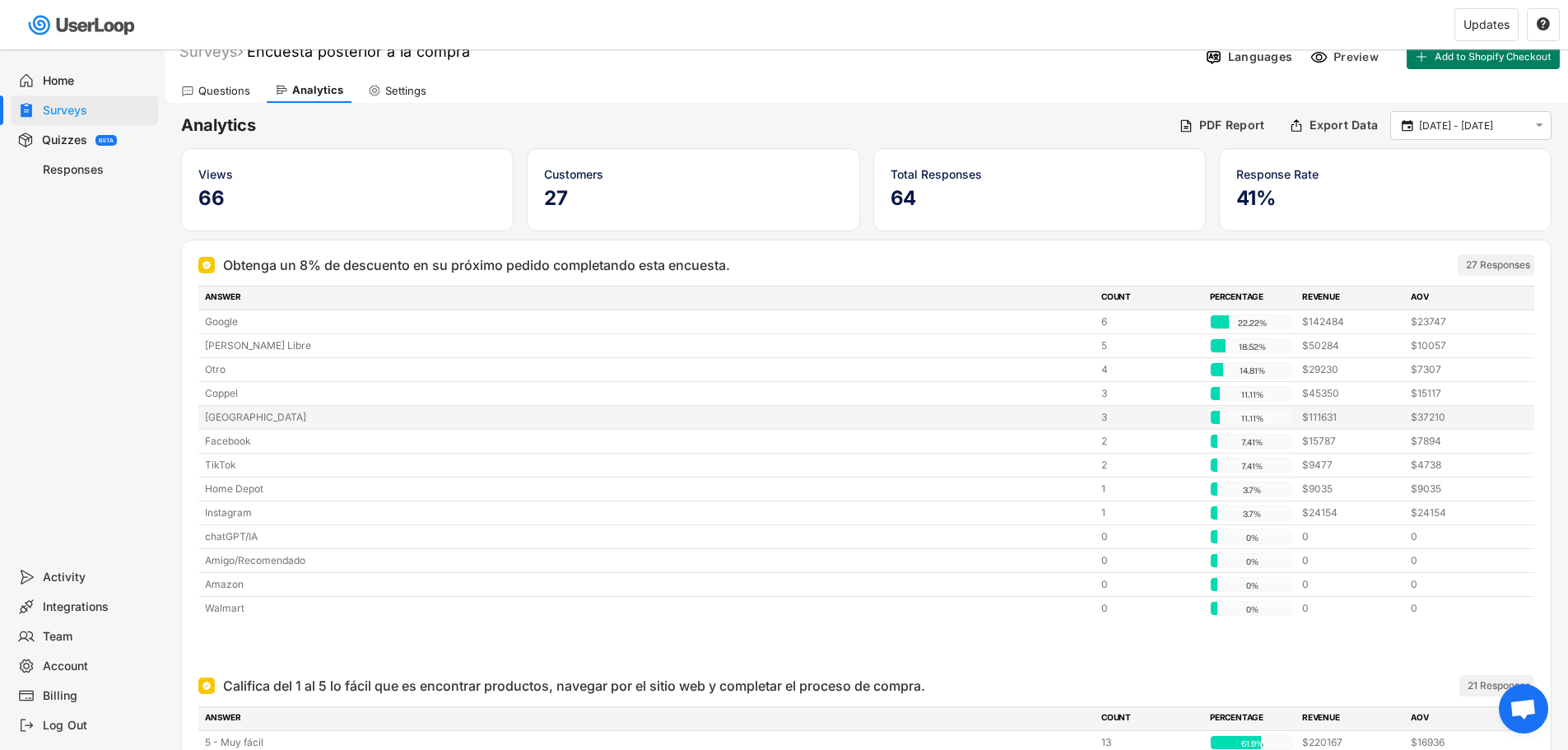
scroll to position [20, 0]
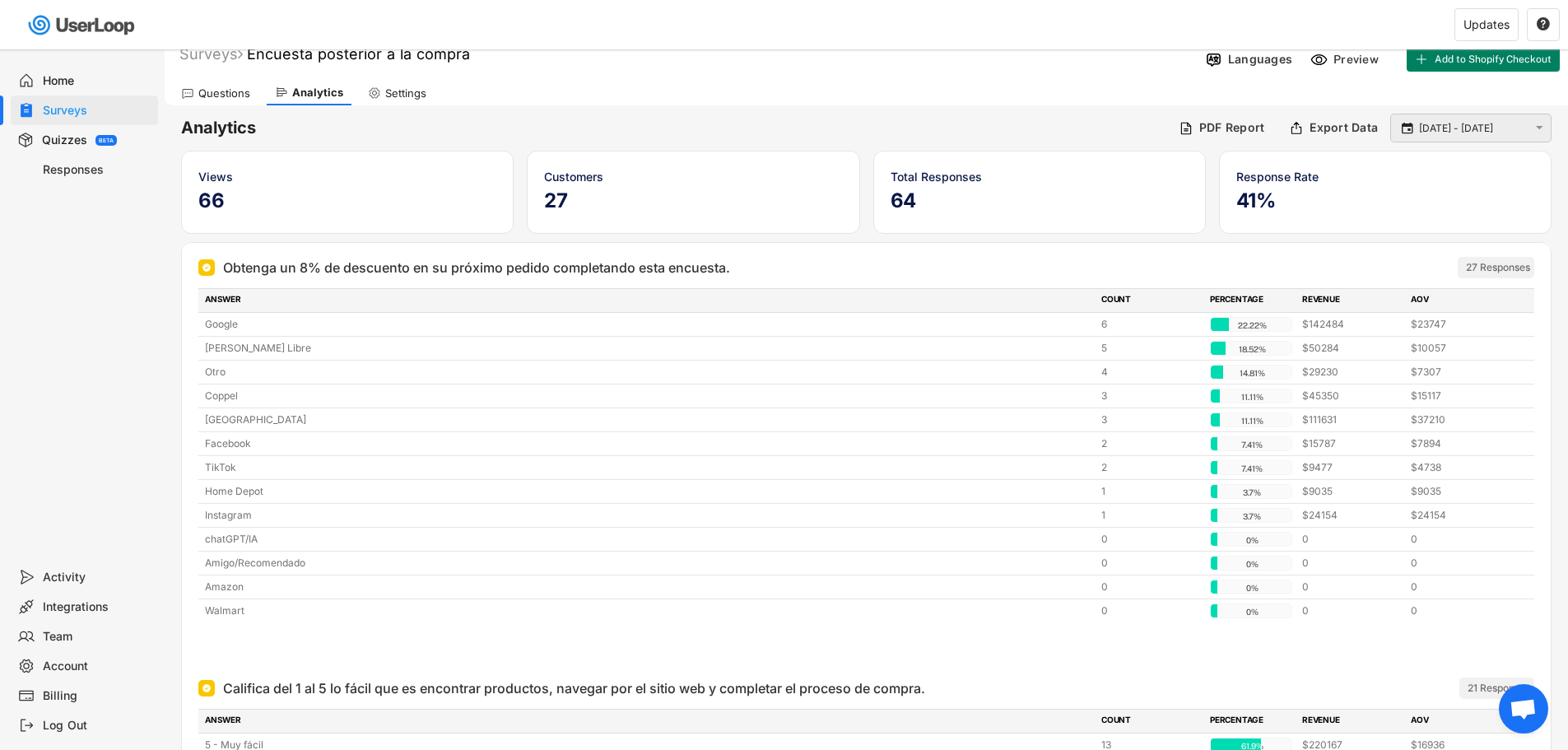
click at [1450, 122] on input "[DATE] - [DATE]" at bounding box center [1473, 128] width 109 height 17
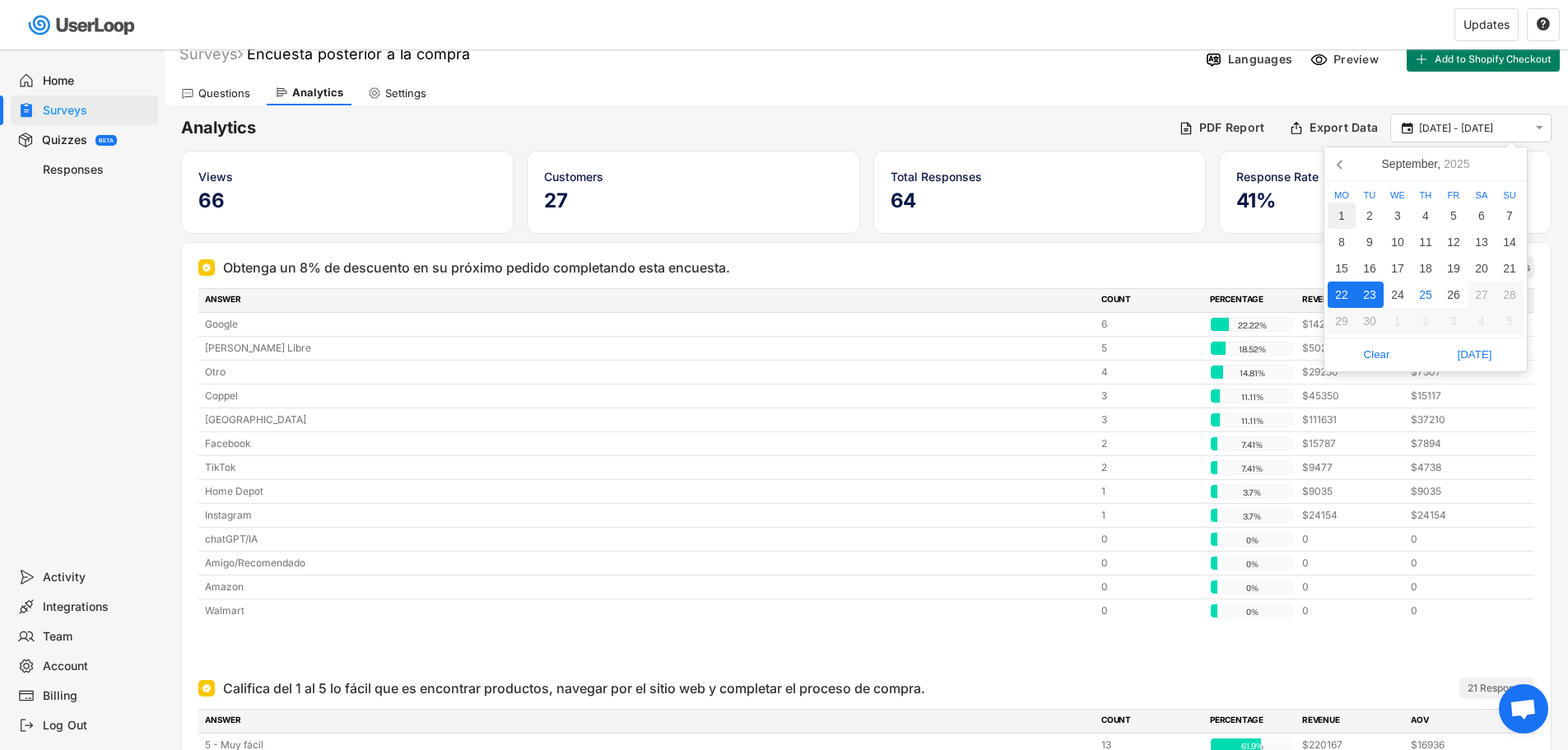
click at [1349, 211] on div "1" at bounding box center [1342, 216] width 28 height 26
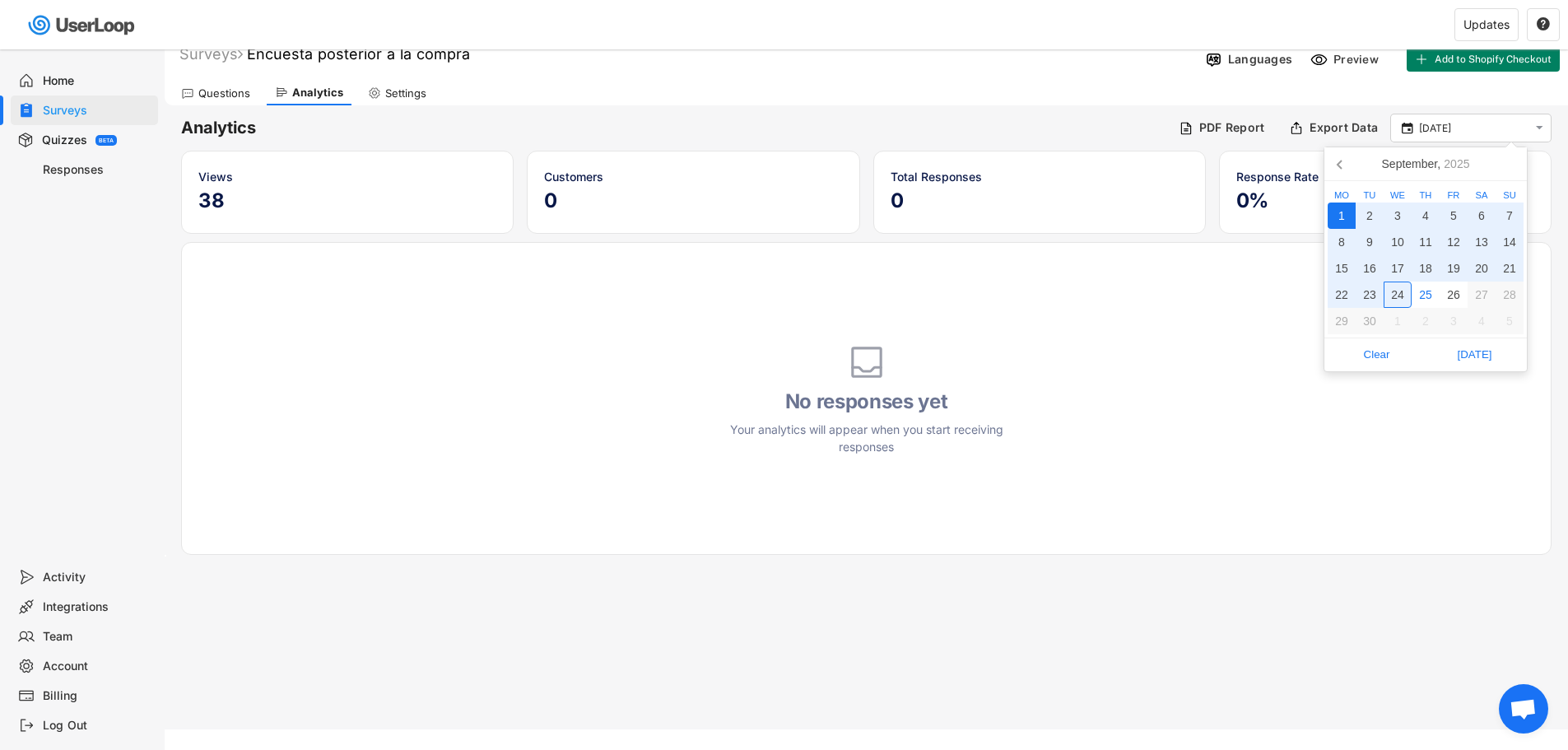
click at [1397, 292] on div "24" at bounding box center [1398, 295] width 28 height 26
type input "[DATE] - [DATE]"
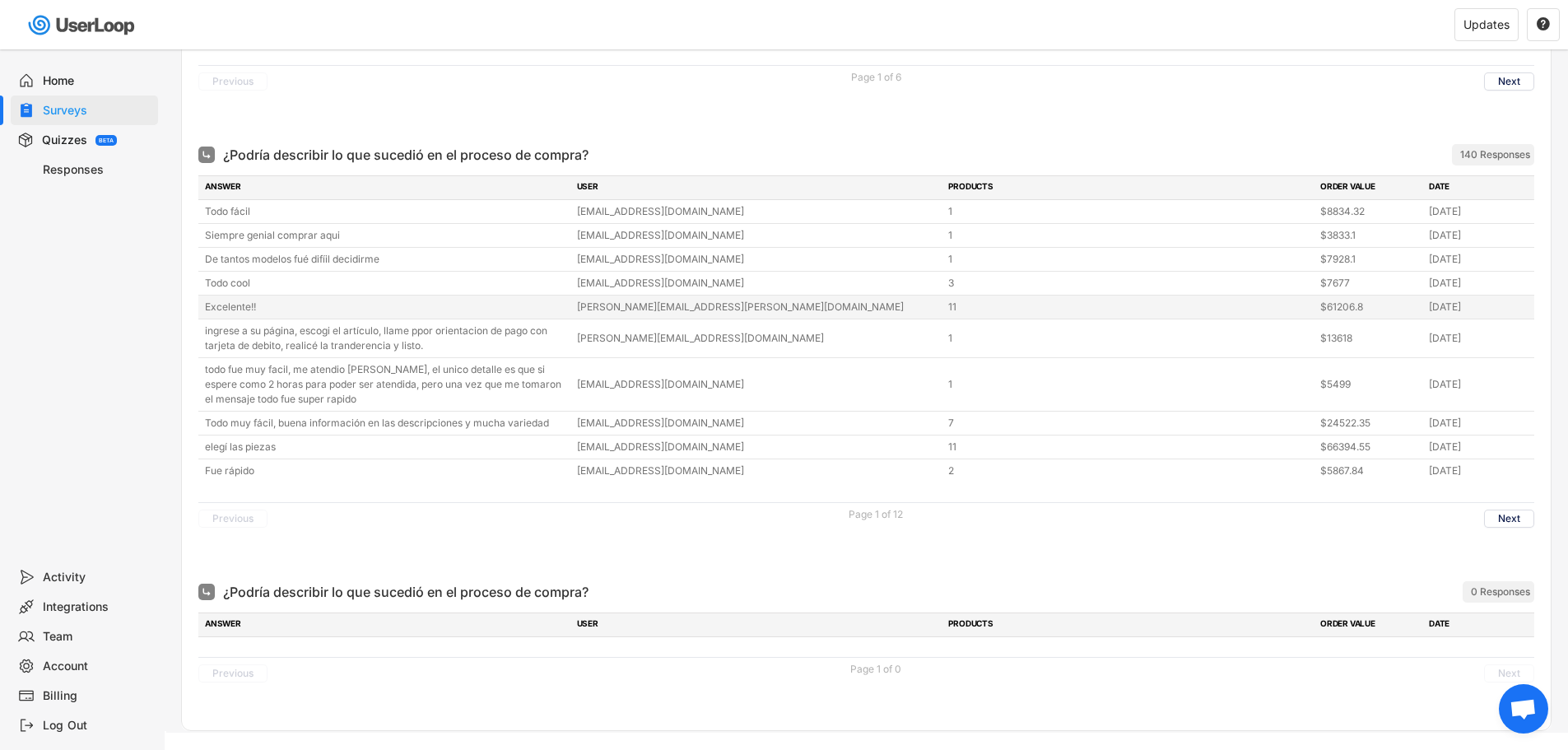
scroll to position [2215, 0]
